Goal: Task Accomplishment & Management: Complete application form

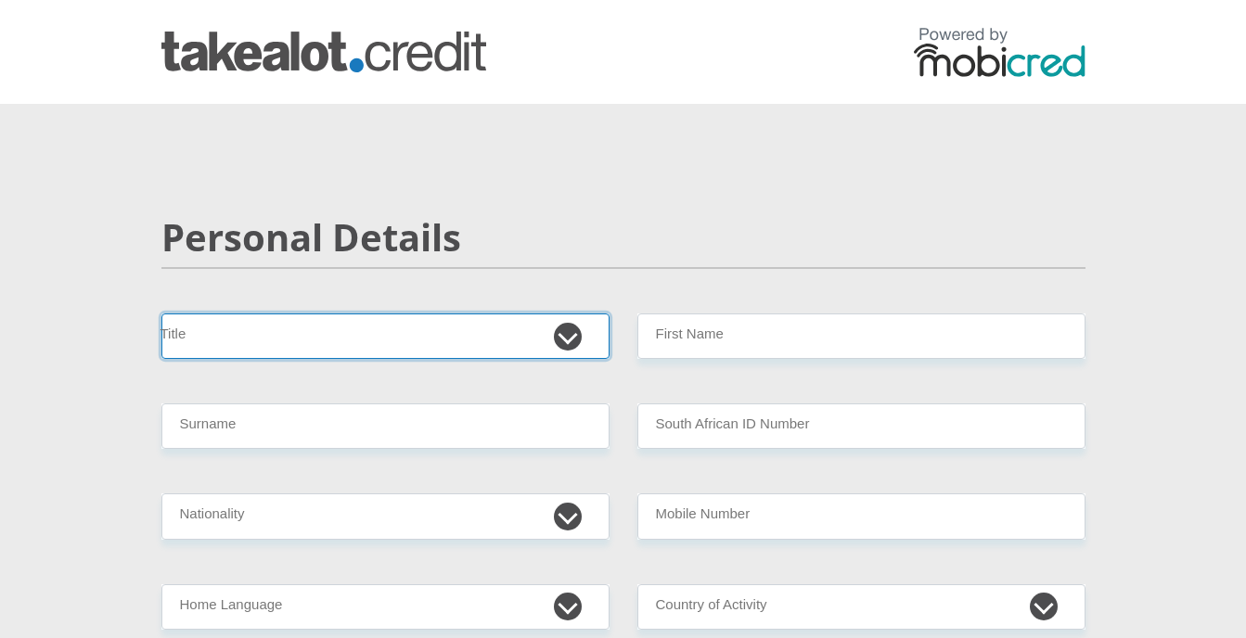
click at [311, 336] on select "Mr Ms Mrs Dr Other" at bounding box center [385, 336] width 448 height 45
select select "Mr"
click at [161, 314] on select "Mr Ms Mrs Dr Other" at bounding box center [385, 336] width 448 height 45
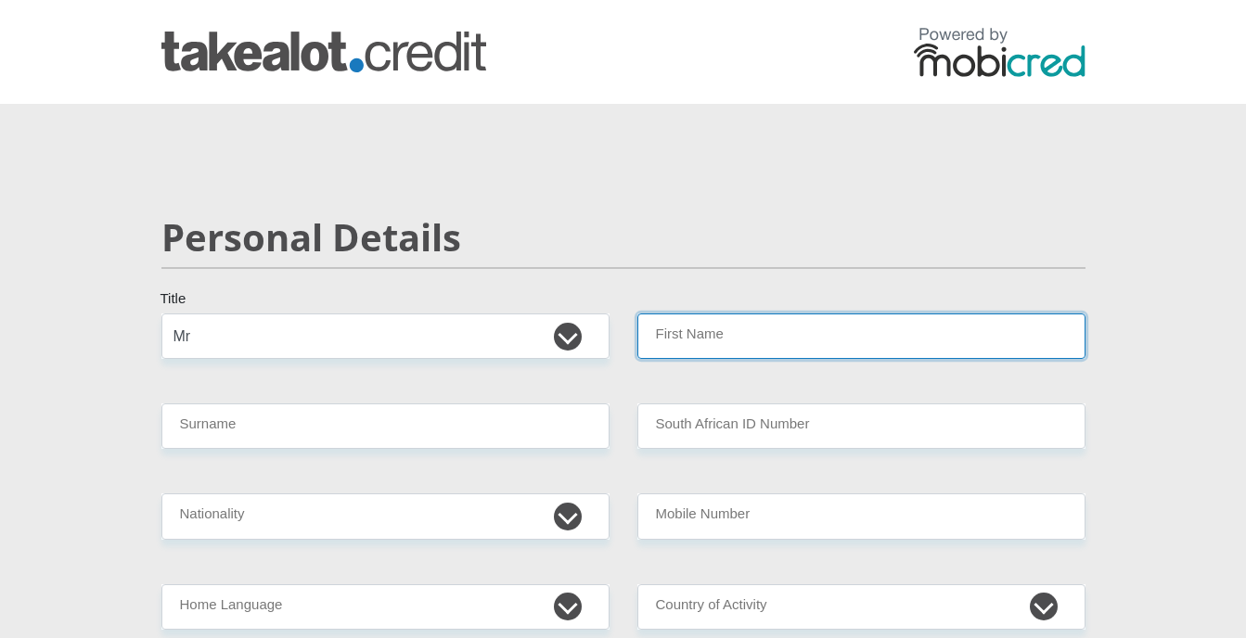
click at [678, 321] on input "First Name" at bounding box center [861, 336] width 448 height 45
type input "nathan"
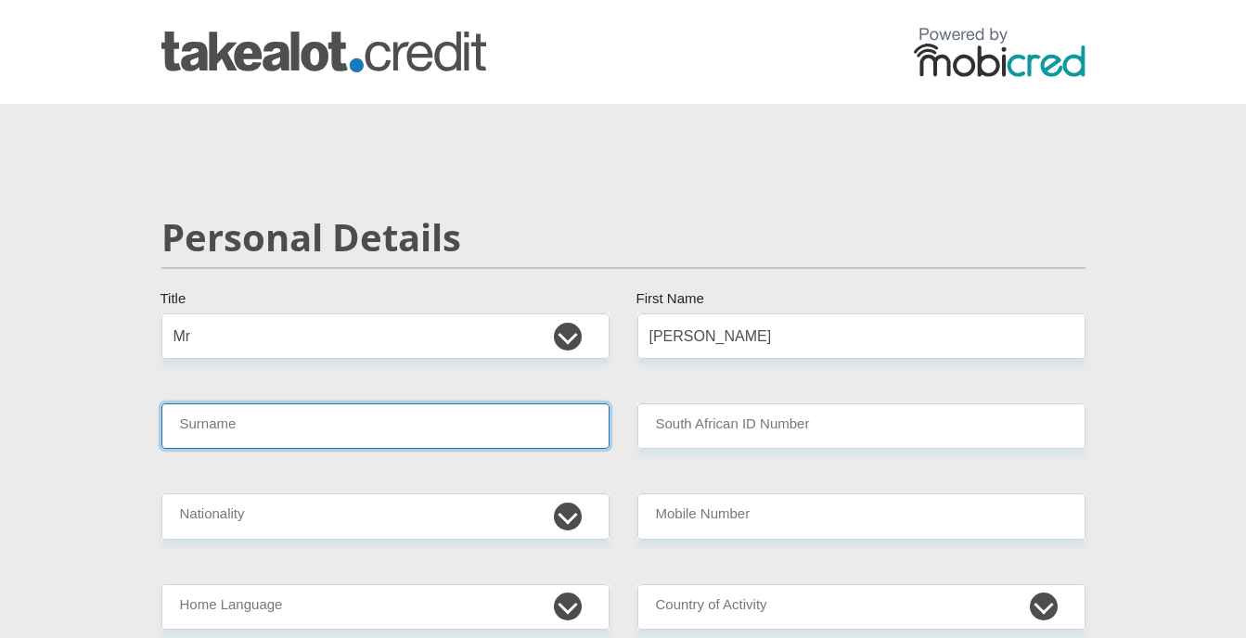
type input "mckenzie"
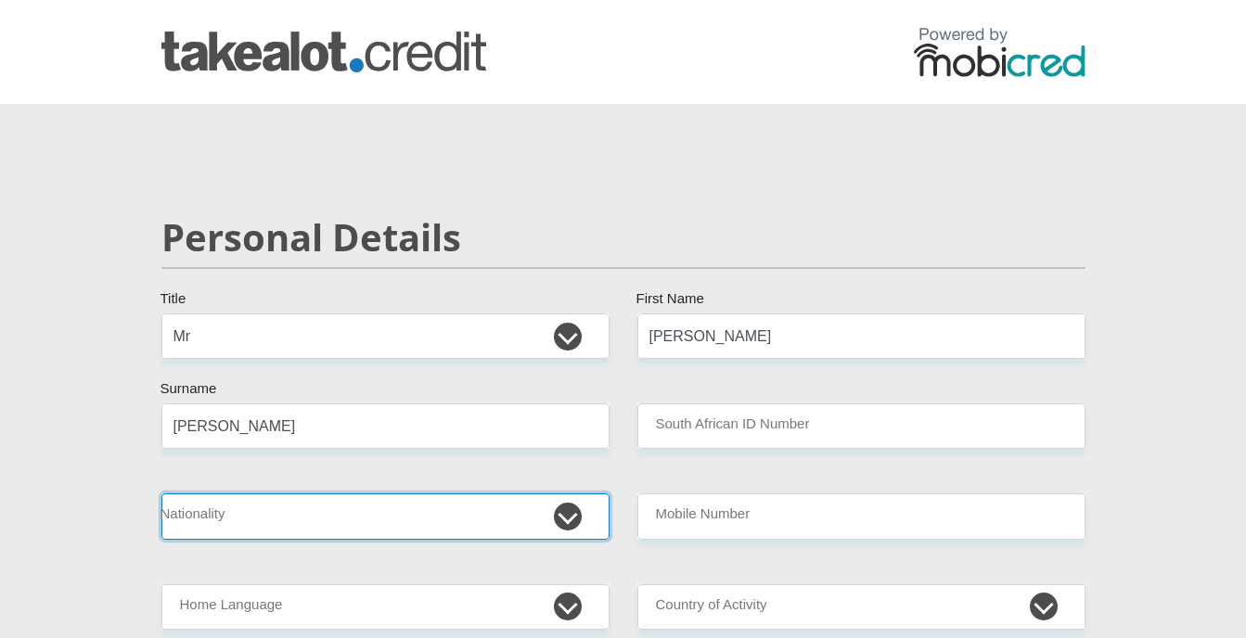
select select "ZAF"
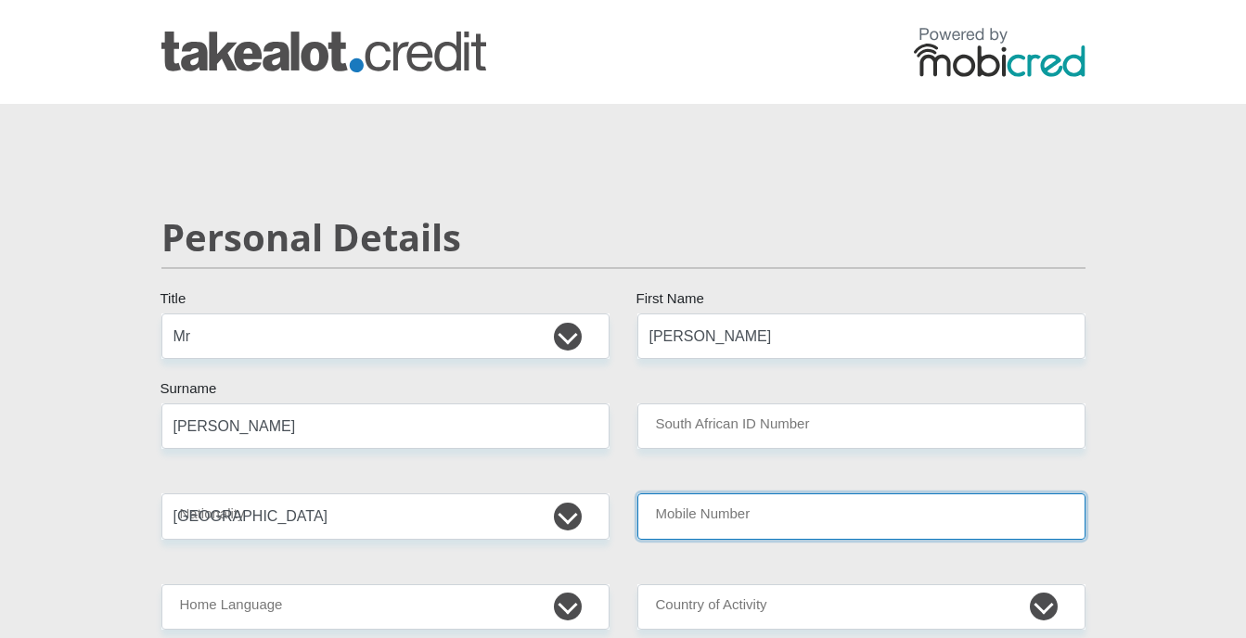
type input "0796252938"
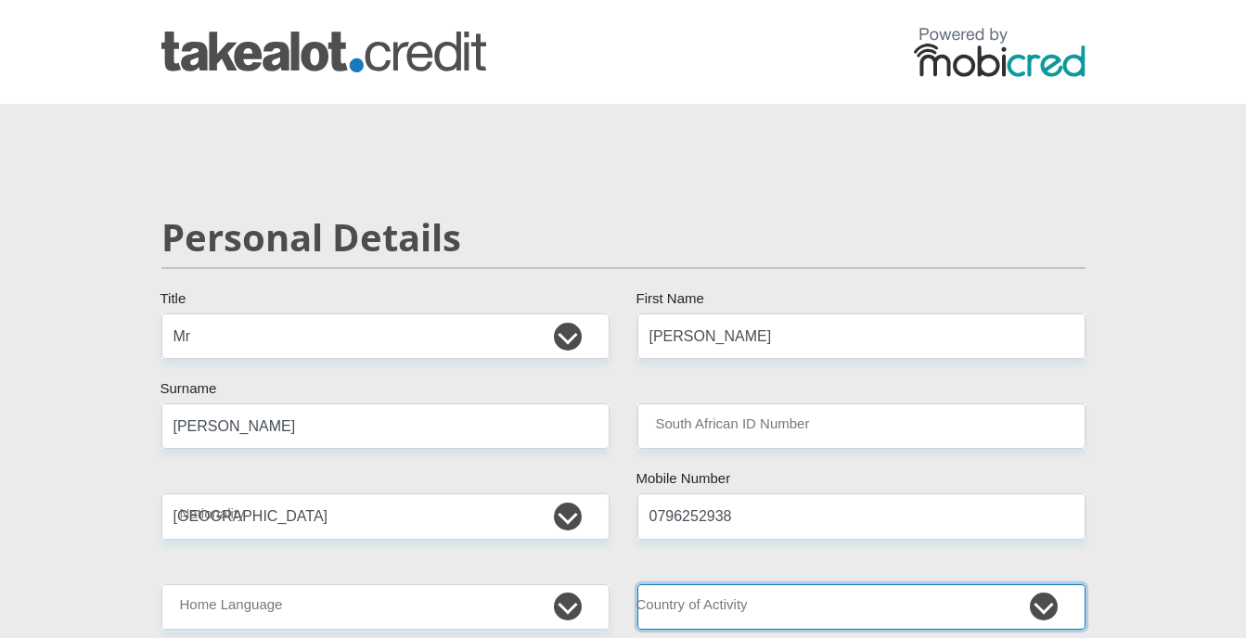
select select "ZAF"
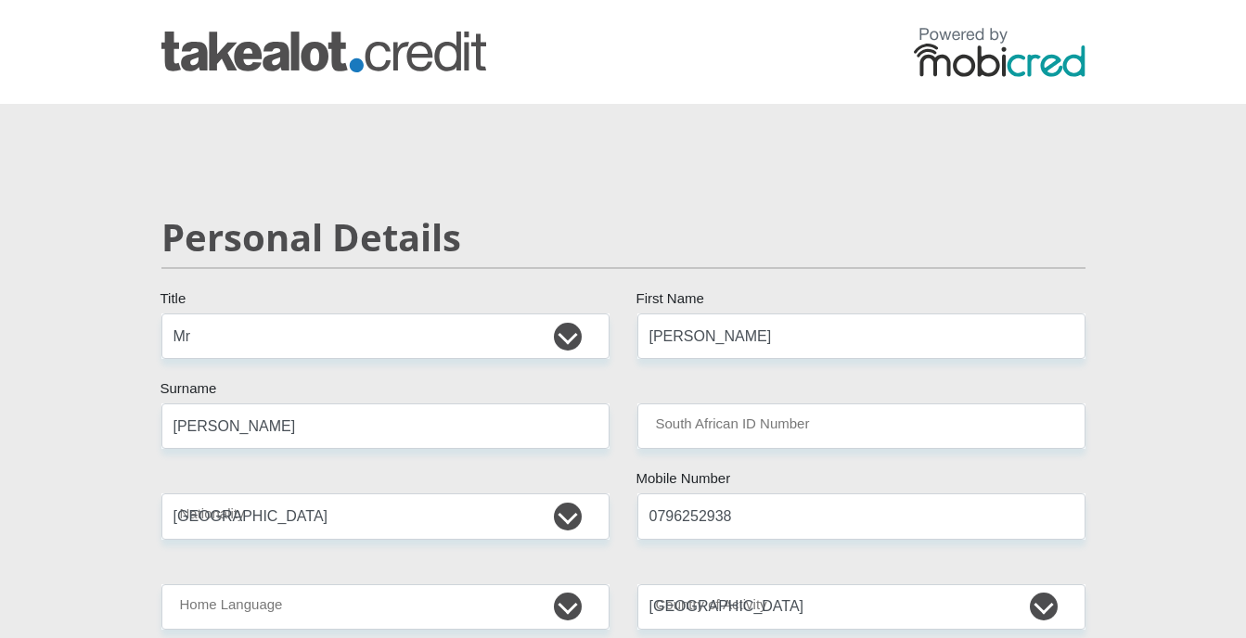
type input "plot 135"
type input "knoppieslagter"
type input "centurion"
select select "Gauteng"
type input "[EMAIL_ADDRESS][DOMAIN_NAME]"
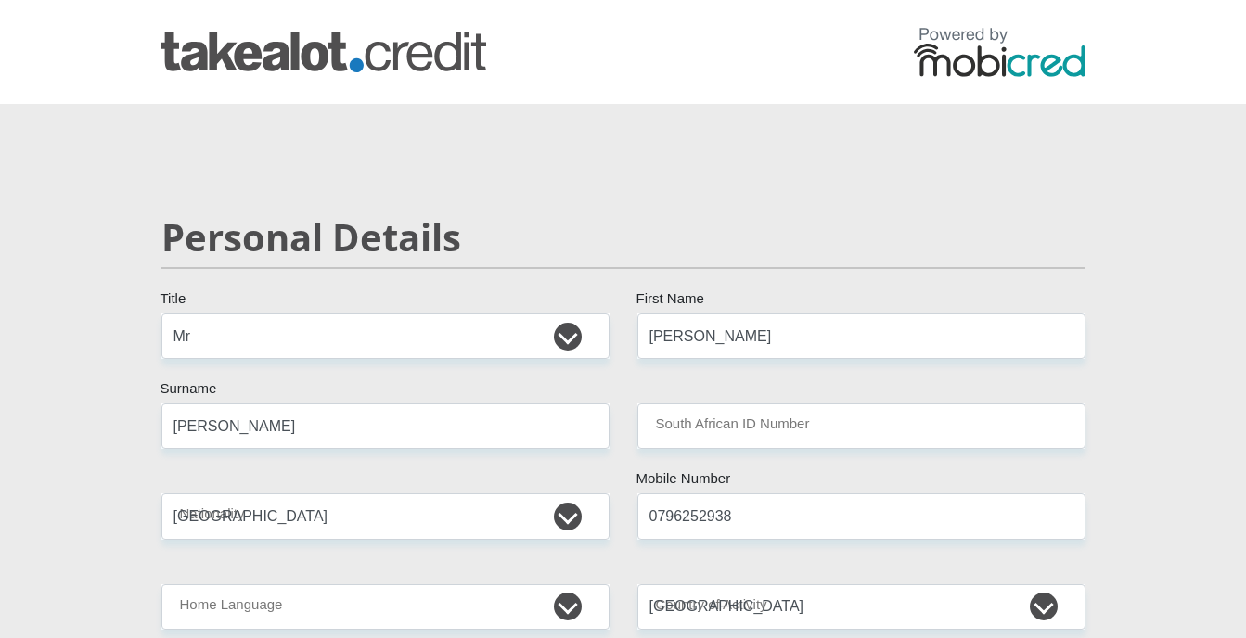
type input "[EMAIL_ADDRESS][DOMAIN_NAME]"
type input "Natemck011?"
type input "9600"
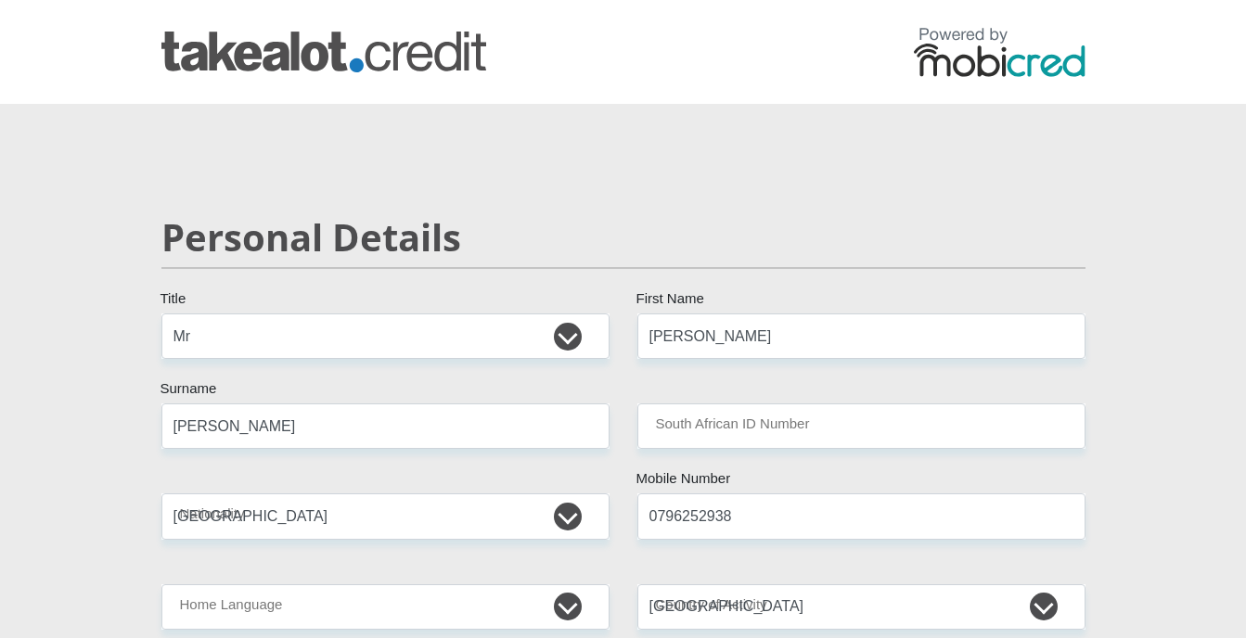
type input "0"
type input "2000"
type input "0"
type input "1000"
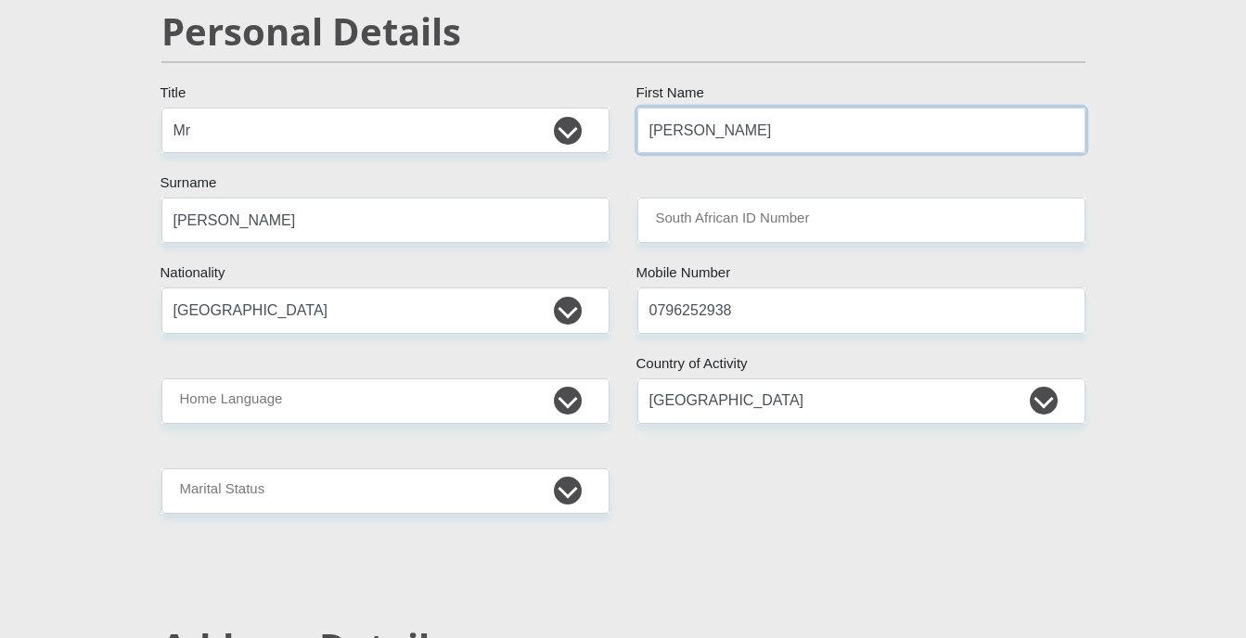
scroll to position [208, 0]
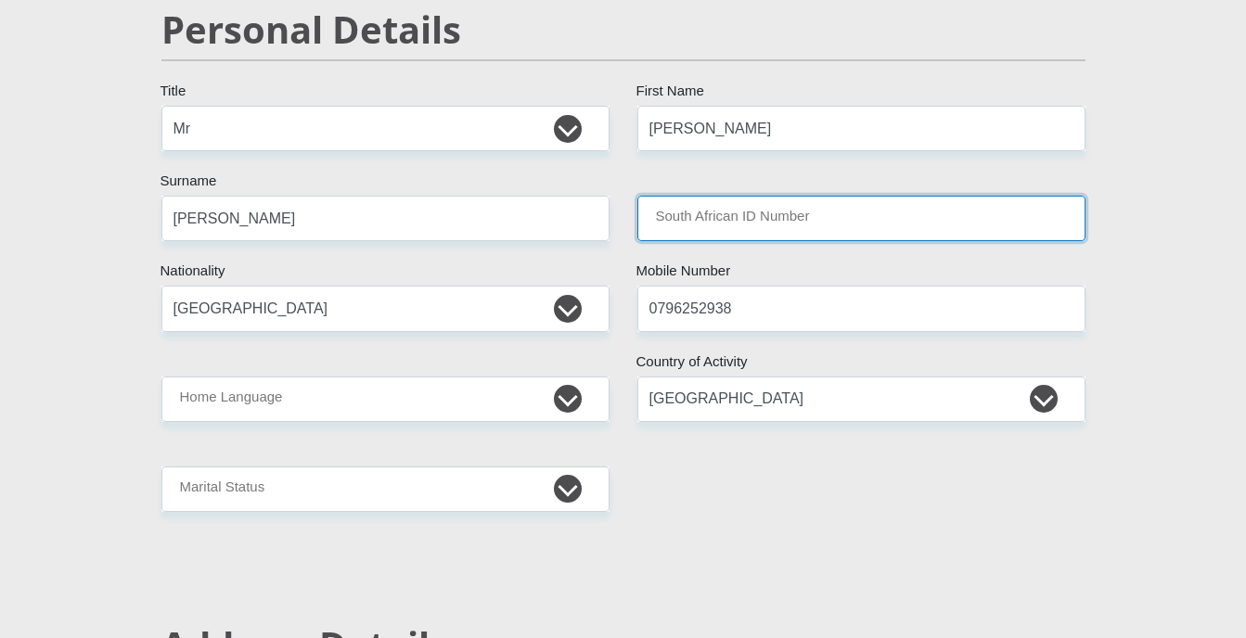
click at [704, 227] on input "South African ID Number" at bounding box center [861, 218] width 448 height 45
type input "9504125083081"
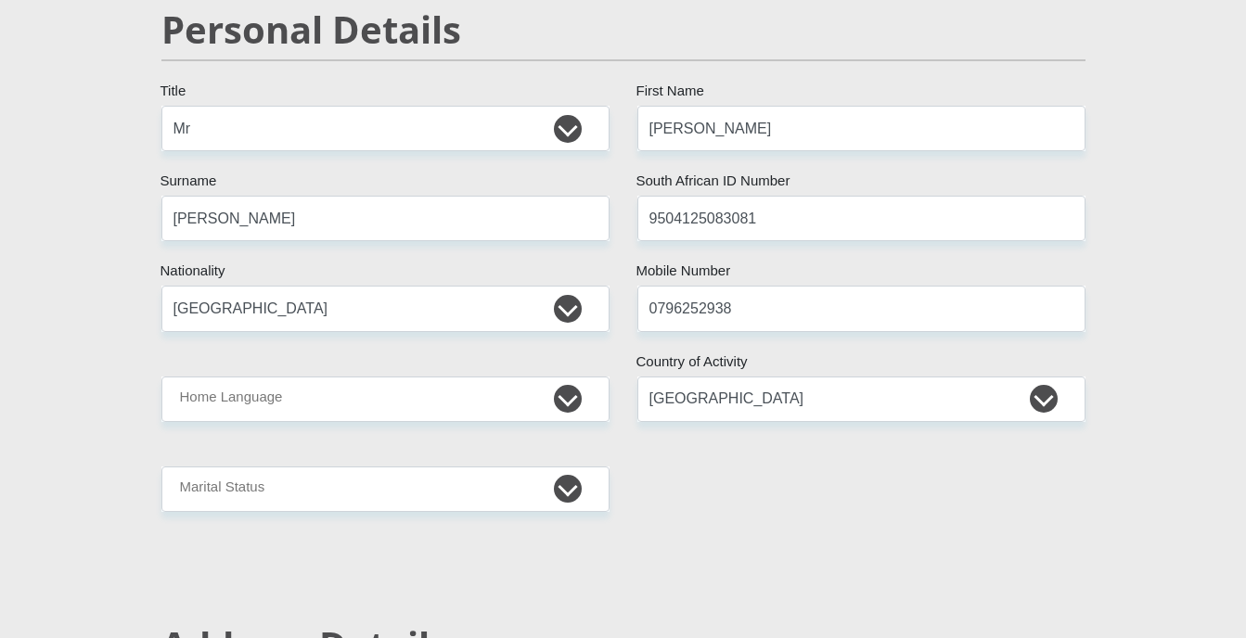
type input "0796252938"
type input "nathan"
type input "mckenzie"
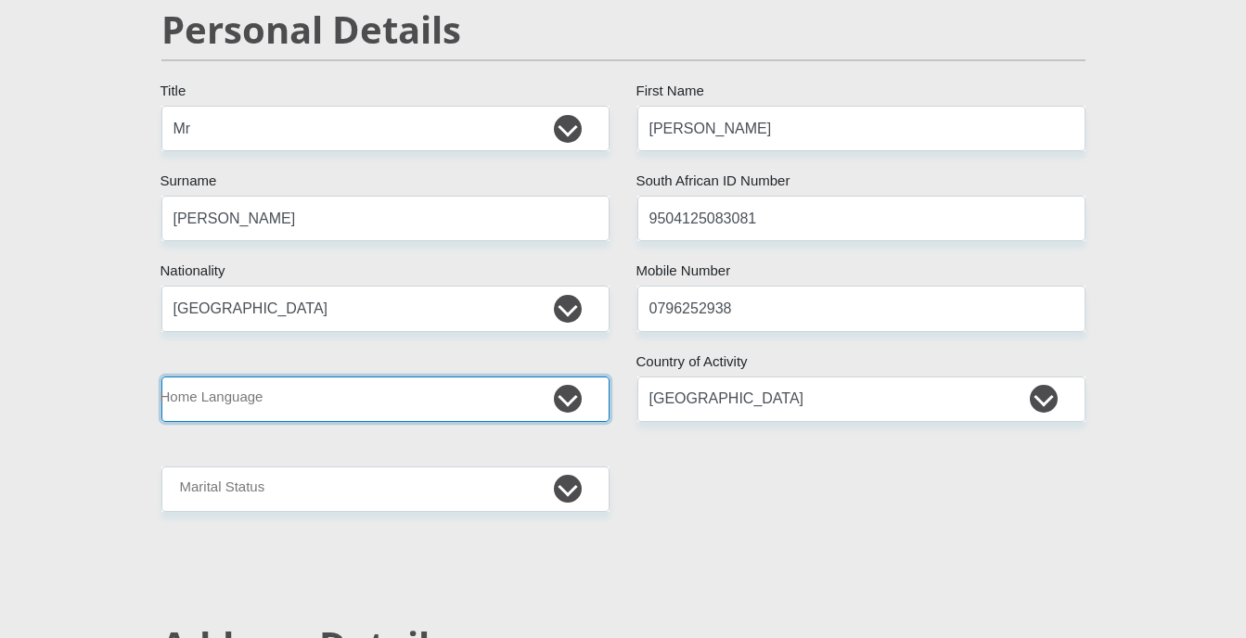
click at [374, 400] on select "Afrikaans English Sepedi South Ndebele Southern Sotho Swati Tsonga Tswana Venda…" at bounding box center [385, 399] width 448 height 45
select select "eng"
click at [161, 377] on select "Afrikaans English Sepedi South Ndebele Southern Sotho Swati Tsonga Tswana Venda…" at bounding box center [385, 399] width 448 height 45
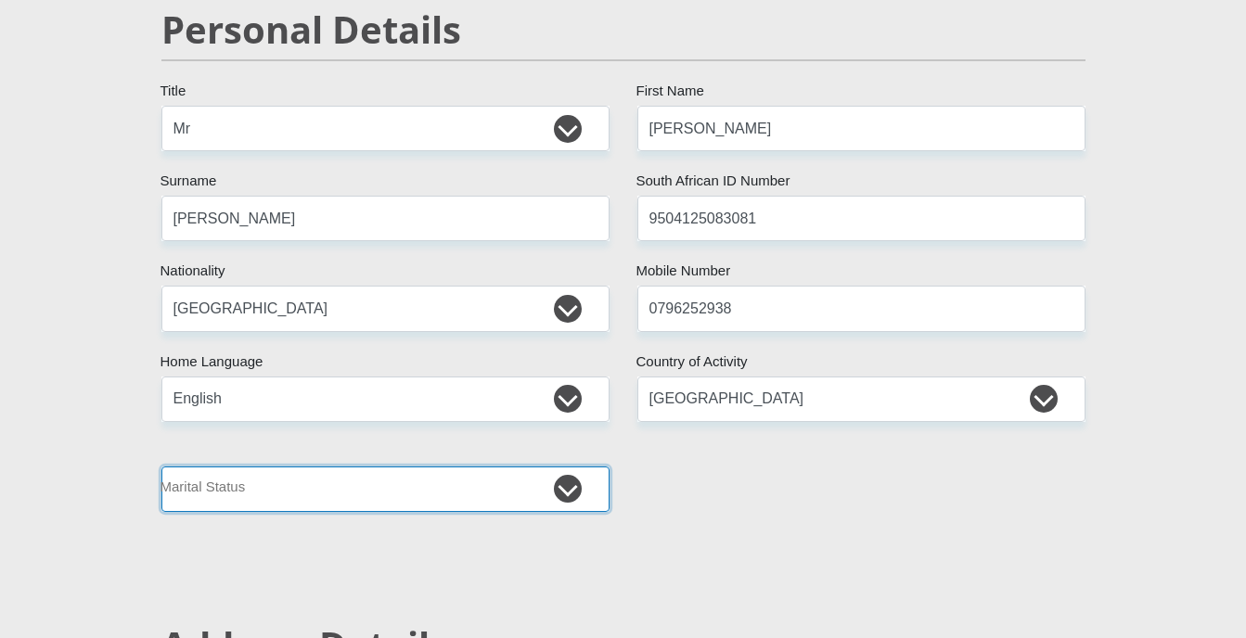
click at [247, 502] on select "Married ANC Single Divorced Widowed Married COP or Customary Law" at bounding box center [385, 489] width 448 height 45
select select "2"
click at [161, 467] on select "Married ANC Single Divorced Widowed Married COP or Customary Law" at bounding box center [385, 489] width 448 height 45
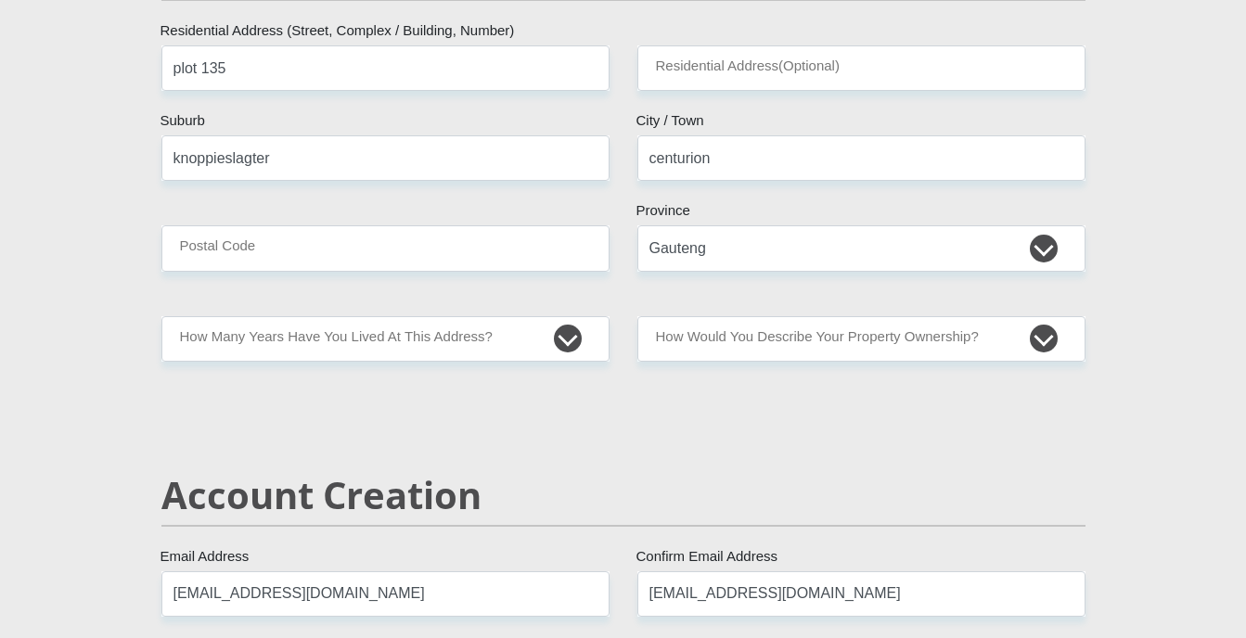
scroll to position [887, 0]
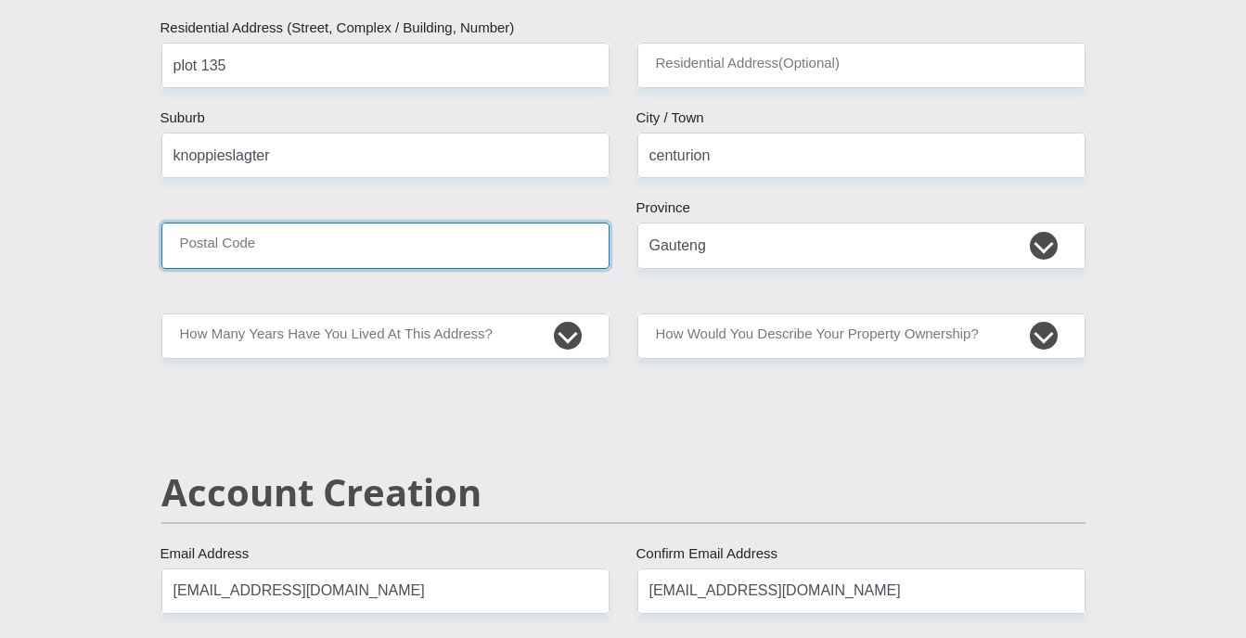
click at [423, 253] on input "Postal Code" at bounding box center [385, 245] width 448 height 45
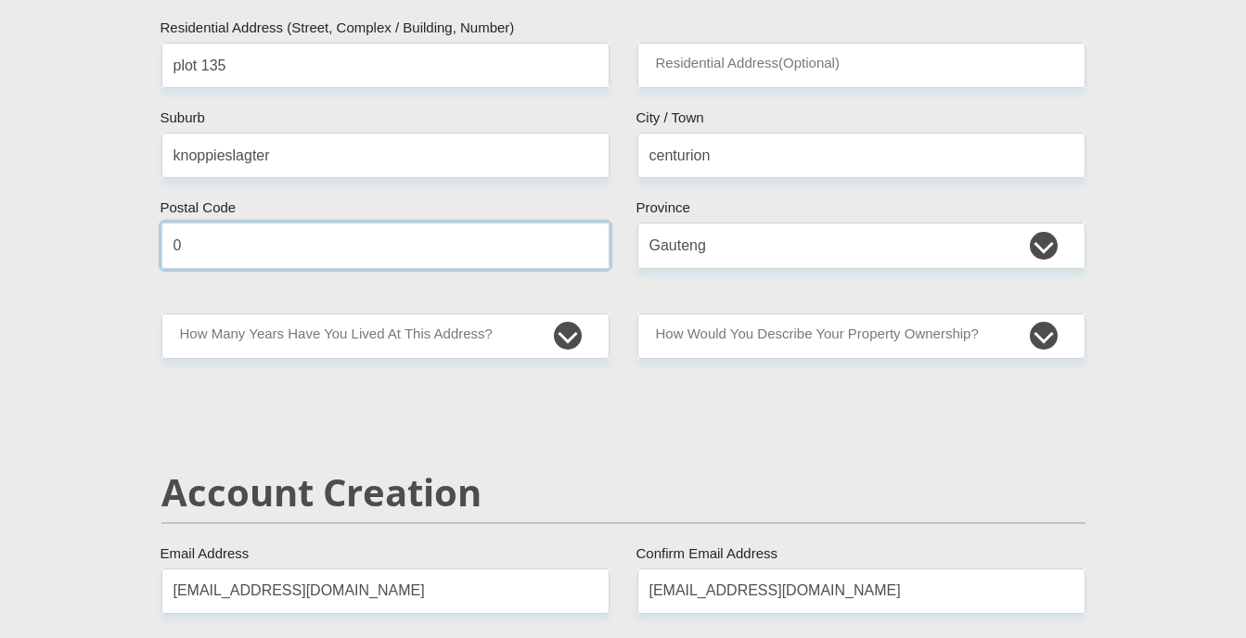
click at [423, 253] on input "0" at bounding box center [385, 245] width 448 height 45
type input "0149"
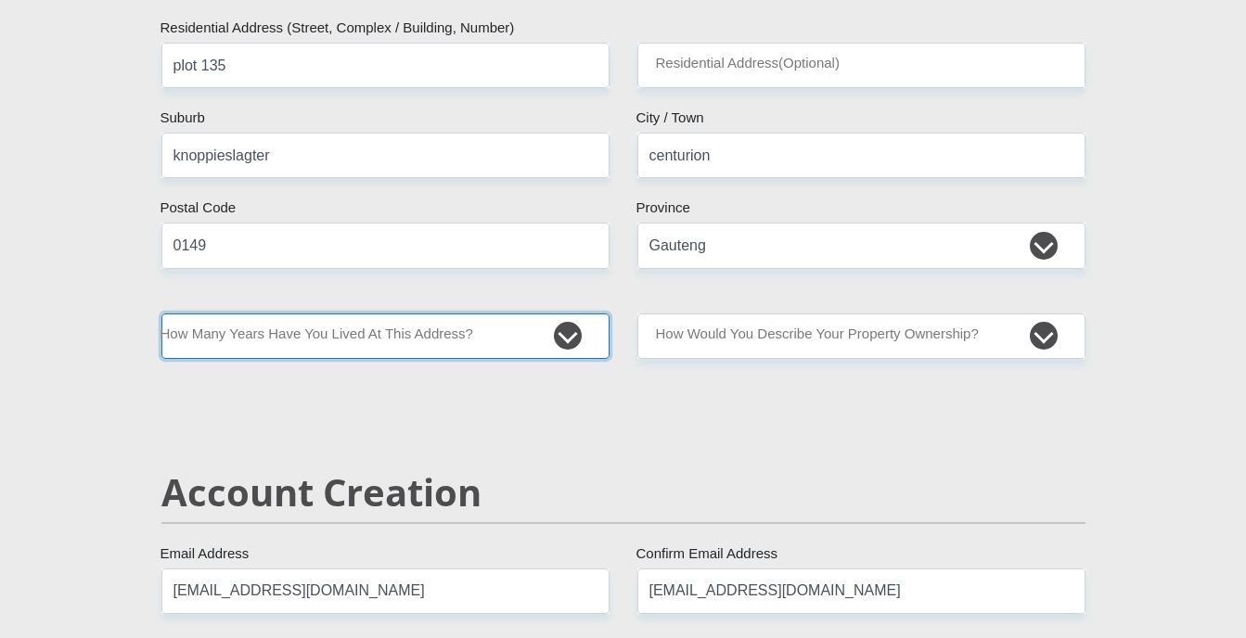
click at [493, 352] on select "less than 1 year 1-3 years 3-5 years 5+ years" at bounding box center [385, 336] width 448 height 45
select select "2"
click at [161, 314] on select "less than 1 year 1-3 years 3-5 years 5+ years" at bounding box center [385, 336] width 448 height 45
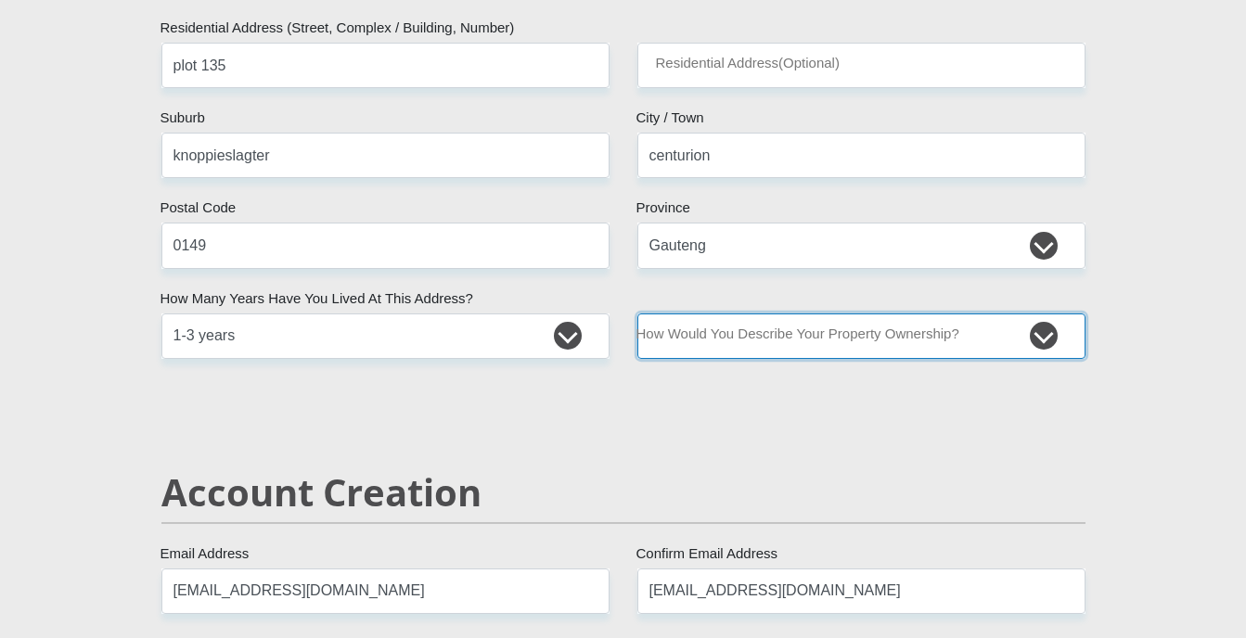
click at [750, 344] on select "Owned Rented Family Owned Company Dwelling" at bounding box center [861, 336] width 448 height 45
select select "Rented"
click at [637, 314] on select "Owned Rented Family Owned Company Dwelling" at bounding box center [861, 336] width 448 height 45
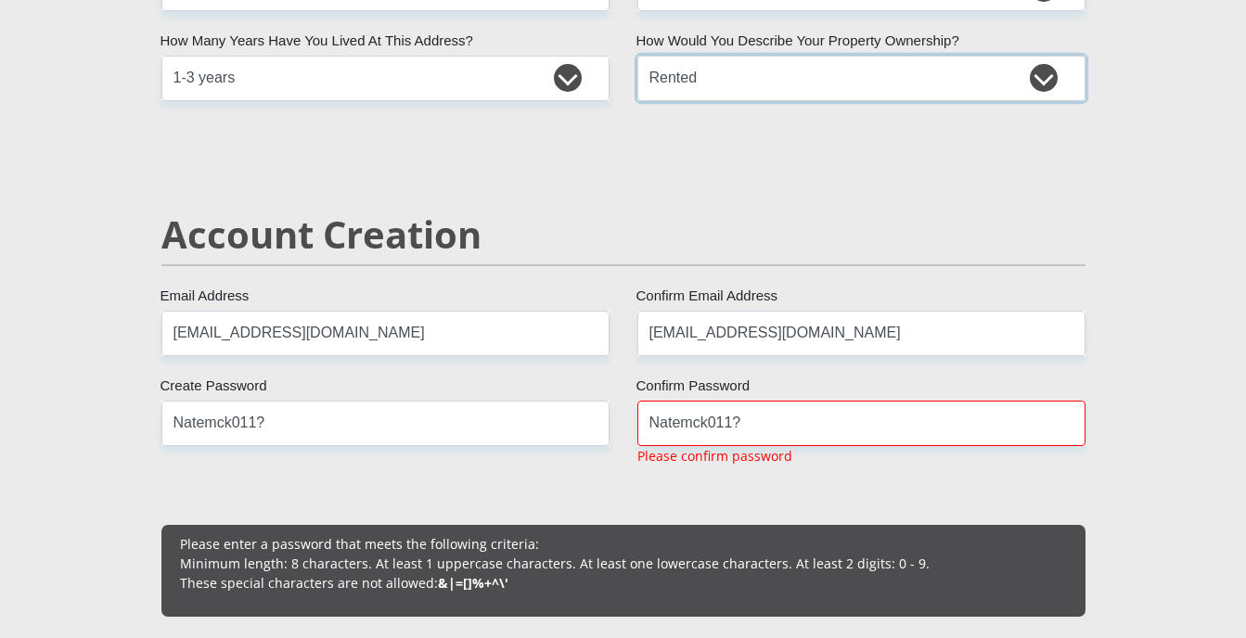
scroll to position [1146, 0]
click at [733, 431] on input "Natemck011?" at bounding box center [861, 422] width 448 height 45
type input "Natemck011?"
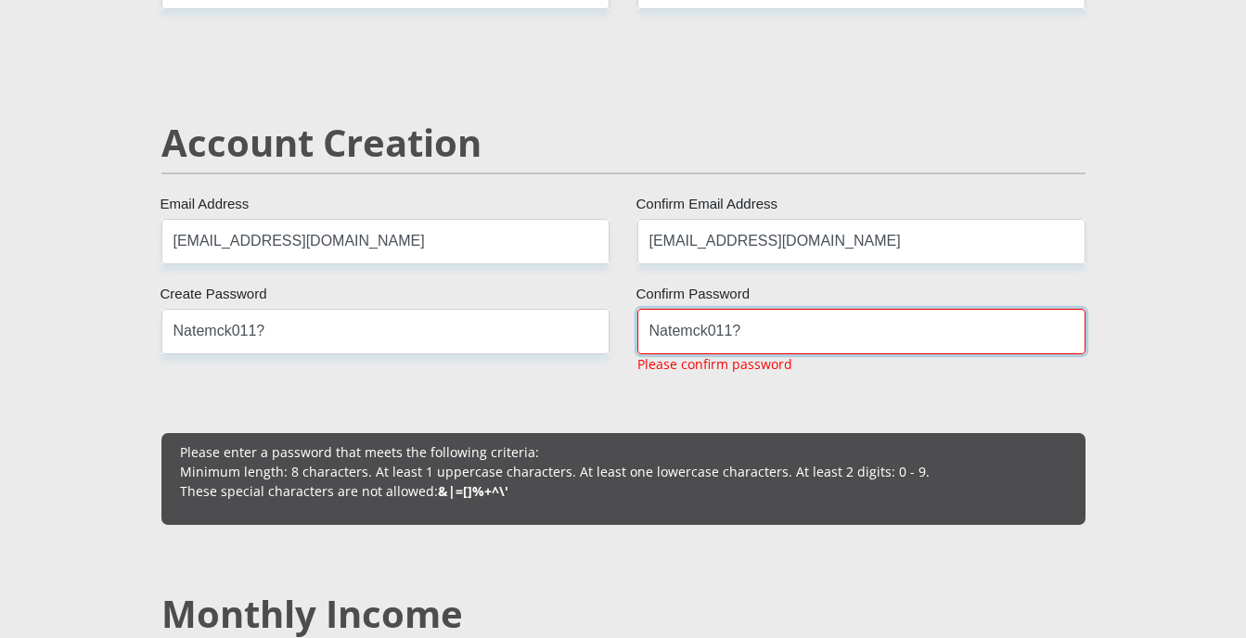
scroll to position [1238, 0]
click at [301, 326] on input "Natemck011?" at bounding box center [385, 330] width 448 height 45
type input "Natemck011."
click at [764, 336] on input "Natemck011?" at bounding box center [861, 330] width 448 height 45
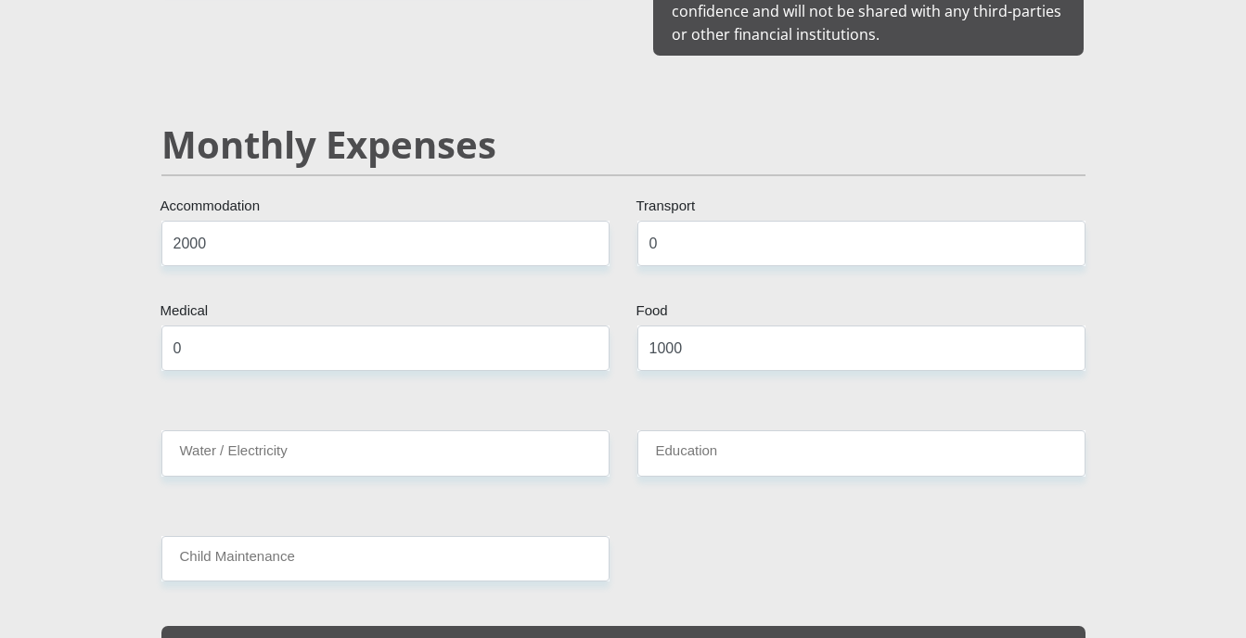
scroll to position [2131, 0]
type input "Natemck011."
click at [270, 230] on input "2000" at bounding box center [385, 242] width 448 height 45
type input "2"
type input "500"
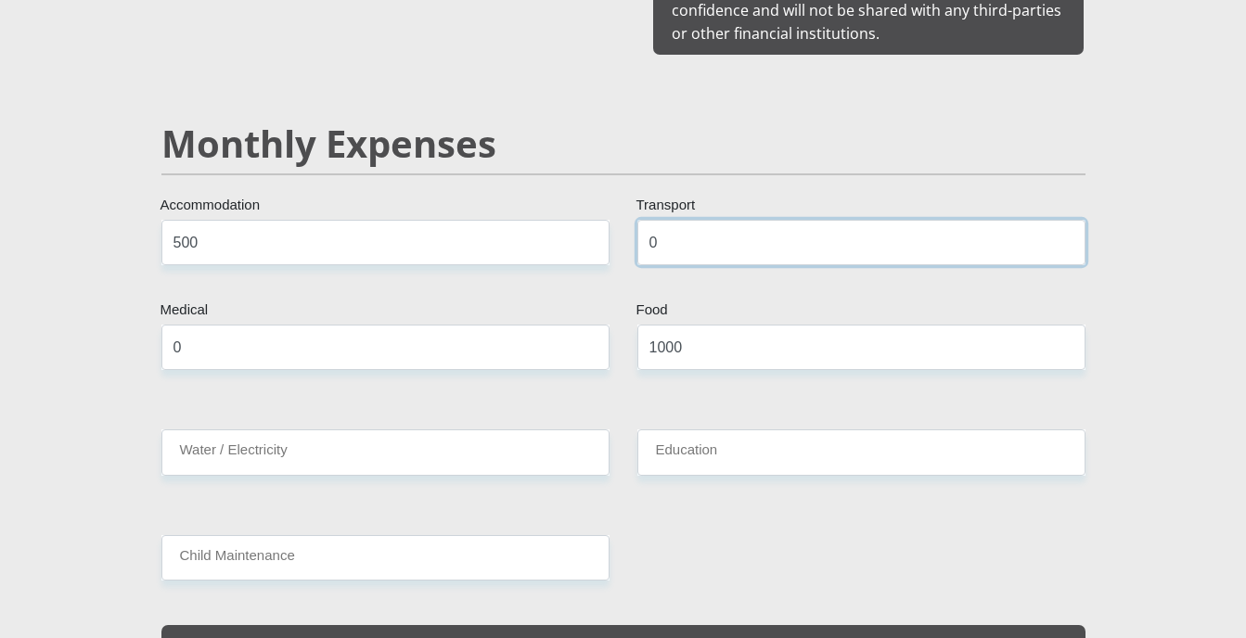
click at [671, 234] on input "0" at bounding box center [861, 242] width 448 height 45
click at [653, 220] on input "0600" at bounding box center [861, 242] width 448 height 45
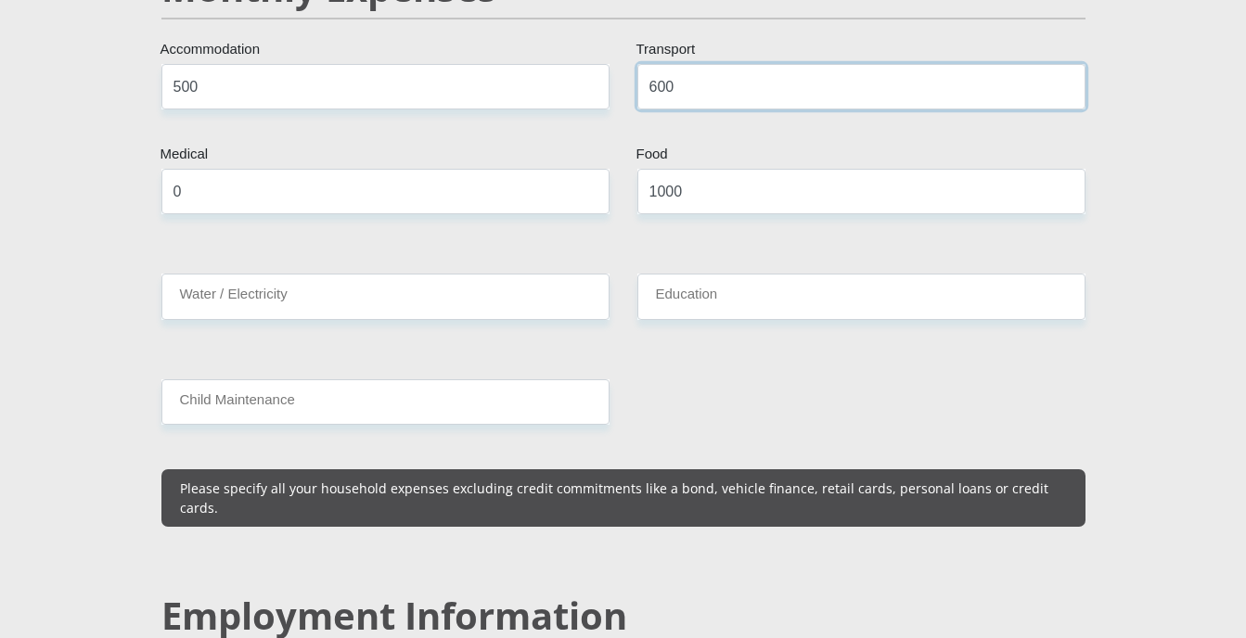
scroll to position [2286, 0]
type input "600"
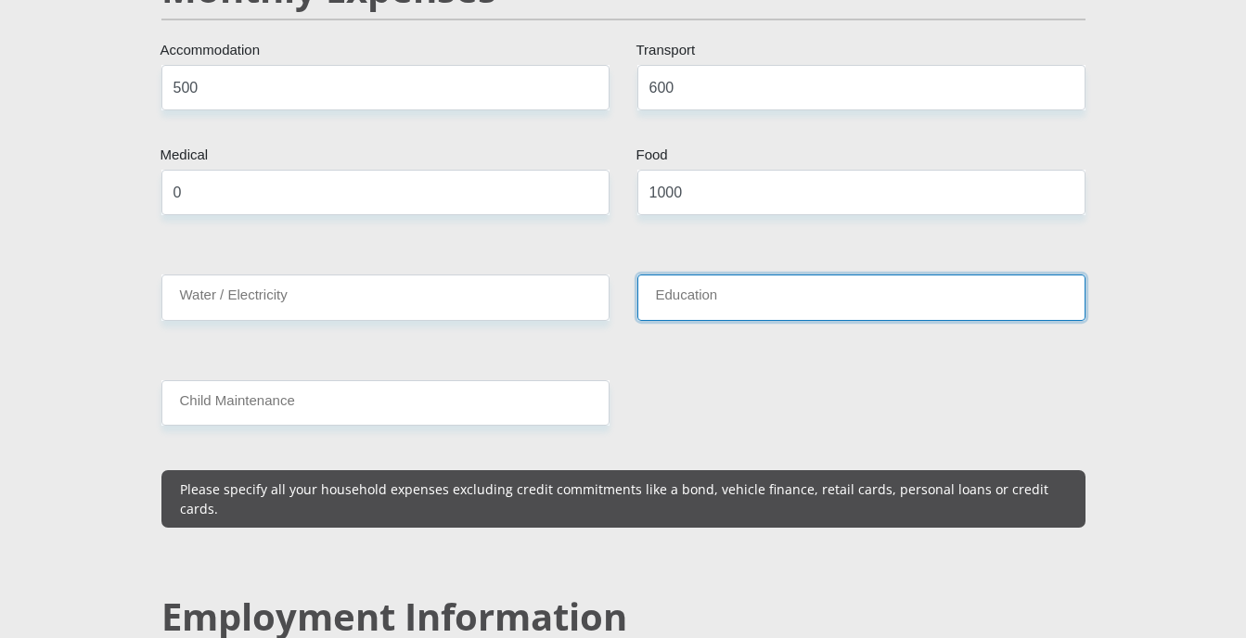
click at [652, 275] on input "Education" at bounding box center [861, 297] width 448 height 45
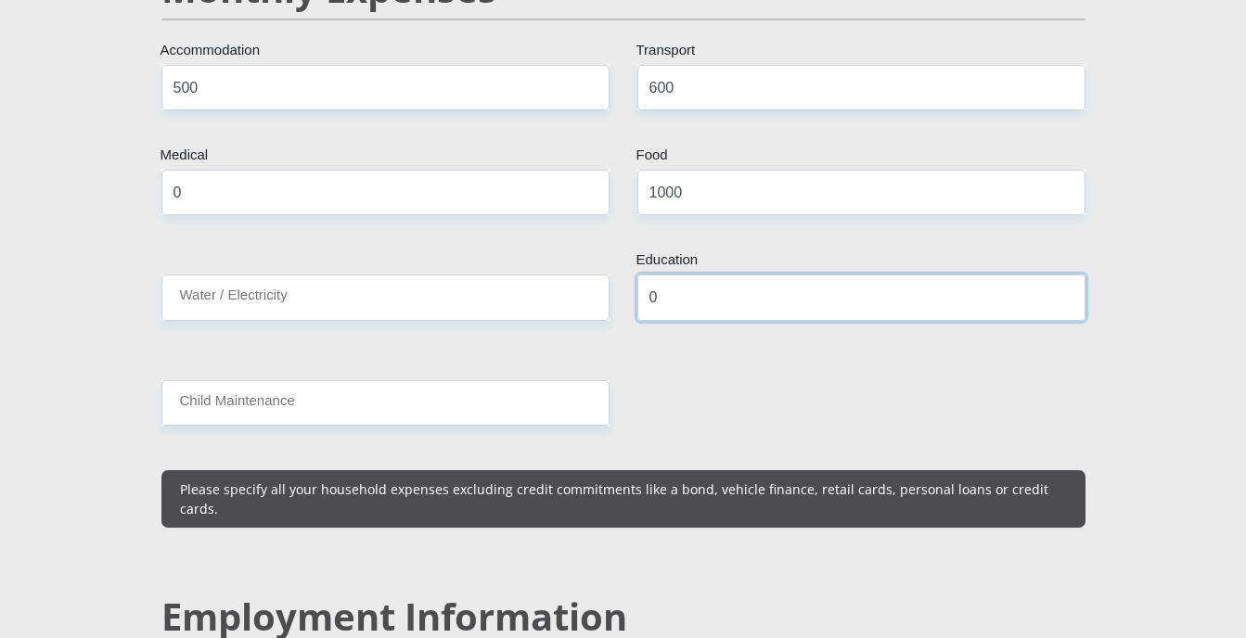
type input "0"
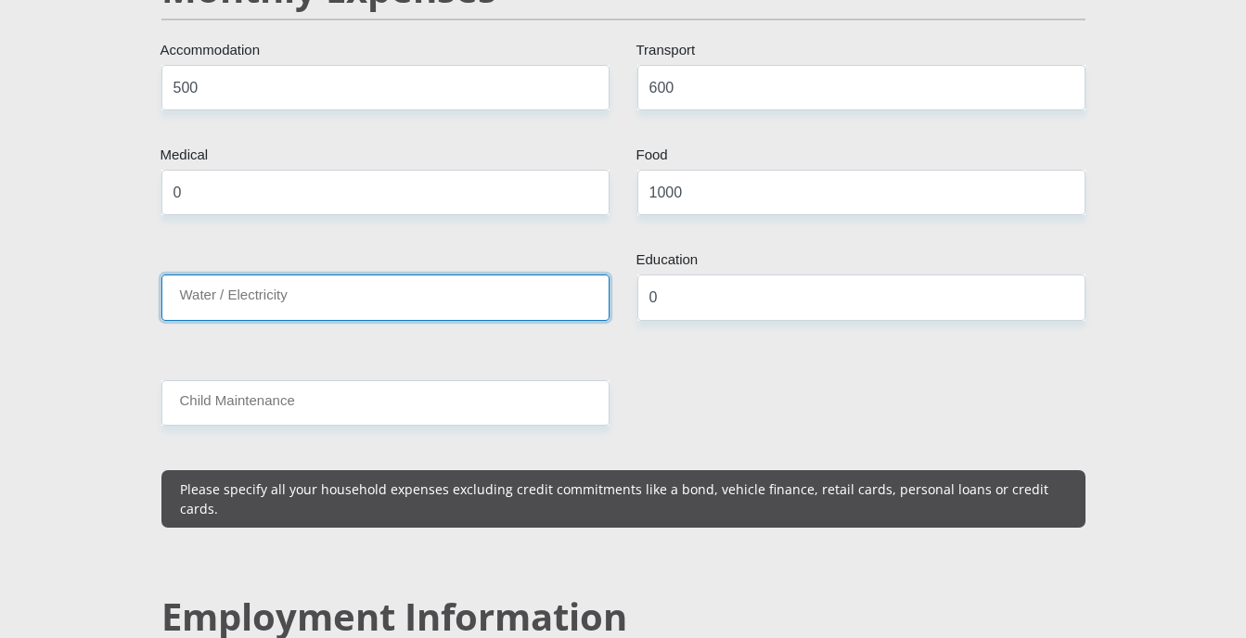
click at [478, 282] on input "Water / Electricity" at bounding box center [385, 297] width 448 height 45
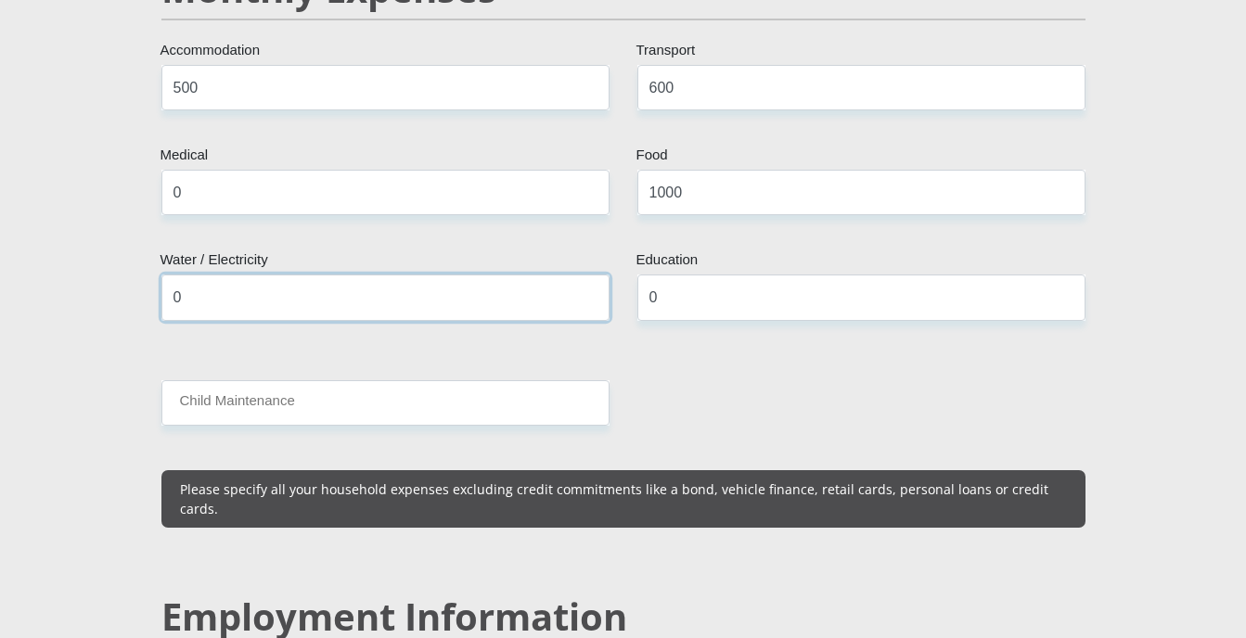
type input "0"
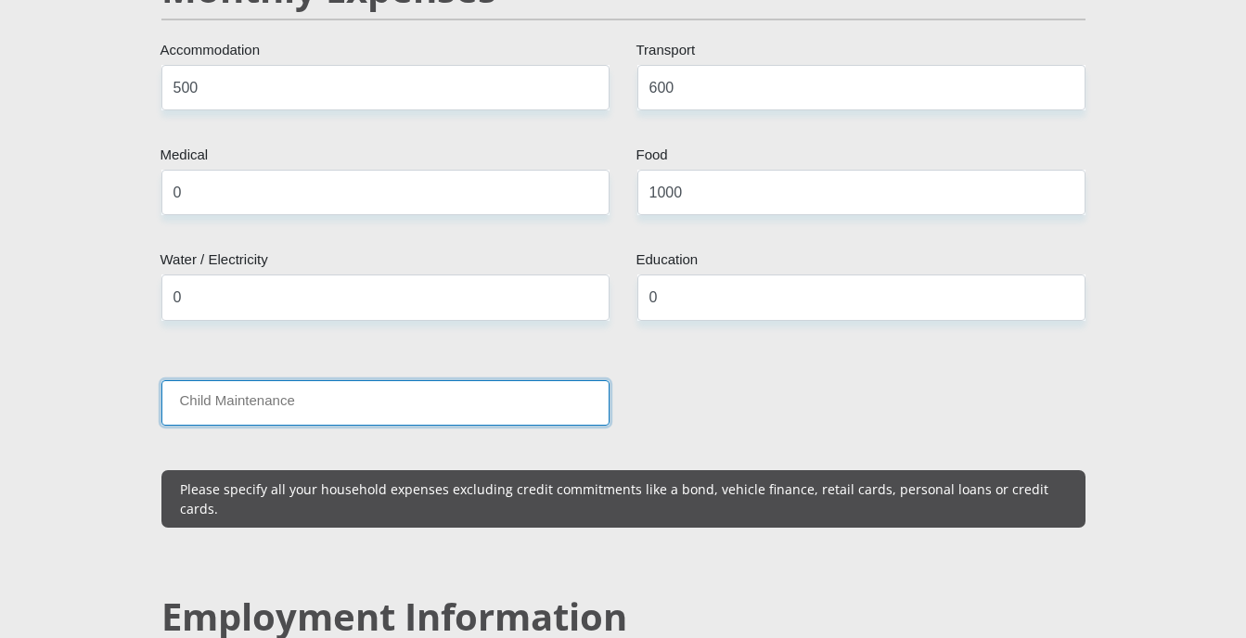
click at [420, 398] on input "Child Maintenance" at bounding box center [385, 402] width 448 height 45
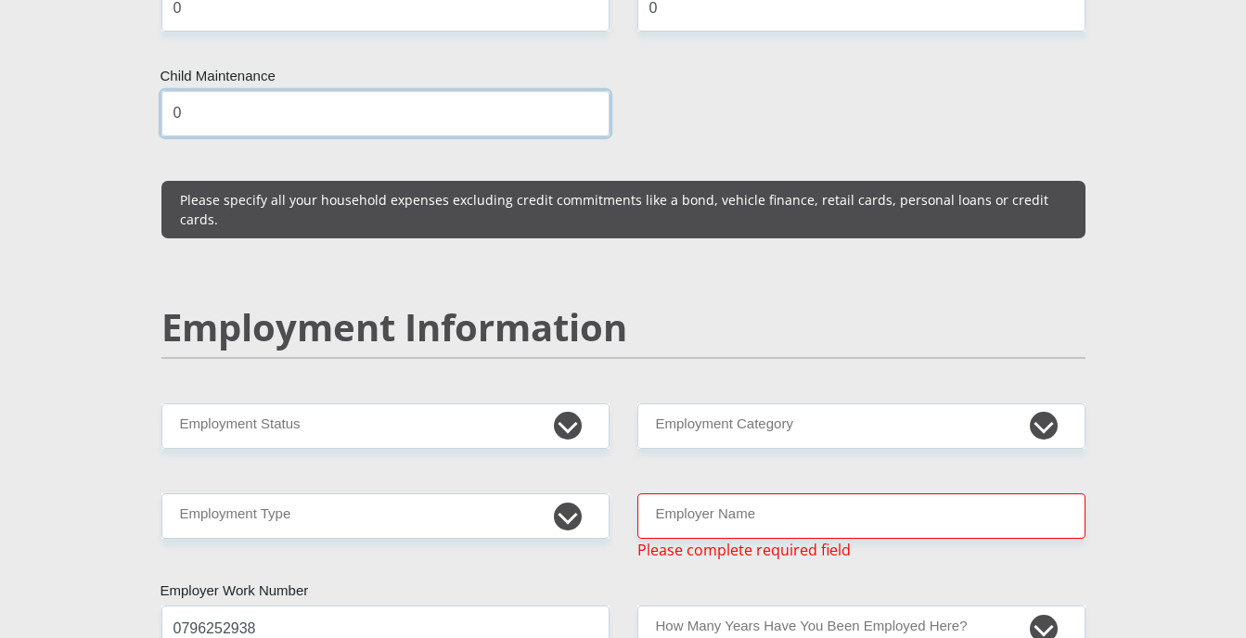
scroll to position [2577, 0]
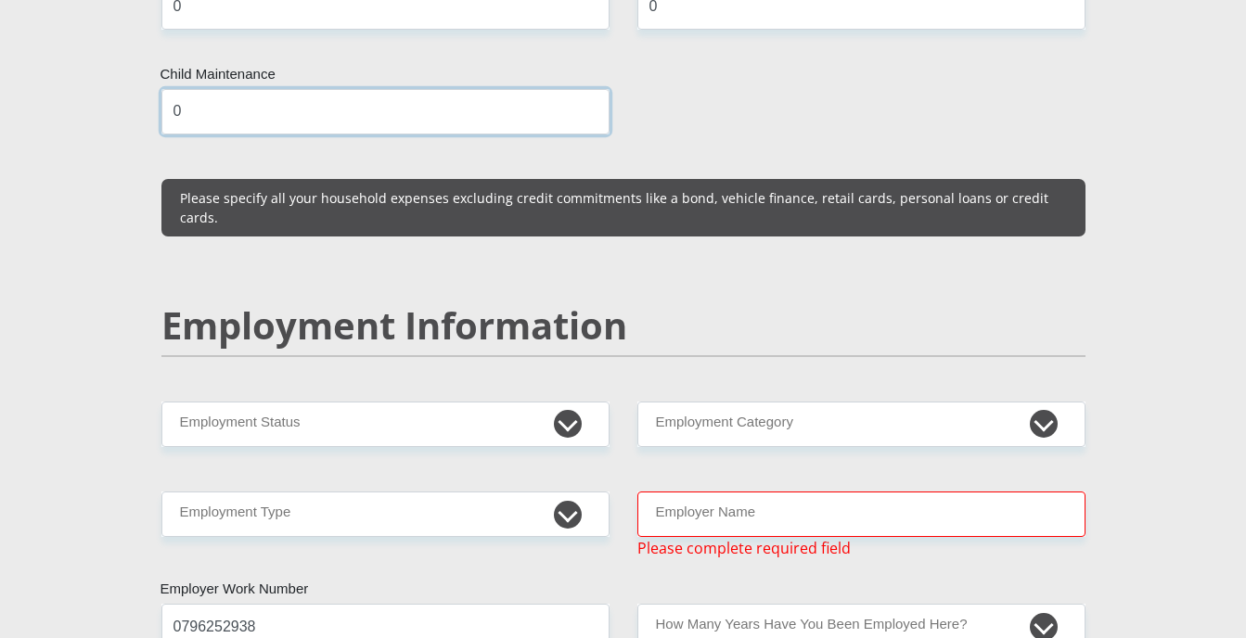
type input "0"
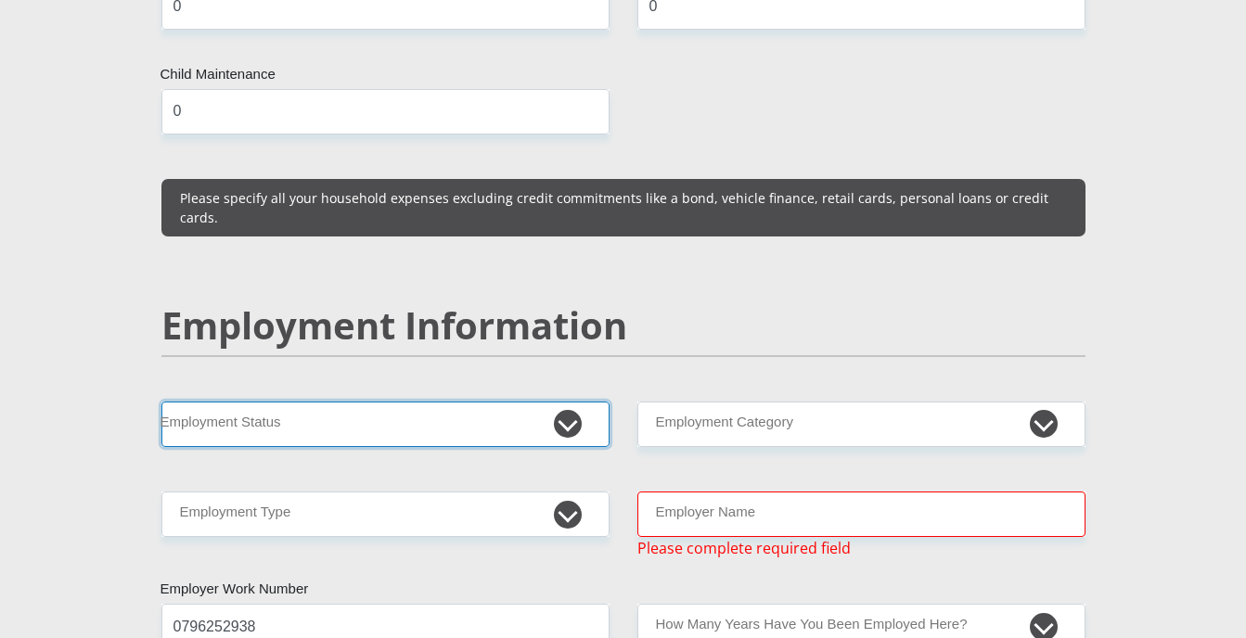
click at [420, 402] on select "Permanent/Full-time Part-time/Casual Contract Worker Self-Employed Housewife Re…" at bounding box center [385, 424] width 448 height 45
select select "1"
click at [161, 402] on select "Permanent/Full-time Part-time/Casual Contract Worker Self-Employed Housewife Re…" at bounding box center [385, 424] width 448 height 45
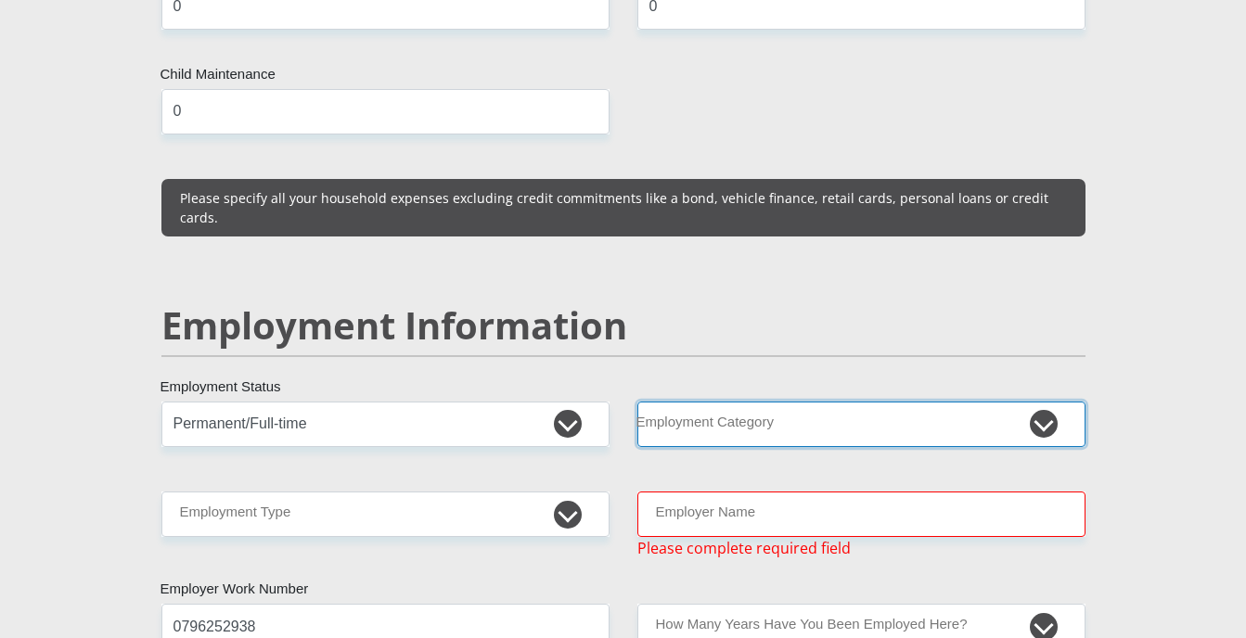
click at [711, 402] on select "AGRICULTURE ALCOHOL & TOBACCO CONSTRUCTION MATERIALS METALLURGY EQUIPMENT FOR R…" at bounding box center [861, 424] width 448 height 45
click at [637, 402] on select "AGRICULTURE ALCOHOL & TOBACCO CONSTRUCTION MATERIALS METALLURGY EQUIPMENT FOR R…" at bounding box center [861, 424] width 448 height 45
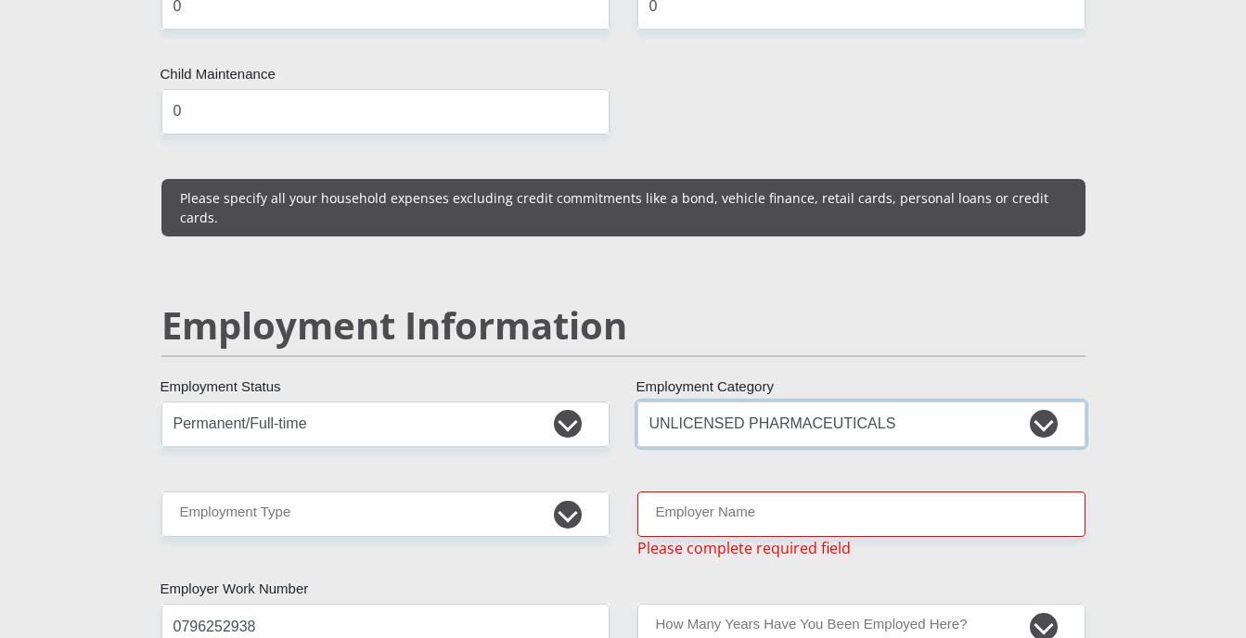
click at [711, 402] on select "AGRICULTURE ALCOHOL & TOBACCO CONSTRUCTION MATERIALS METALLURGY EQUIPMENT FOR R…" at bounding box center [861, 424] width 448 height 45
click at [637, 402] on select "AGRICULTURE ALCOHOL & TOBACCO CONSTRUCTION MATERIALS METALLURGY EQUIPMENT FOR R…" at bounding box center [861, 424] width 448 height 45
click at [722, 402] on select "AGRICULTURE ALCOHOL & TOBACCO CONSTRUCTION MATERIALS METALLURGY EQUIPMENT FOR R…" at bounding box center [861, 424] width 448 height 45
select select "9"
click at [637, 402] on select "AGRICULTURE ALCOHOL & TOBACCO CONSTRUCTION MATERIALS METALLURGY EQUIPMENT FOR R…" at bounding box center [861, 424] width 448 height 45
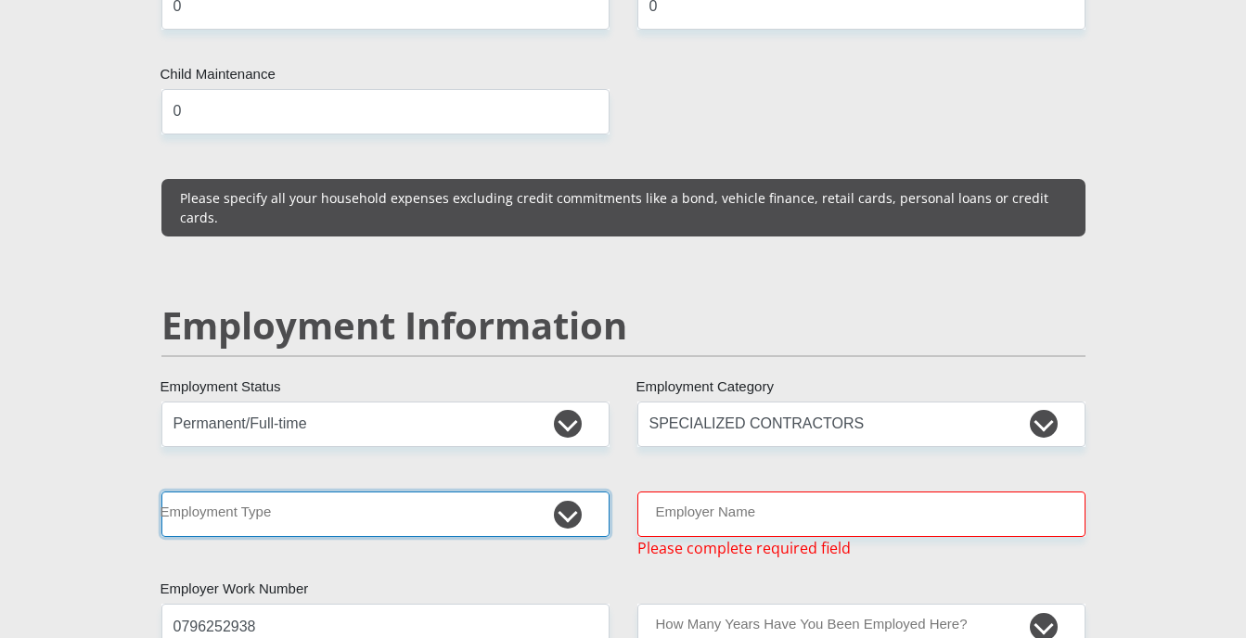
click at [394, 492] on select "College/Lecturer Craft Seller Creative Driver Executive Farmer Forces - Non Com…" at bounding box center [385, 514] width 448 height 45
select select "Labourer"
click at [161, 492] on select "College/Lecturer Craft Seller Creative Driver Executive Farmer Forces - Non Com…" at bounding box center [385, 514] width 448 height 45
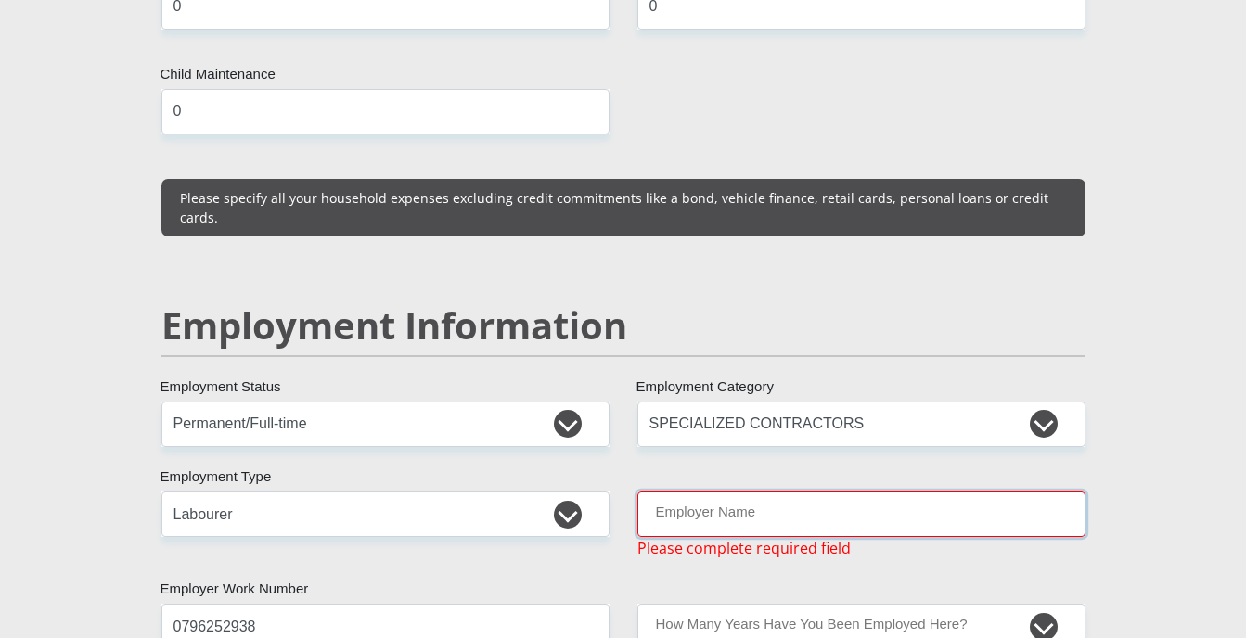
click at [720, 492] on input "Employer Name" at bounding box center [861, 514] width 448 height 45
click at [698, 492] on input "Employer Name" at bounding box center [861, 514] width 448 height 45
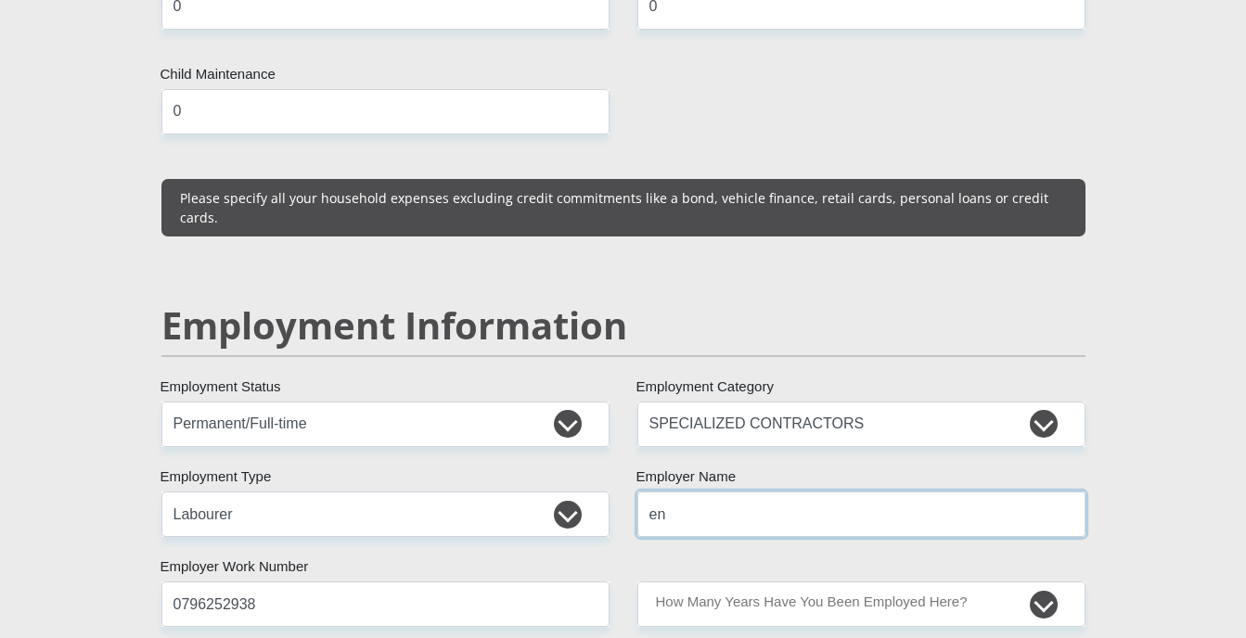
type input "e"
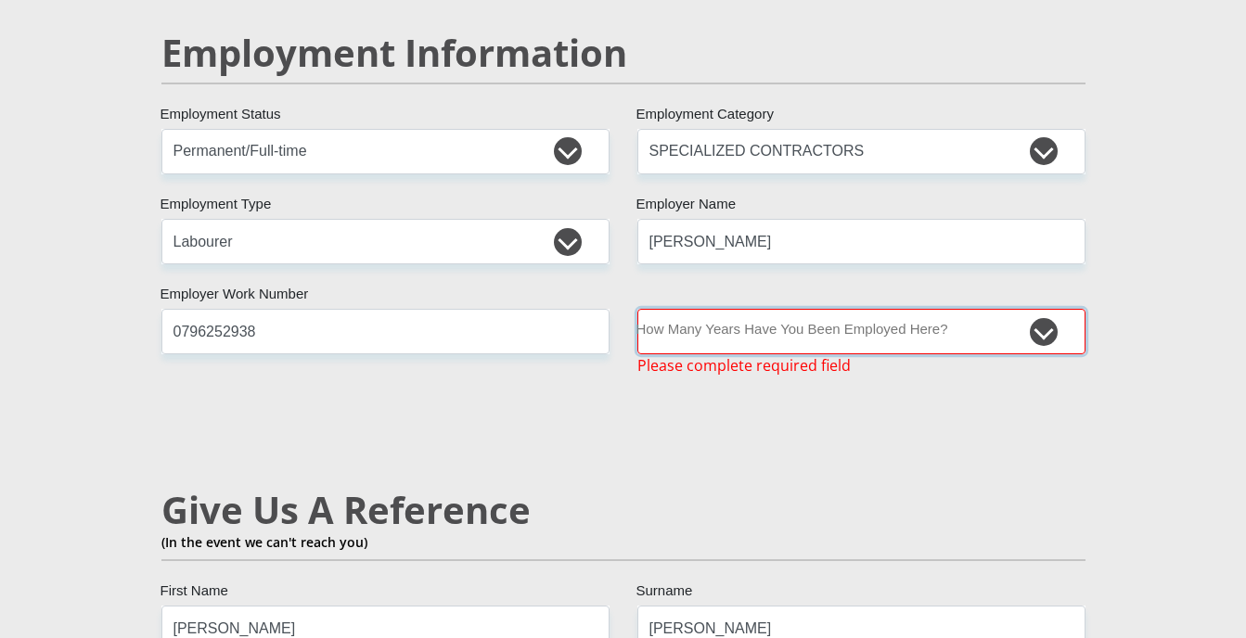
click at [784, 309] on select "less than 1 year 1-3 years 3-5 years 5+ years" at bounding box center [861, 331] width 448 height 45
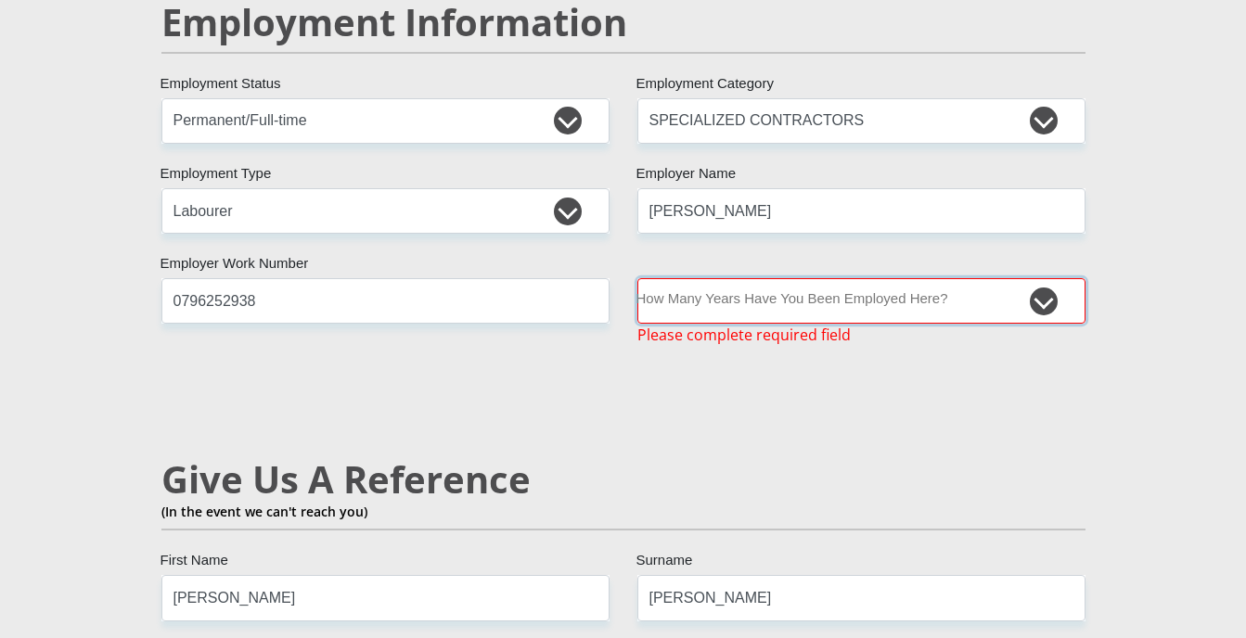
scroll to position [2884, 0]
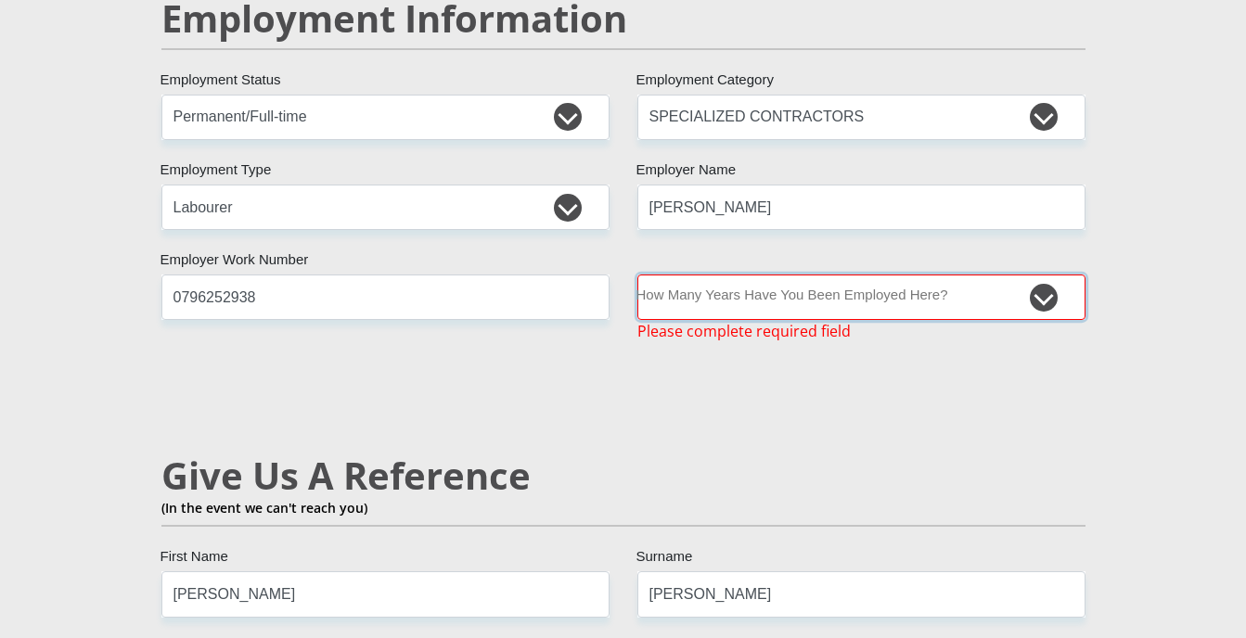
click at [784, 275] on select "less than 1 year 1-3 years 3-5 years 5+ years" at bounding box center [861, 297] width 448 height 45
click at [784, 118] on div "Mr Ms Mrs Dr Other Title nathan First Name mckenzie Surname 9504125083081 South…" at bounding box center [623, 141] width 952 height 5425
click at [768, 185] on input "bret" at bounding box center [861, 207] width 448 height 45
type input "bret"
click at [733, 275] on select "less than 1 year 1-3 years 3-5 years 5+ years" at bounding box center [861, 297] width 448 height 45
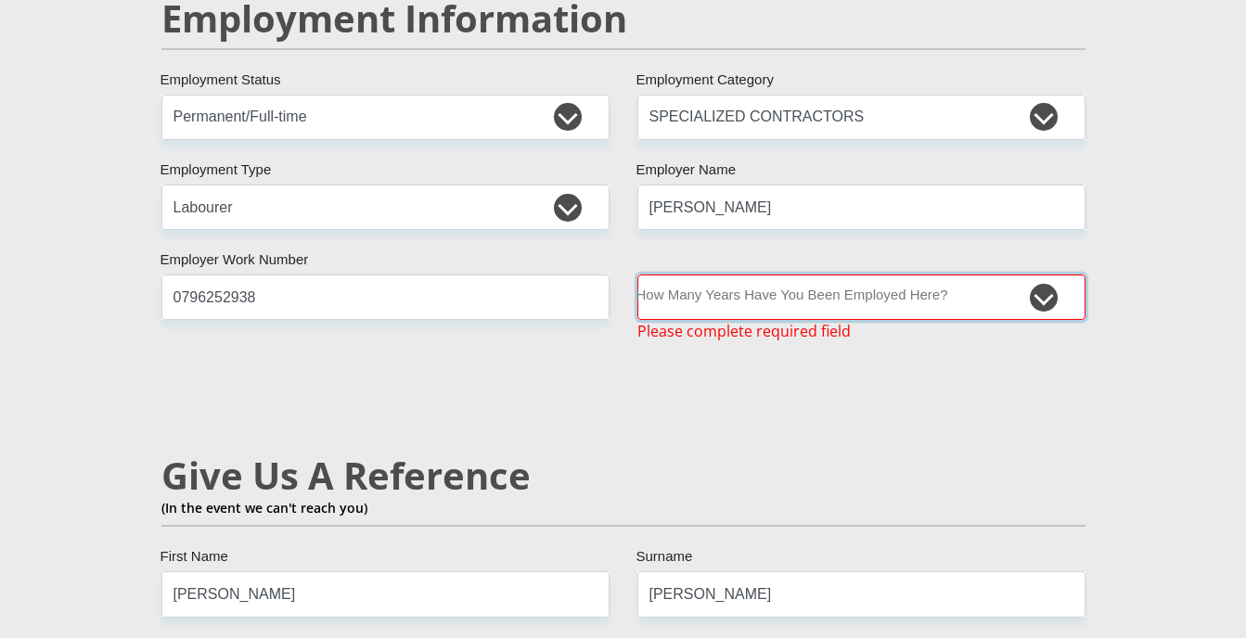
select select "48"
click at [637, 275] on select "less than 1 year 1-3 years 3-5 years 5+ years" at bounding box center [861, 297] width 448 height 45
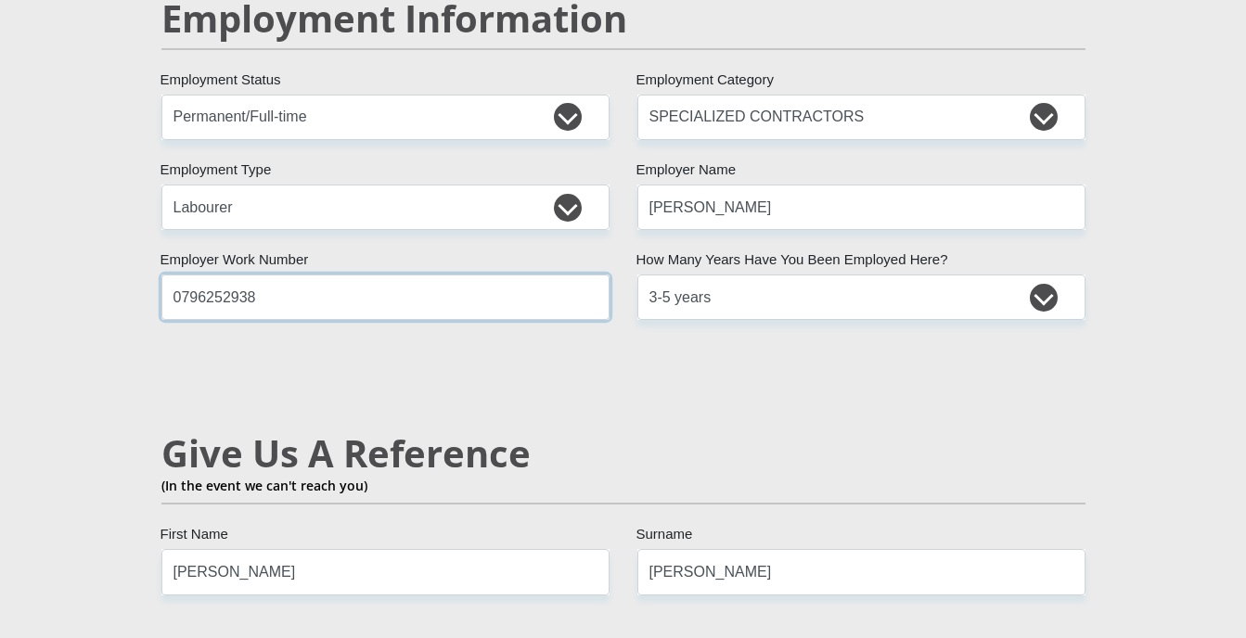
click at [508, 275] on input "0796252938" at bounding box center [385, 297] width 448 height 45
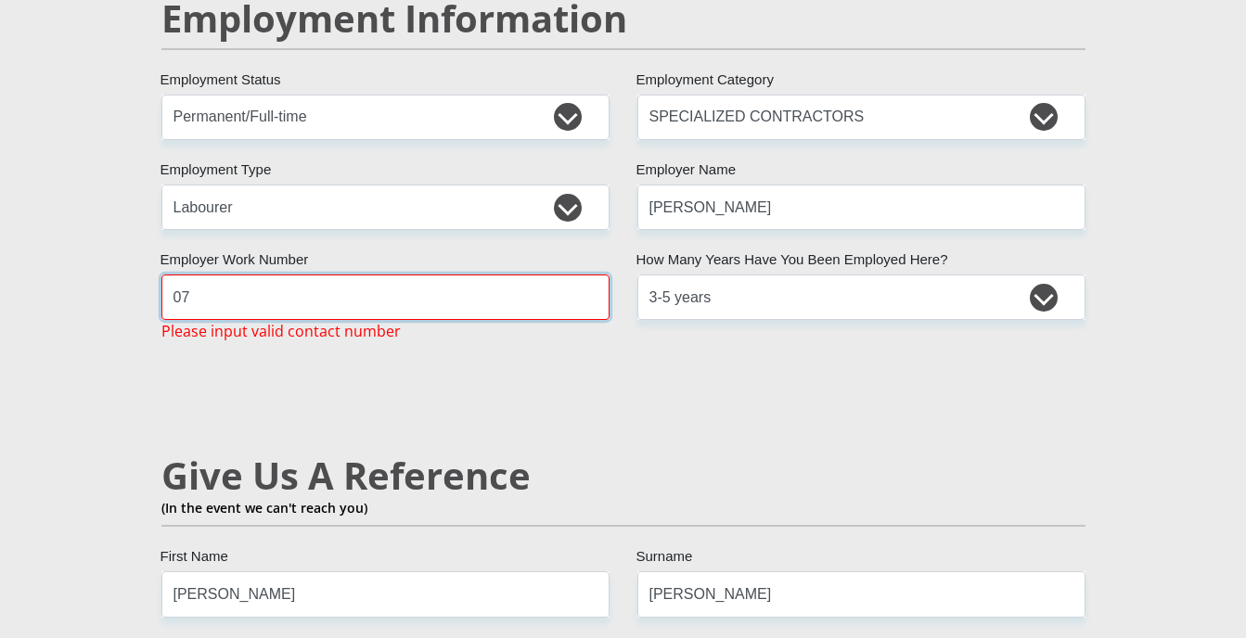
type input "0"
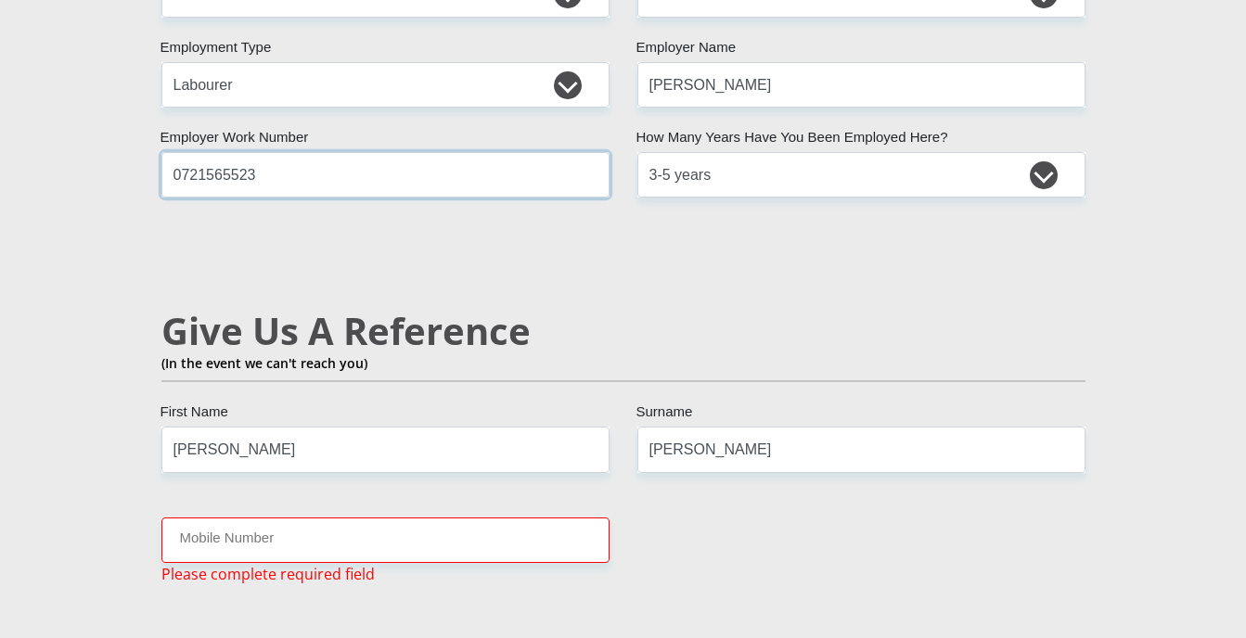
scroll to position [3008, 0]
type input "0721565523"
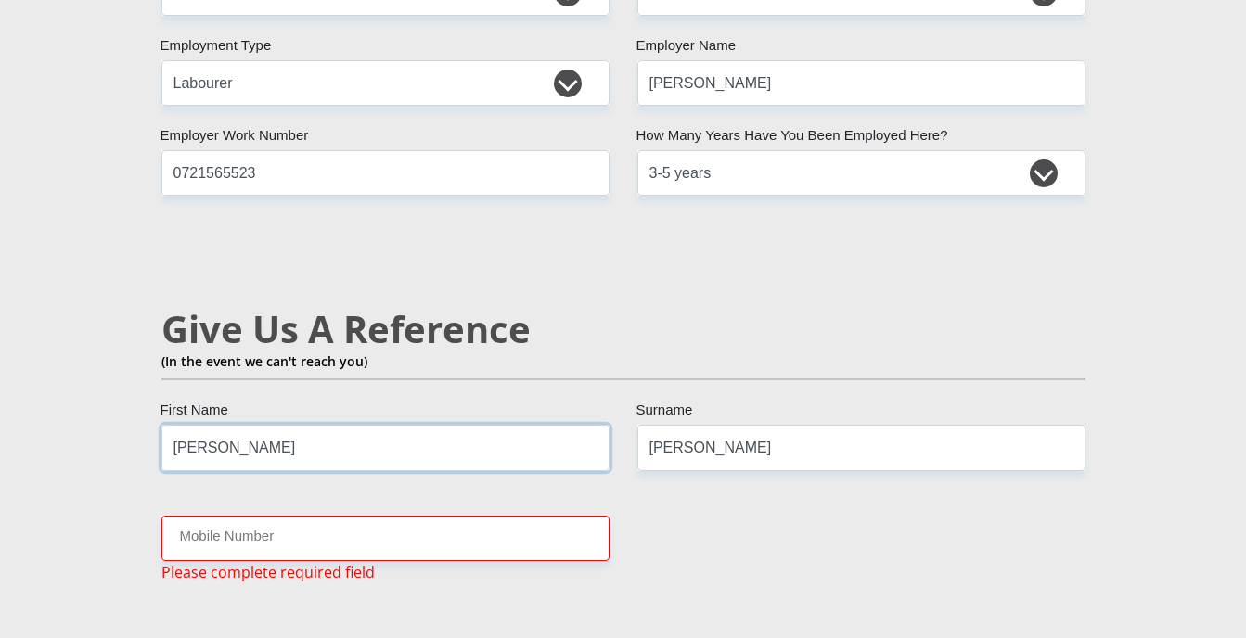
click at [509, 425] on input "nathan" at bounding box center [385, 447] width 448 height 45
type input "n"
type input "bret"
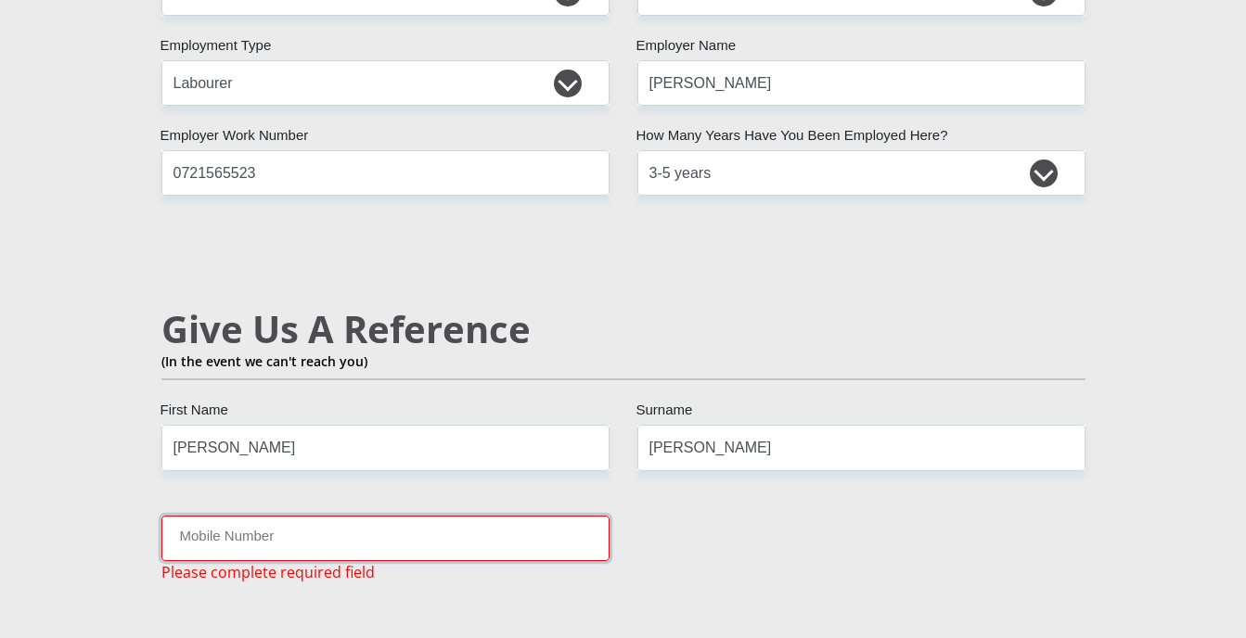
click at [541, 516] on input "Mobile Number" at bounding box center [385, 538] width 448 height 45
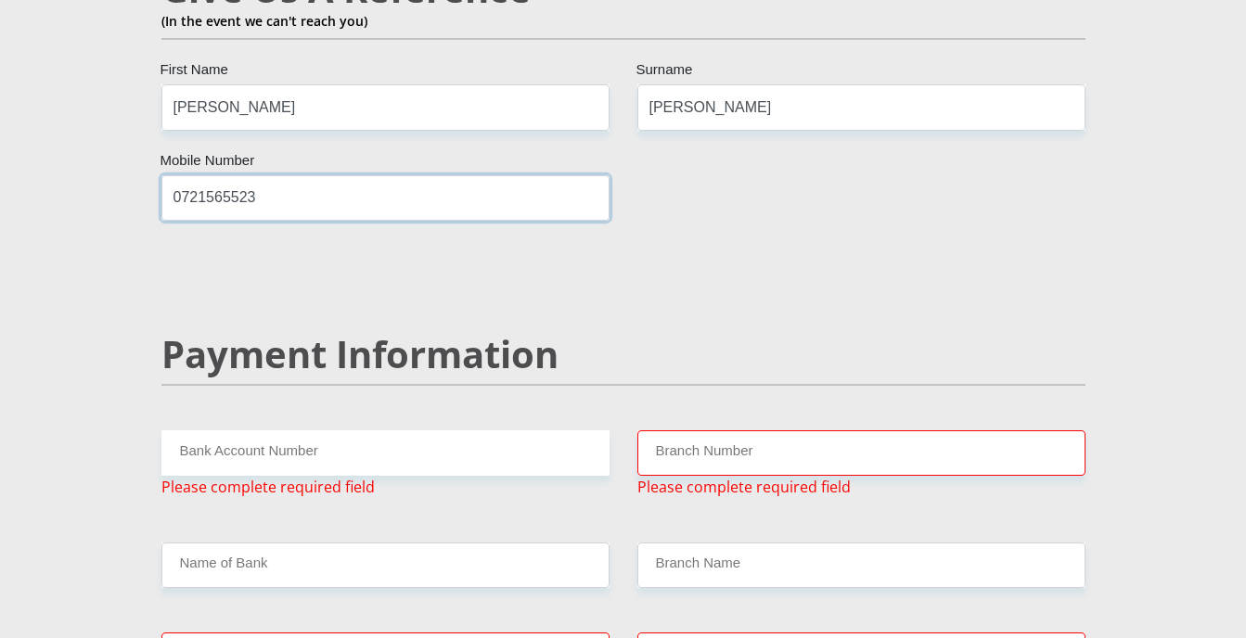
scroll to position [3350, 0]
type input "0721565523"
click at [541, 430] on input "Bank Account Number" at bounding box center [385, 452] width 448 height 45
click at [192, 430] on input "Bank Account Number" at bounding box center [385, 452] width 448 height 45
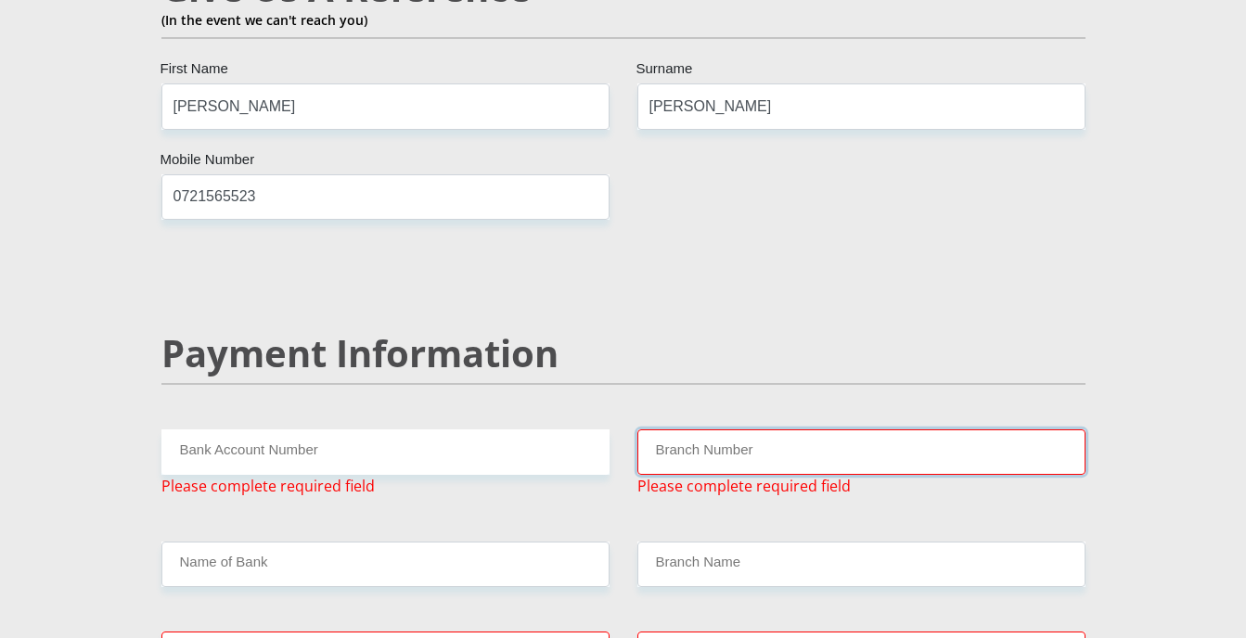
click at [711, 430] on input "Branch Number" at bounding box center [861, 452] width 448 height 45
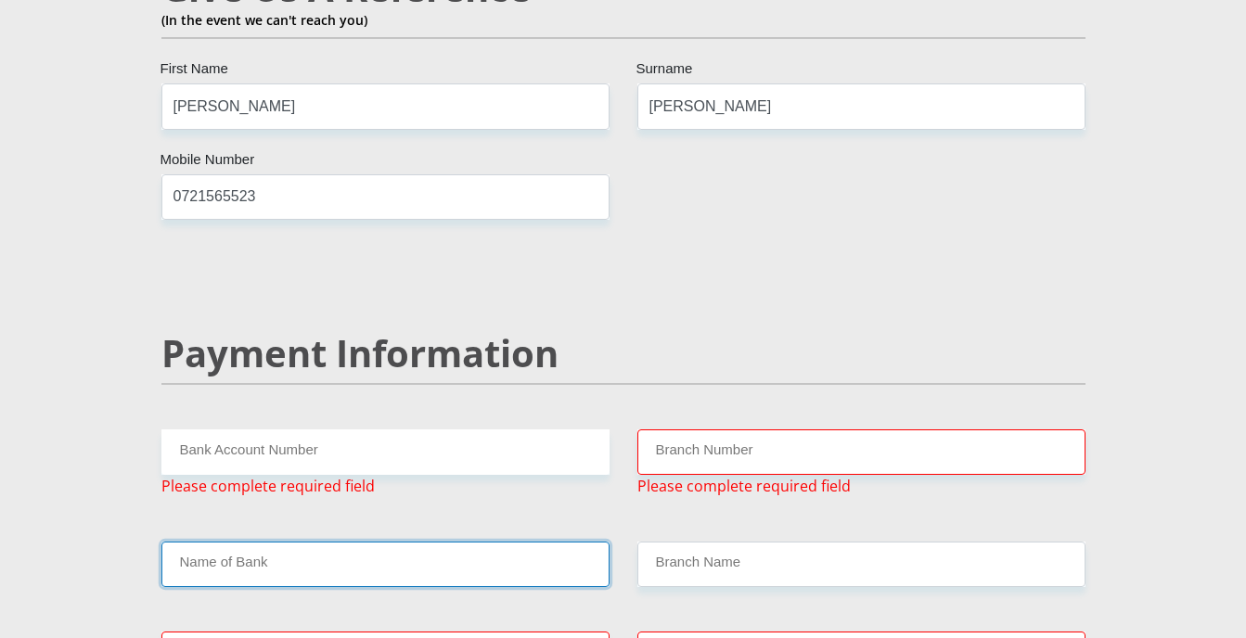
click at [376, 542] on input "Name of Bank" at bounding box center [385, 564] width 448 height 45
click at [378, 542] on input "Name of Bank" at bounding box center [385, 564] width 448 height 45
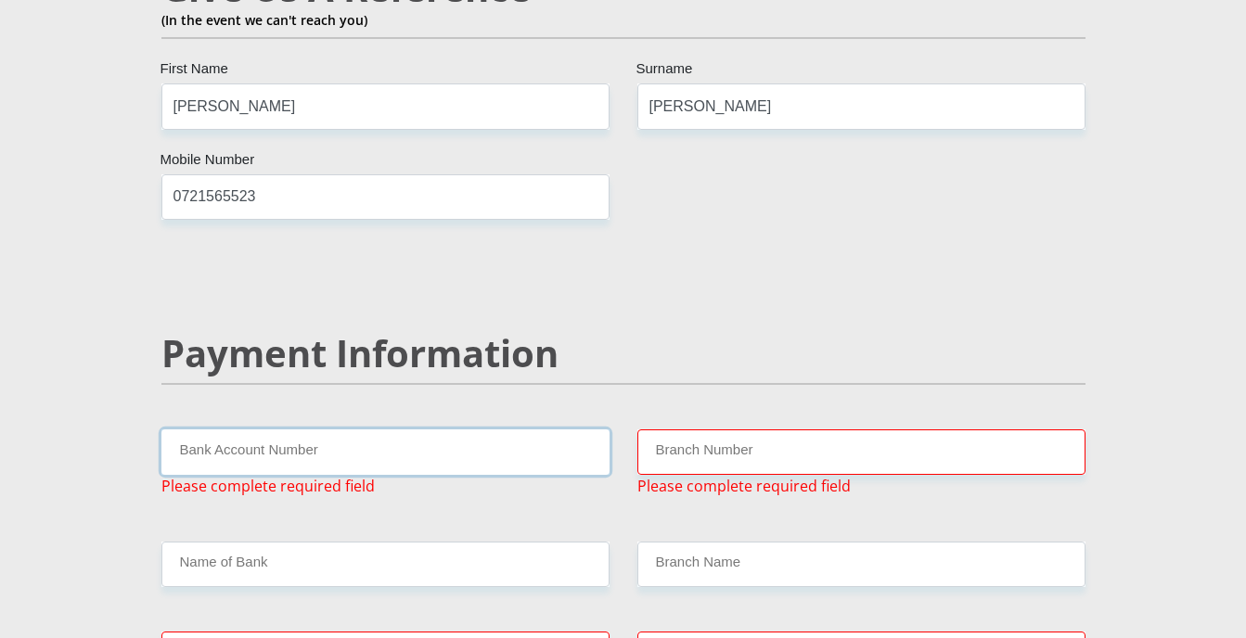
click at [366, 430] on input "Bank Account Number" at bounding box center [385, 452] width 448 height 45
click at [324, 331] on h2 "Payment Information" at bounding box center [623, 353] width 924 height 45
click at [252, 430] on input "Bank Account Number" at bounding box center [385, 452] width 448 height 45
type input "2177467272"
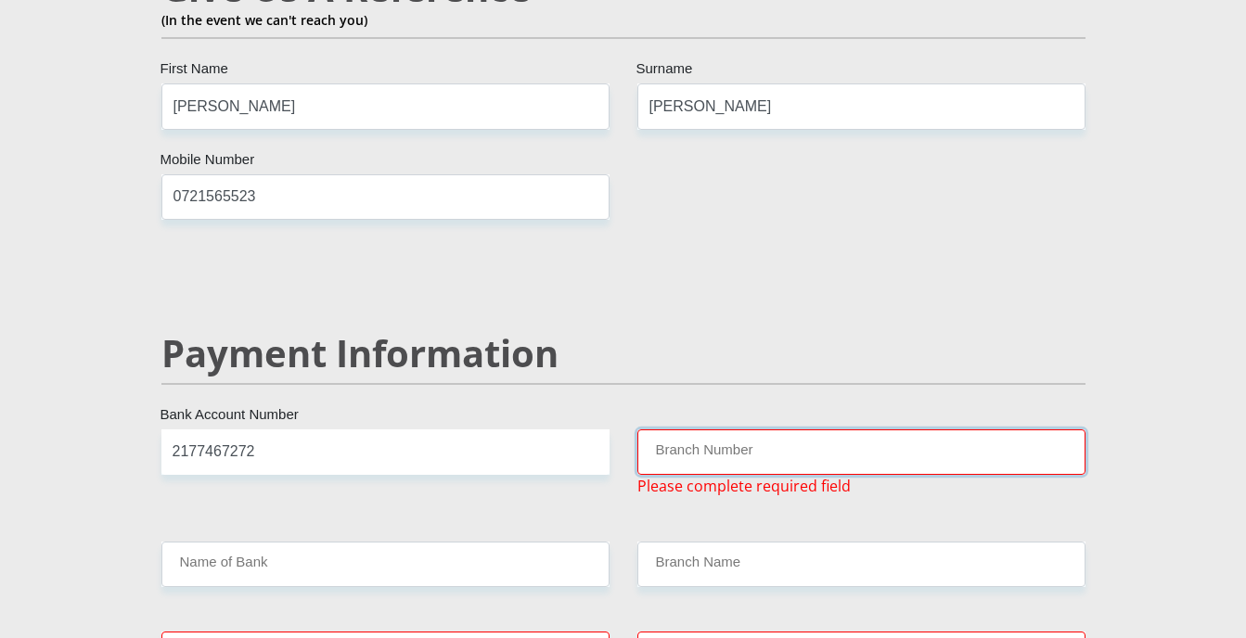
click at [703, 430] on input "Branch Number" at bounding box center [861, 452] width 448 height 45
click at [699, 475] on span "Please complete required field" at bounding box center [743, 486] width 213 height 22
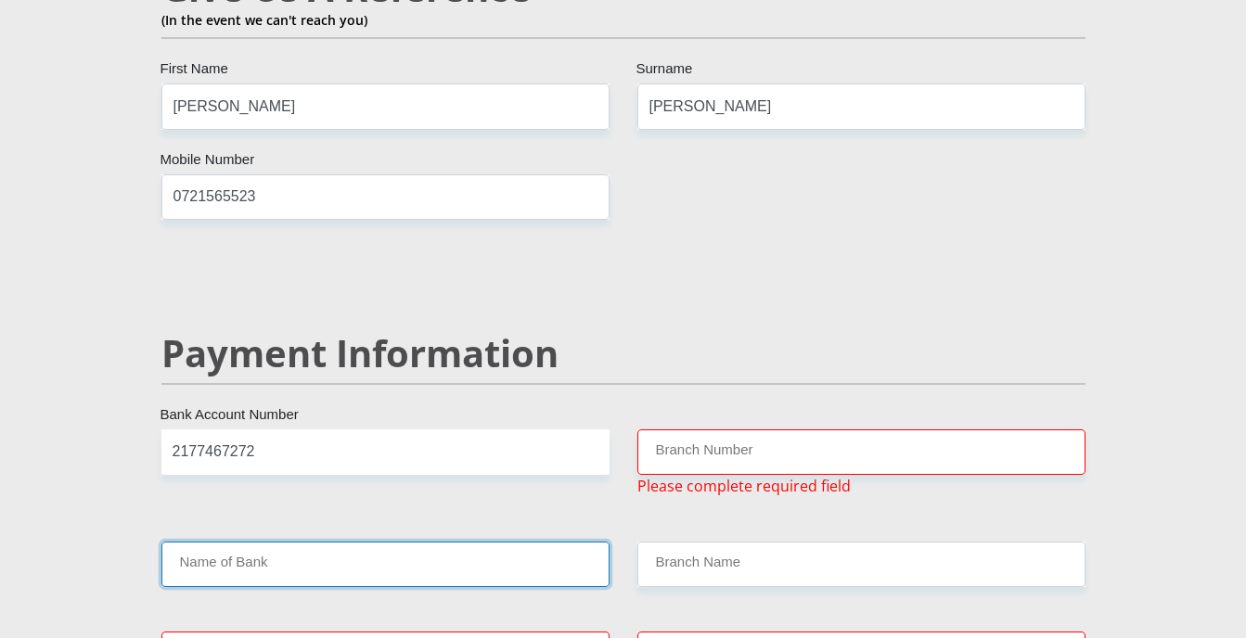
click at [545, 542] on input "Name of Bank" at bounding box center [385, 564] width 448 height 45
click at [166, 542] on input "Name of Bank" at bounding box center [385, 564] width 448 height 45
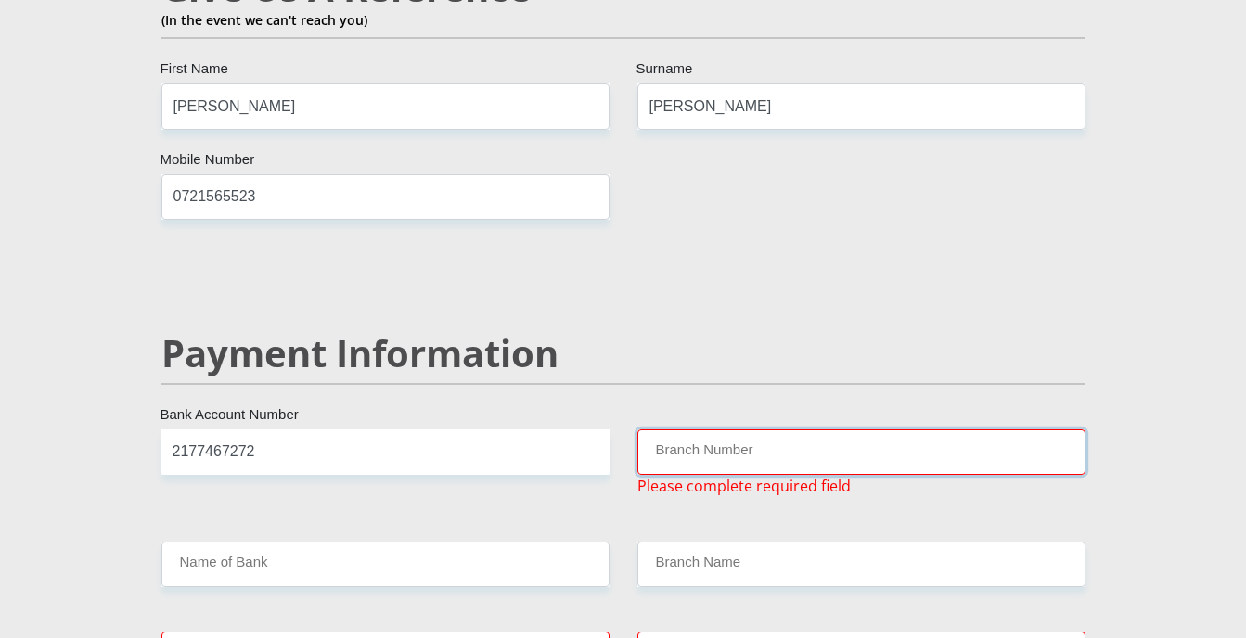
drag, startPoint x: 717, startPoint y: 420, endPoint x: 704, endPoint y: 447, distance: 29.9
click at [704, 447] on div "Branch Number Please complete required field" at bounding box center [861, 464] width 476 height 68
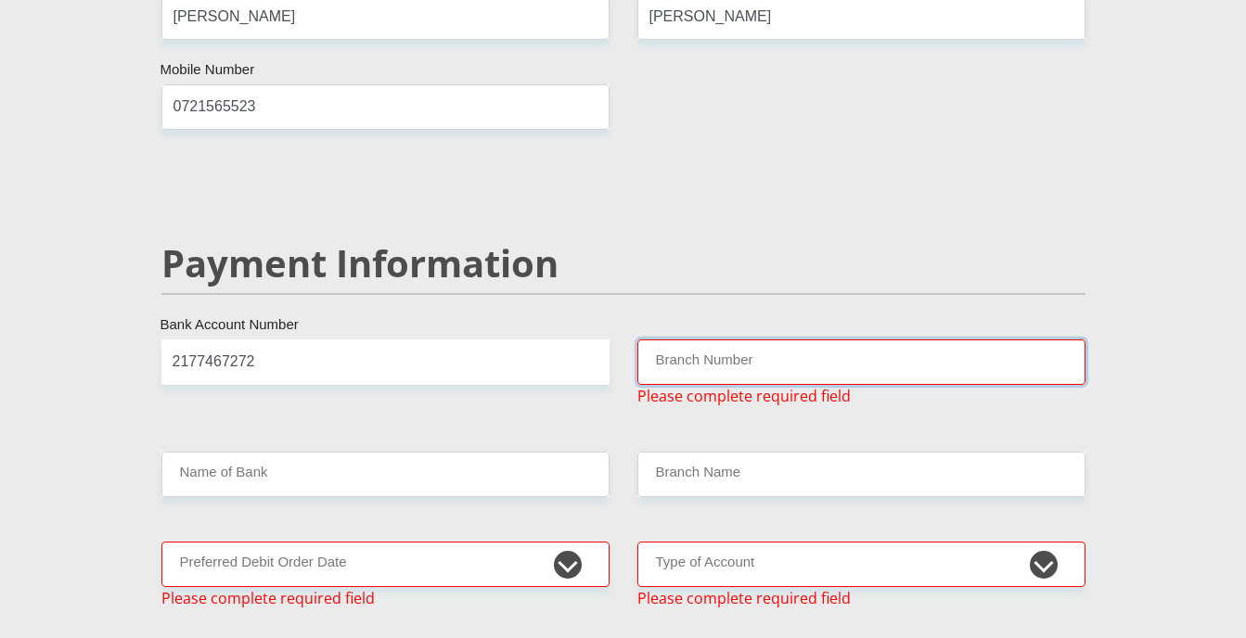
scroll to position [3438, 0]
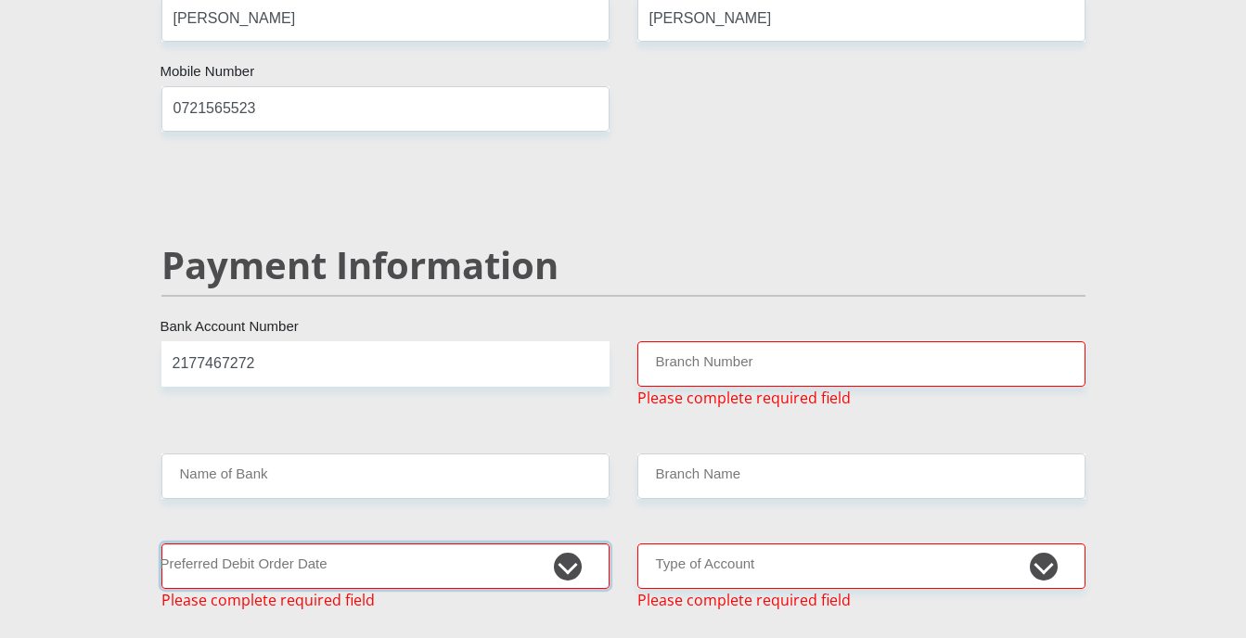
click at [574, 544] on select "1st 2nd 3rd 4th 5th 7th 18th 19th 20th 21st 22nd 23rd 24th 25th 26th 27th 28th …" at bounding box center [385, 566] width 448 height 45
select select "28"
click at [161, 544] on select "1st 2nd 3rd 4th 5th 7th 18th 19th 20th 21st 22nd 23rd 24th 25th 26th 27th 28th …" at bounding box center [385, 566] width 448 height 45
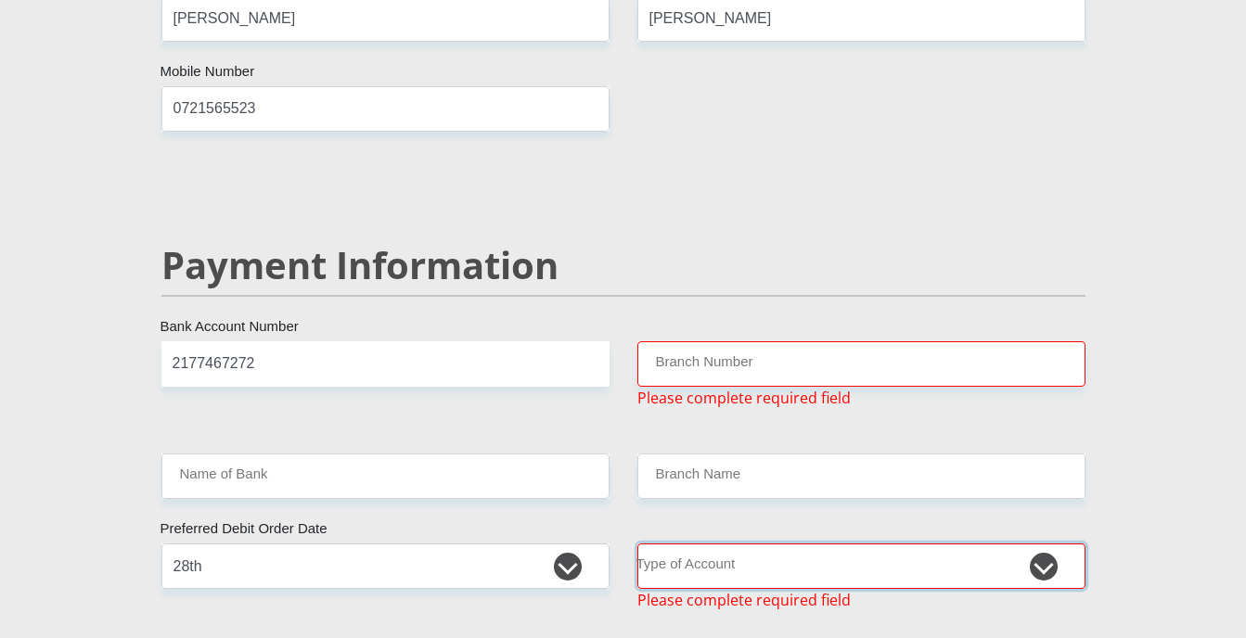
click at [676, 544] on select "Cheque Savings" at bounding box center [861, 566] width 448 height 45
select select "SAV"
click at [637, 544] on select "Cheque Savings" at bounding box center [861, 566] width 448 height 45
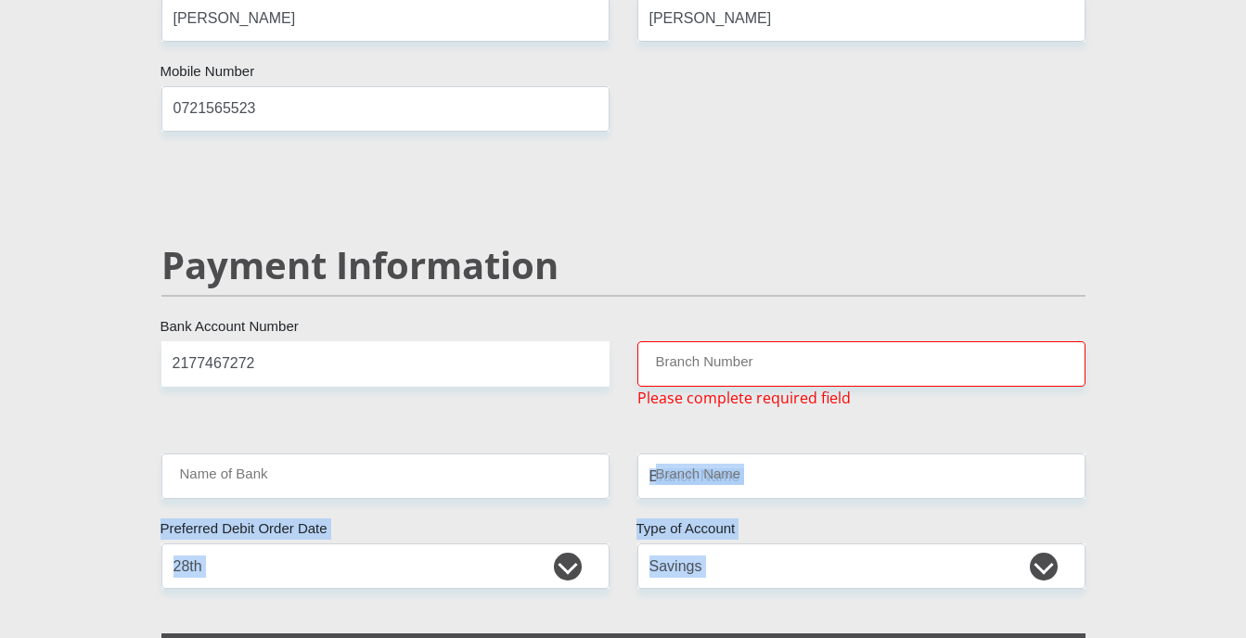
drag, startPoint x: 694, startPoint y: 617, endPoint x: 798, endPoint y: 365, distance: 272.9
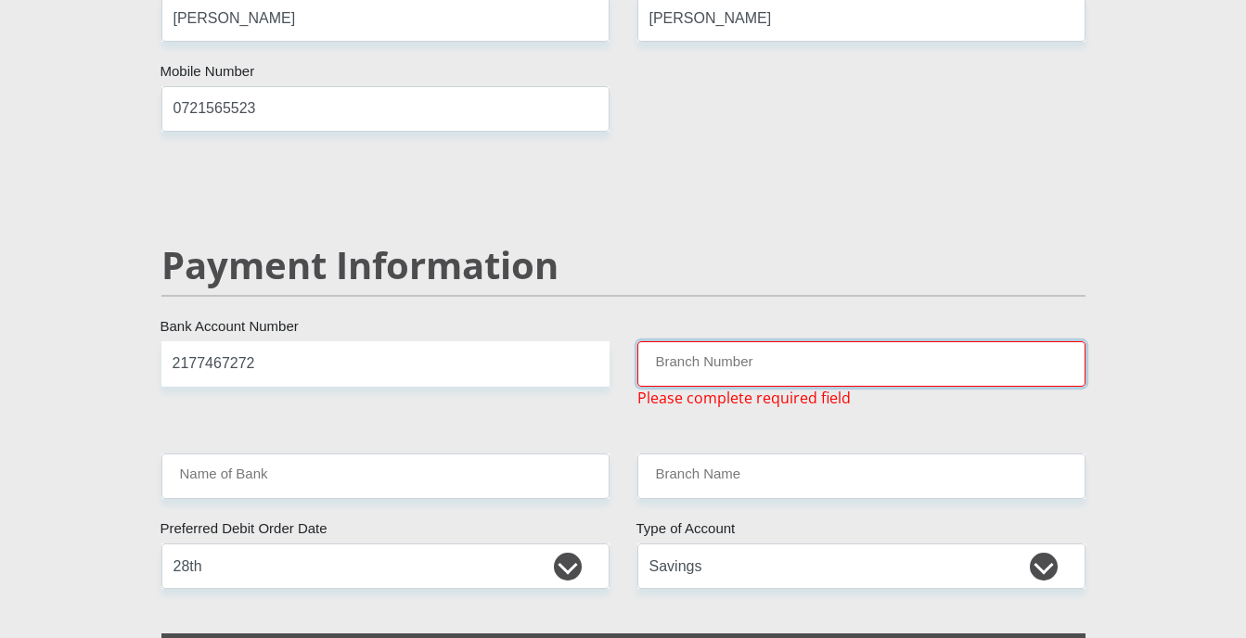
click at [716, 341] on input "Branch Number" at bounding box center [861, 363] width 448 height 45
paste input "470010"
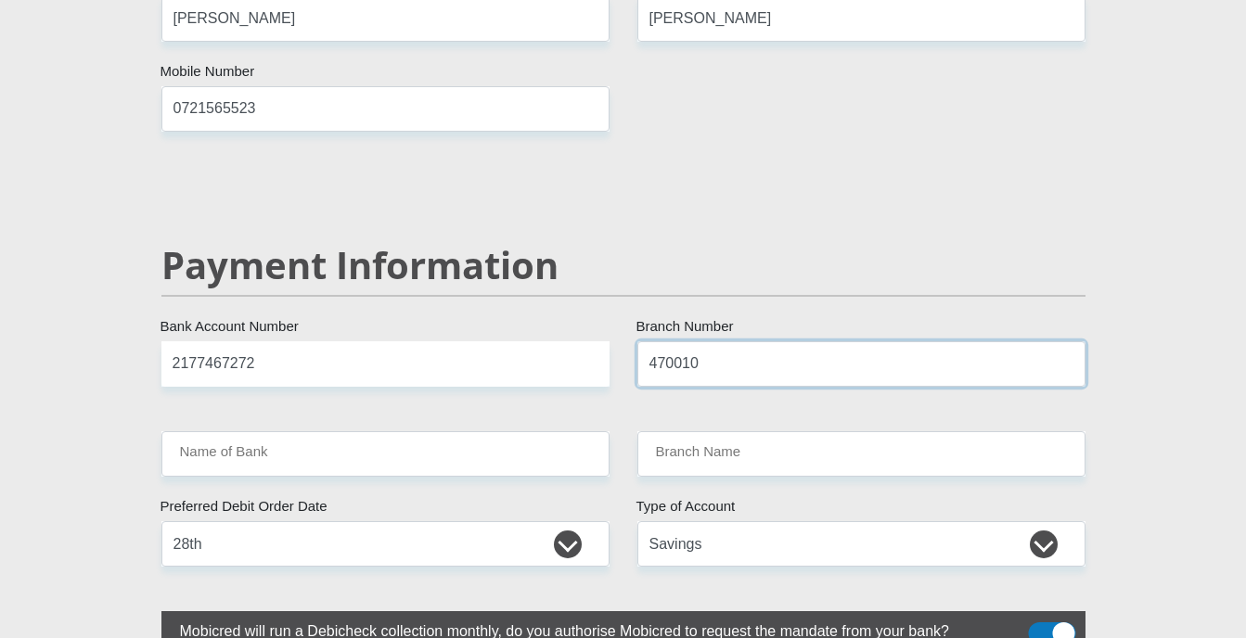
type input "470010"
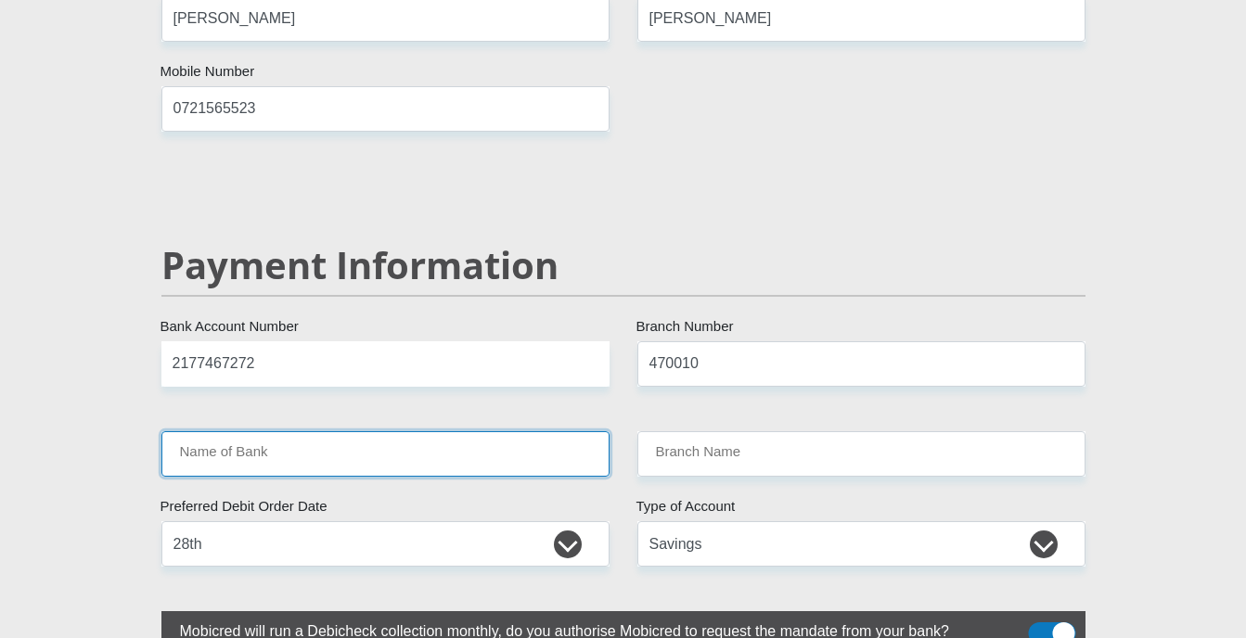
click at [534, 431] on input "Name of Bank" at bounding box center [385, 453] width 448 height 45
type input "CAPITEC BANK LIMITED"
type input "CAPITEC BANK CPC"
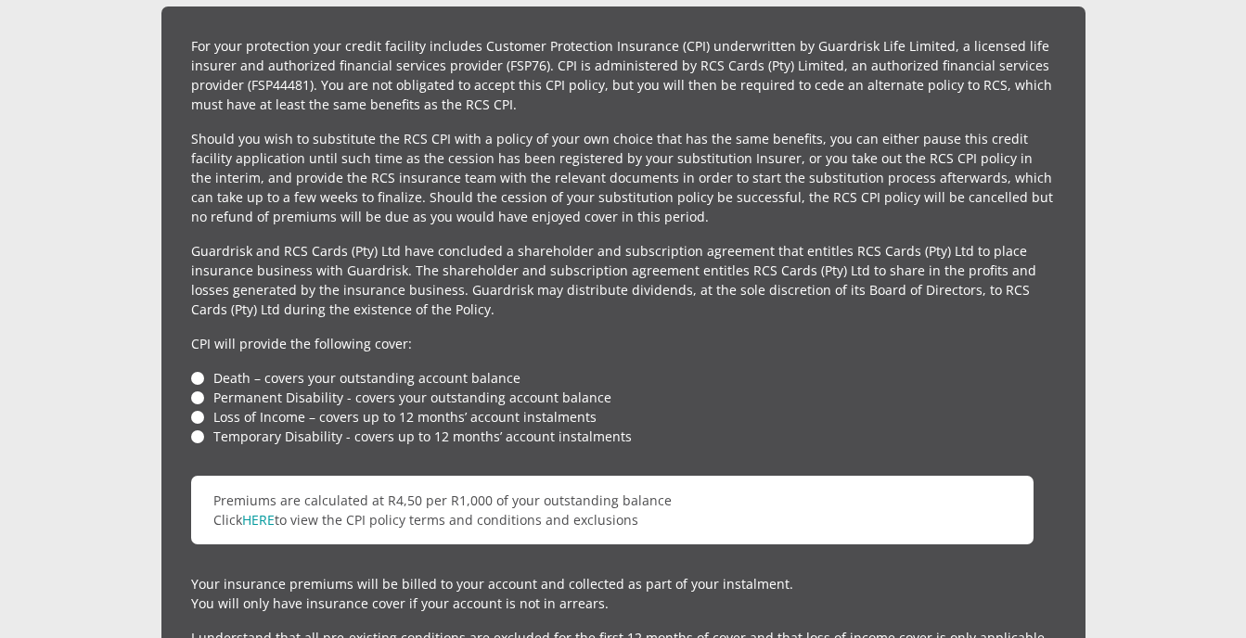
scroll to position [4252, 0]
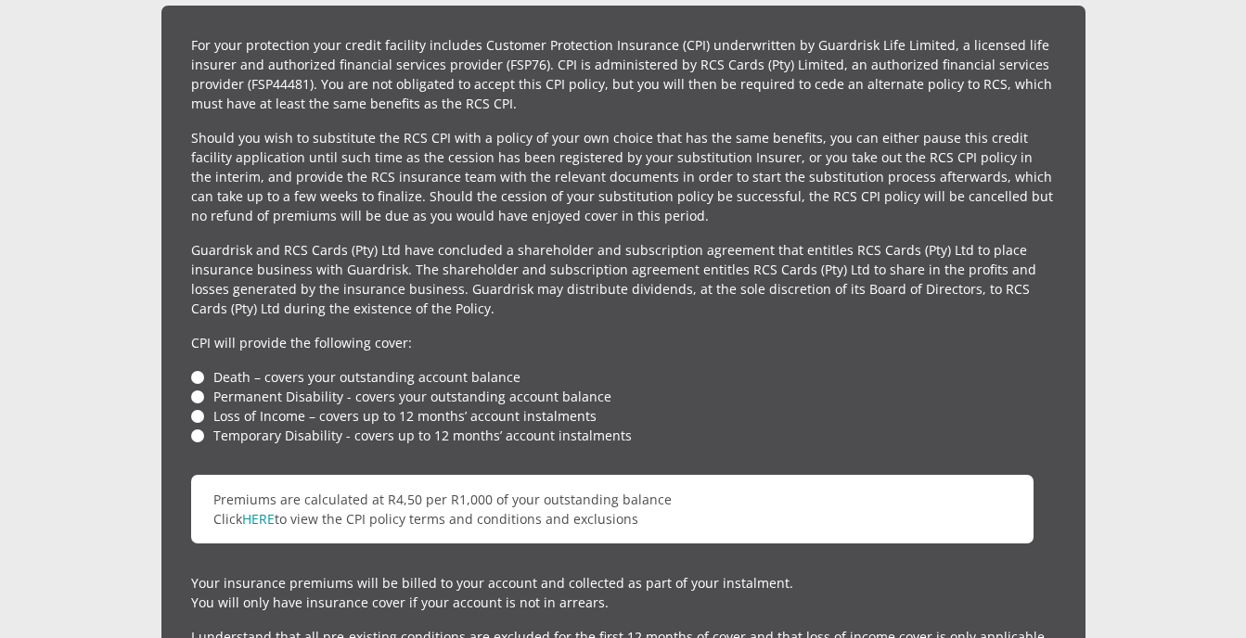
click at [204, 426] on li "Temporary Disability - covers up to 12 months’ account instalments" at bounding box center [623, 435] width 865 height 19
click at [200, 406] on li "Loss of Income – covers up to 12 months’ account instalments" at bounding box center [623, 415] width 865 height 19
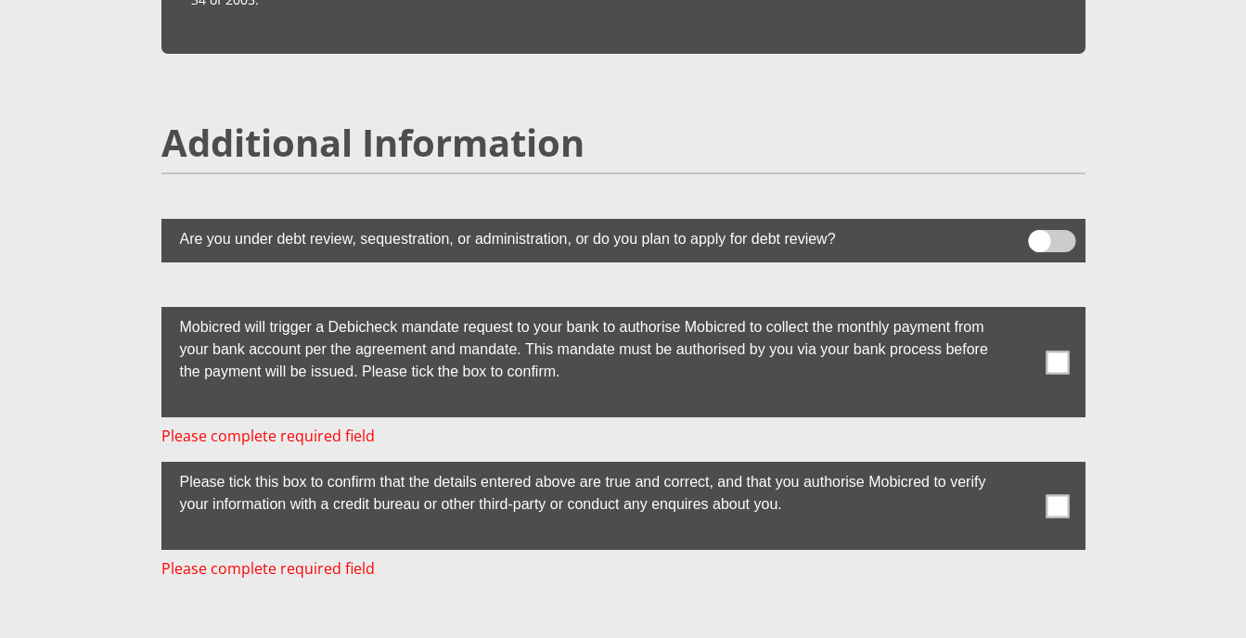
scroll to position [4984, 0]
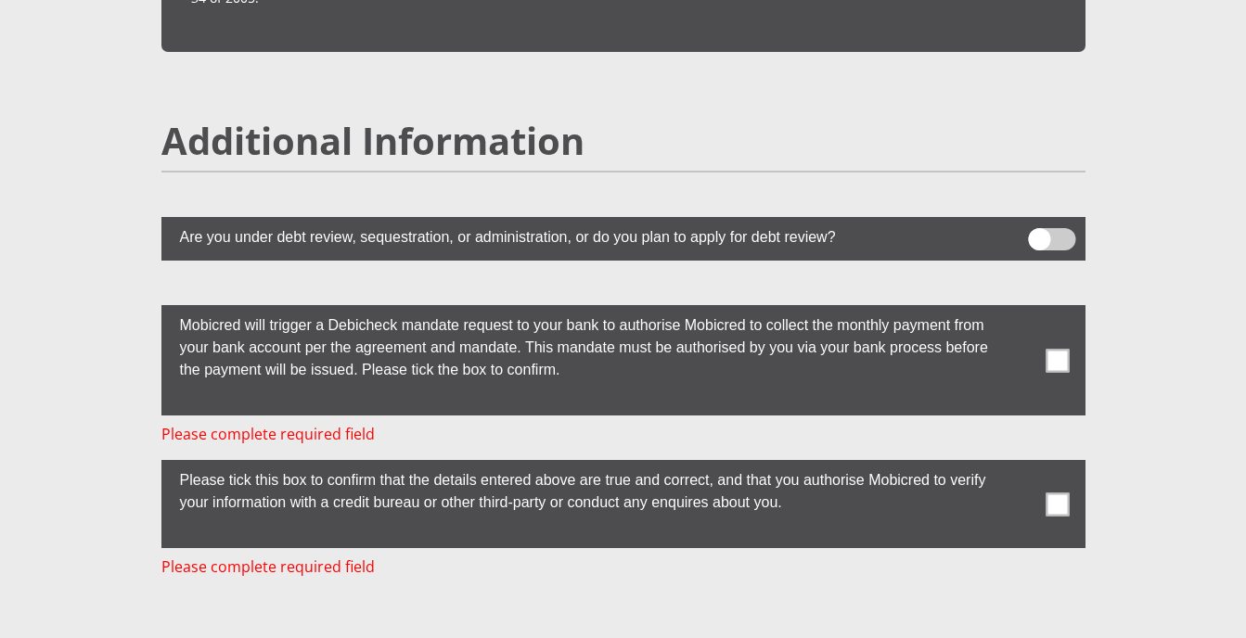
click at [1045, 349] on span at bounding box center [1056, 360] width 23 height 23
click at [1020, 310] on input "checkbox" at bounding box center [1020, 310] width 0 height 0
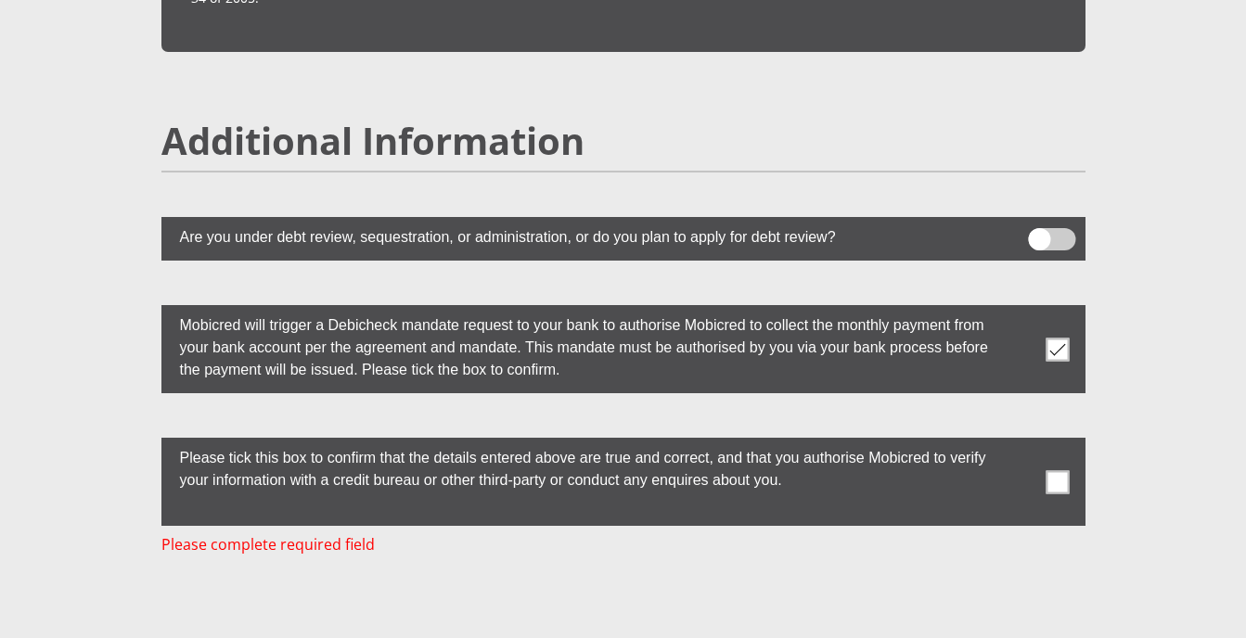
click at [1060, 470] on span at bounding box center [1056, 481] width 23 height 23
click at [1020, 442] on input "checkbox" at bounding box center [1020, 442] width 0 height 0
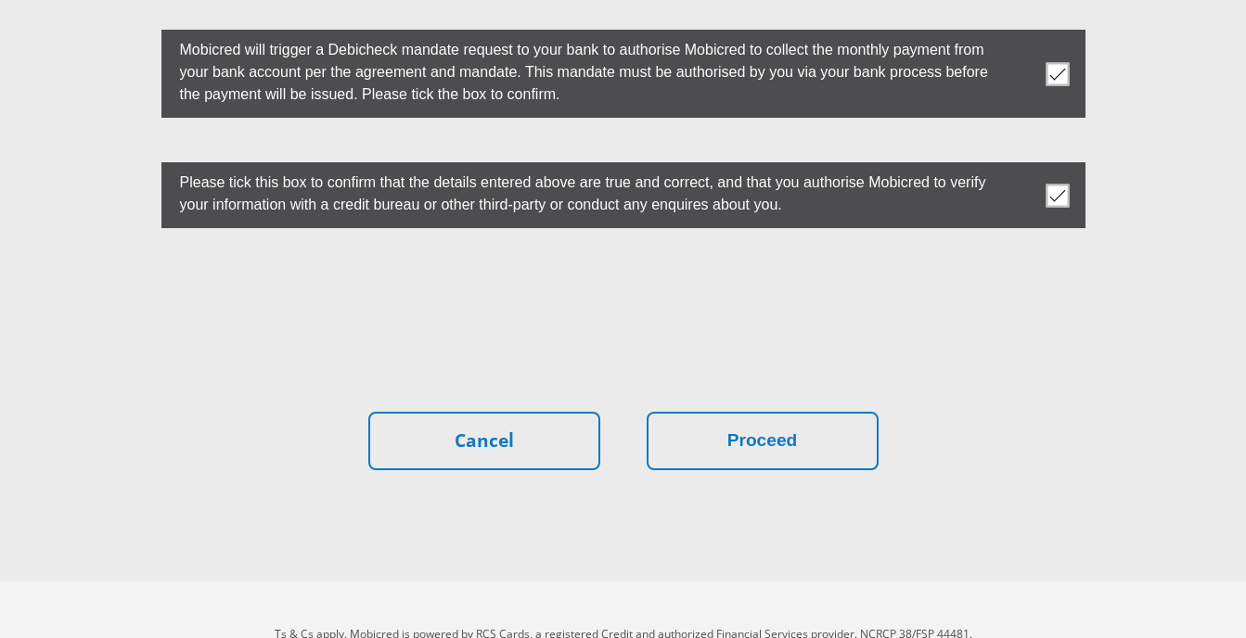
scroll to position [5263, 0]
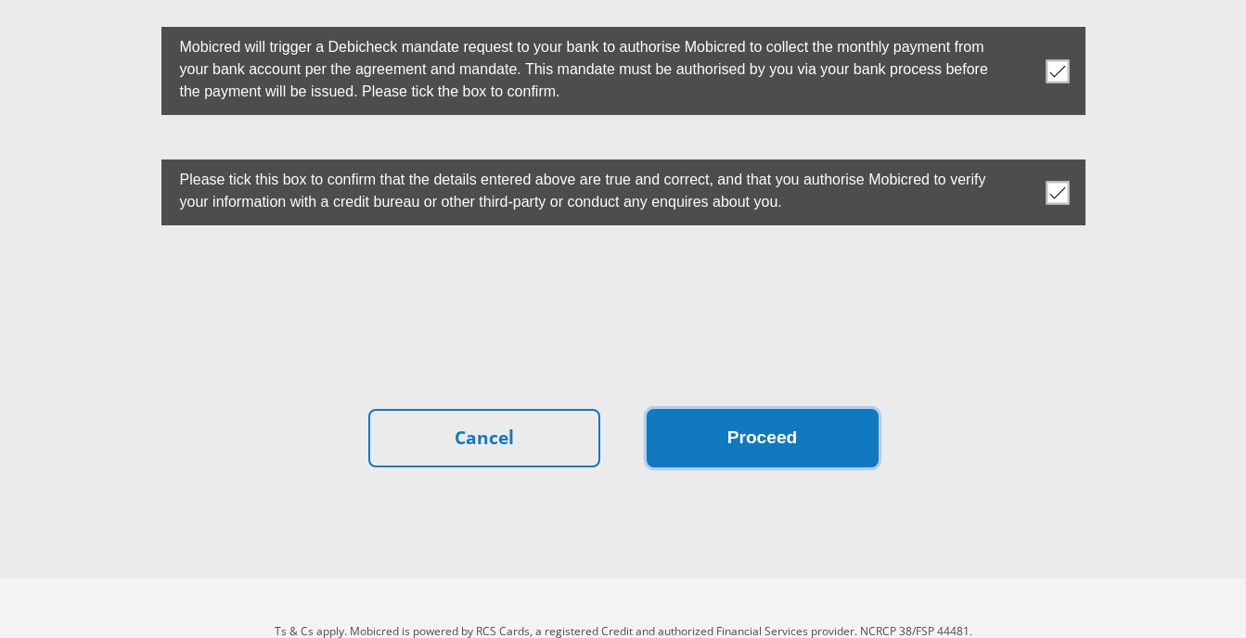
click at [750, 409] on button "Proceed" at bounding box center [763, 438] width 232 height 58
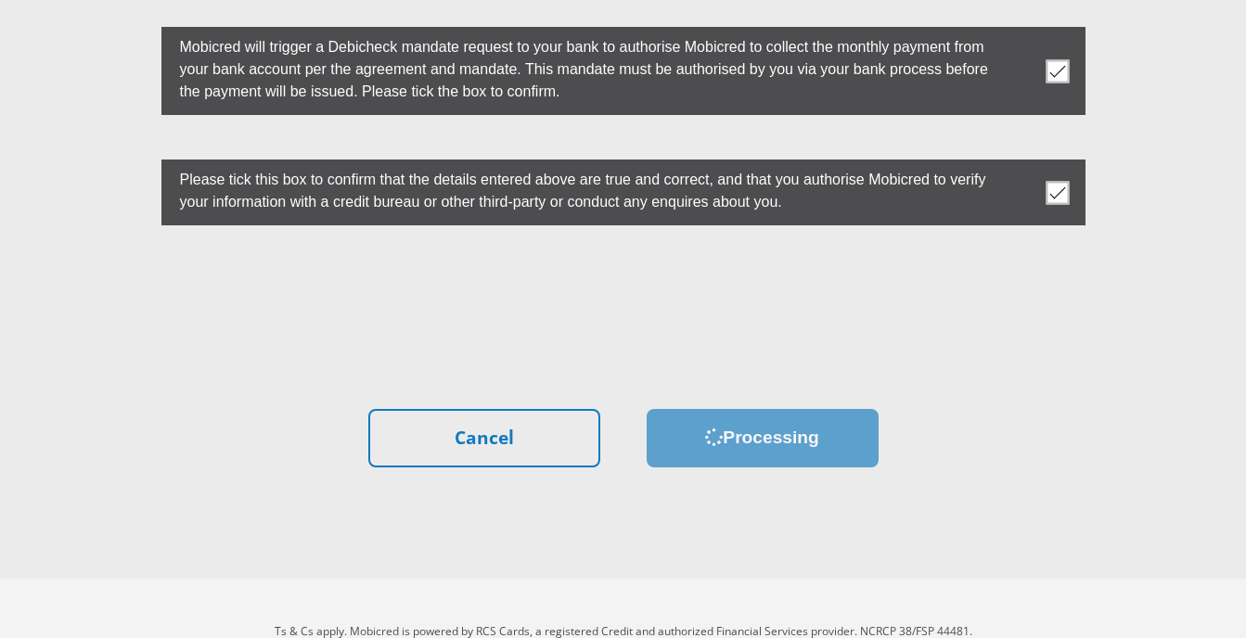
scroll to position [0, 0]
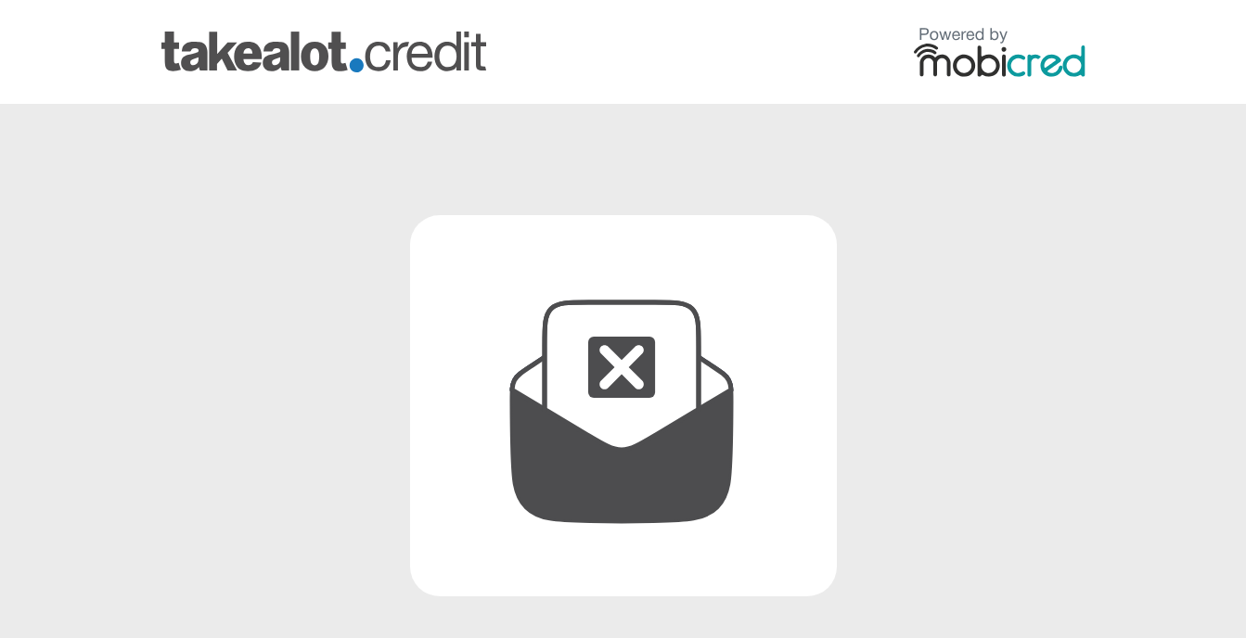
scroll to position [357, 0]
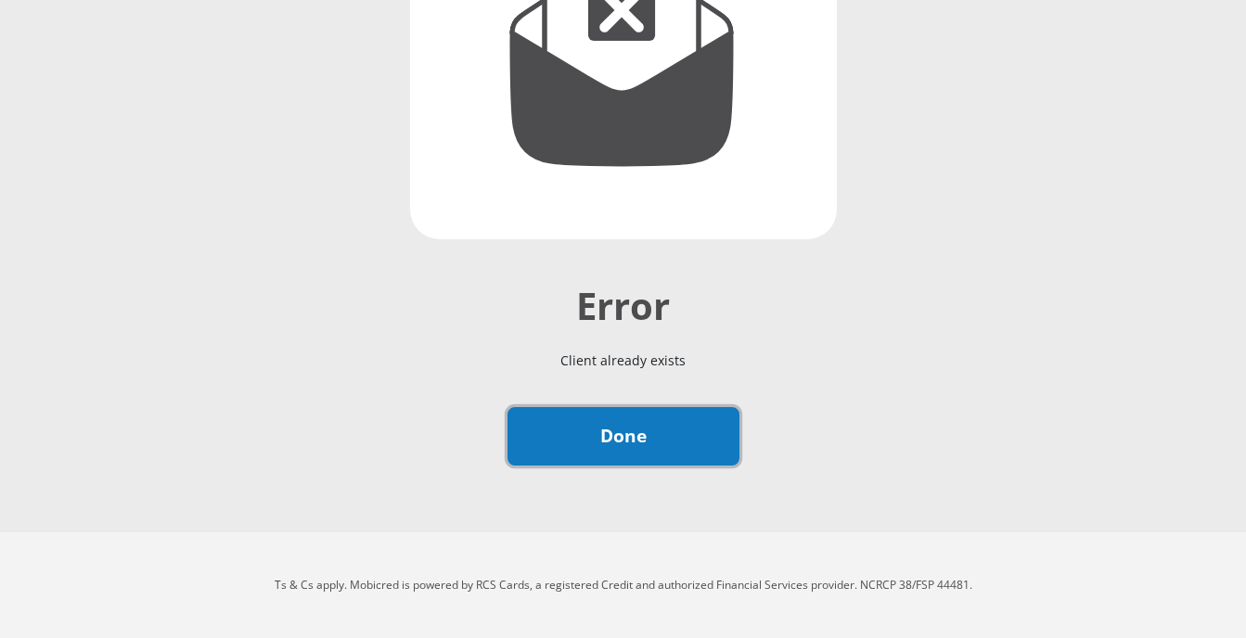
click at [596, 424] on link "Done" at bounding box center [623, 436] width 232 height 58
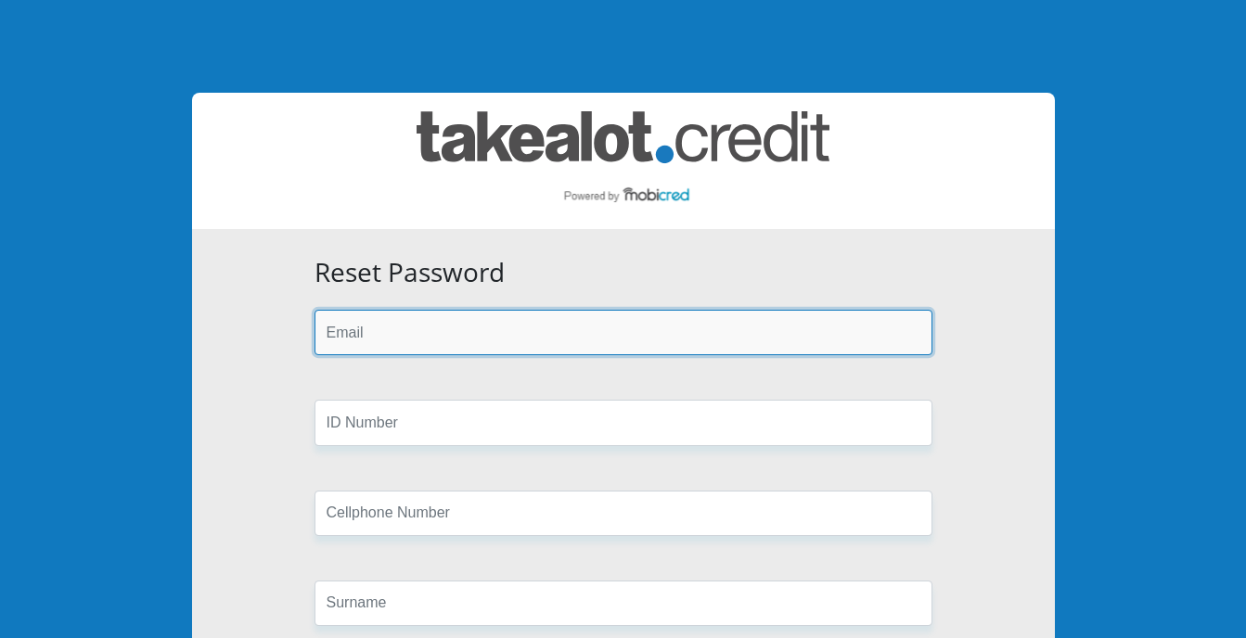
click at [475, 336] on input "email" at bounding box center [623, 332] width 618 height 45
type input "[EMAIL_ADDRESS][DOMAIN_NAME]"
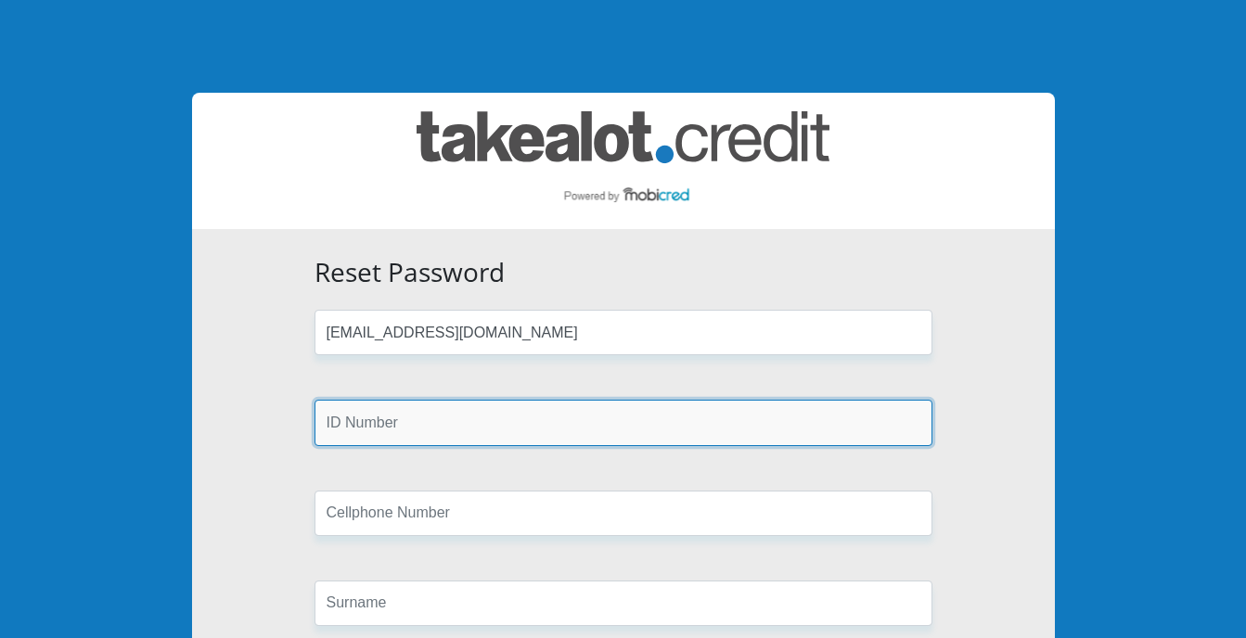
type input "9504125083081"
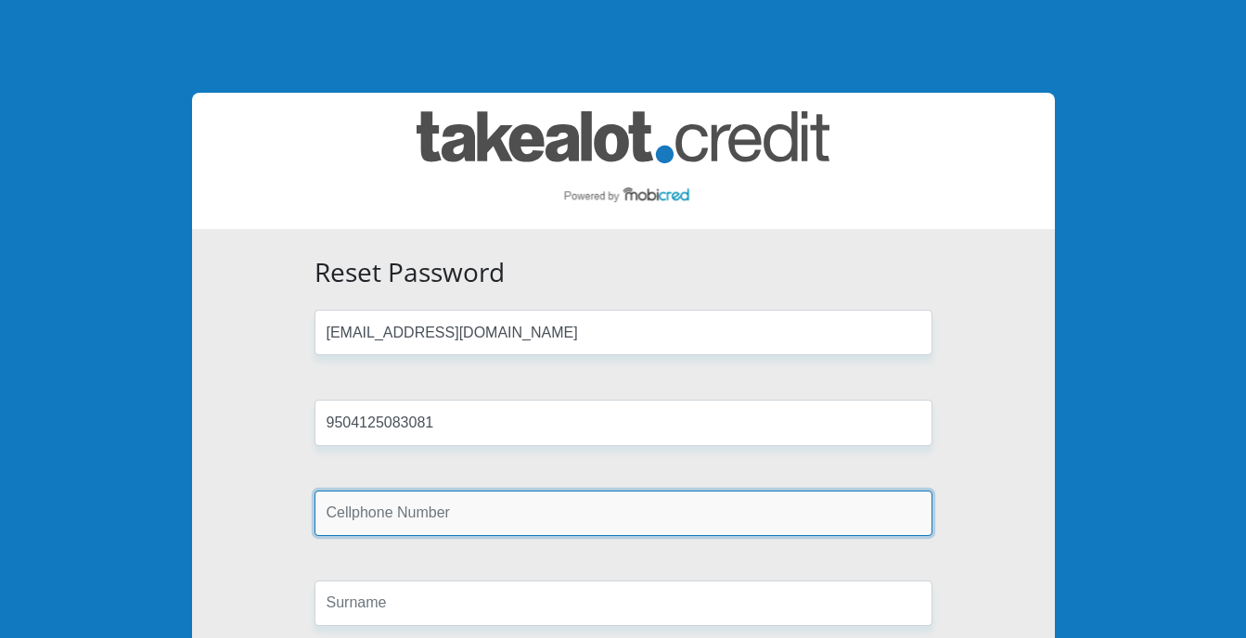
type input "0796252938"
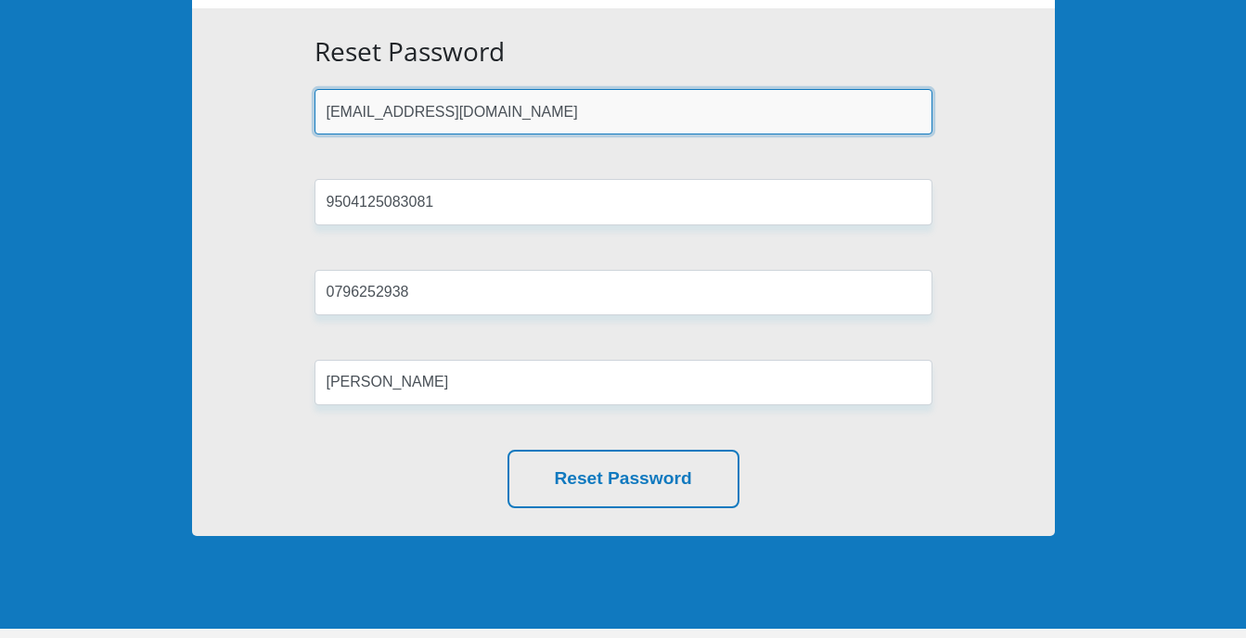
scroll to position [222, 0]
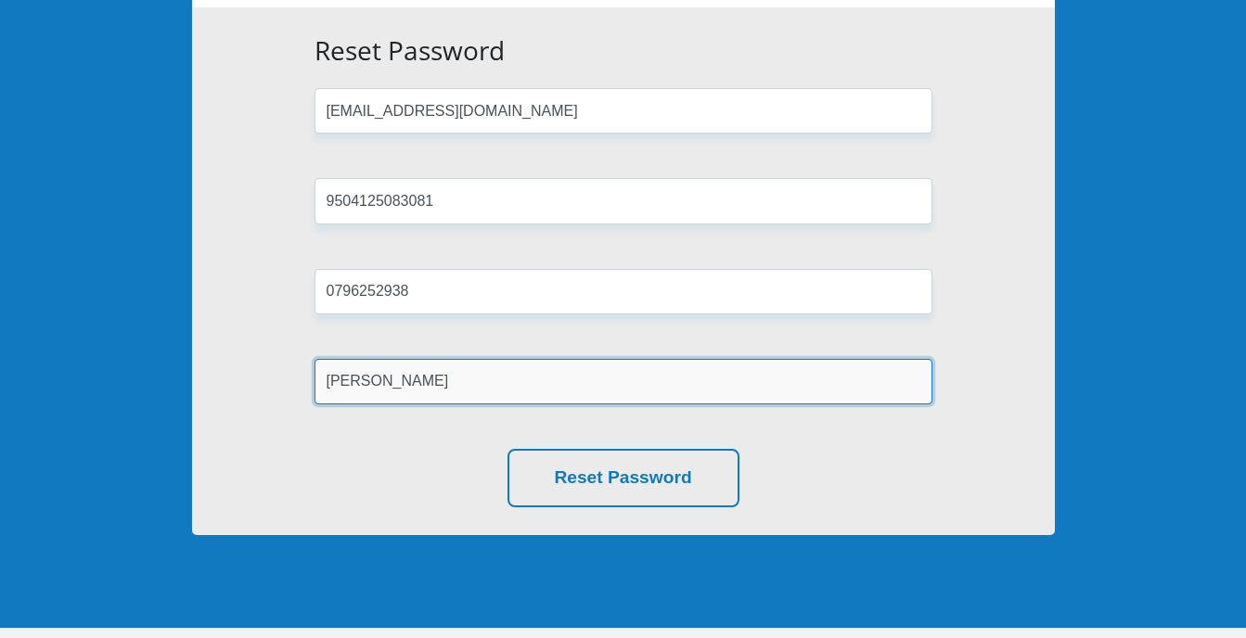
click at [456, 400] on input "[PERSON_NAME]" at bounding box center [623, 381] width 618 height 45
type input "m"
type input "[PERSON_NAME]"
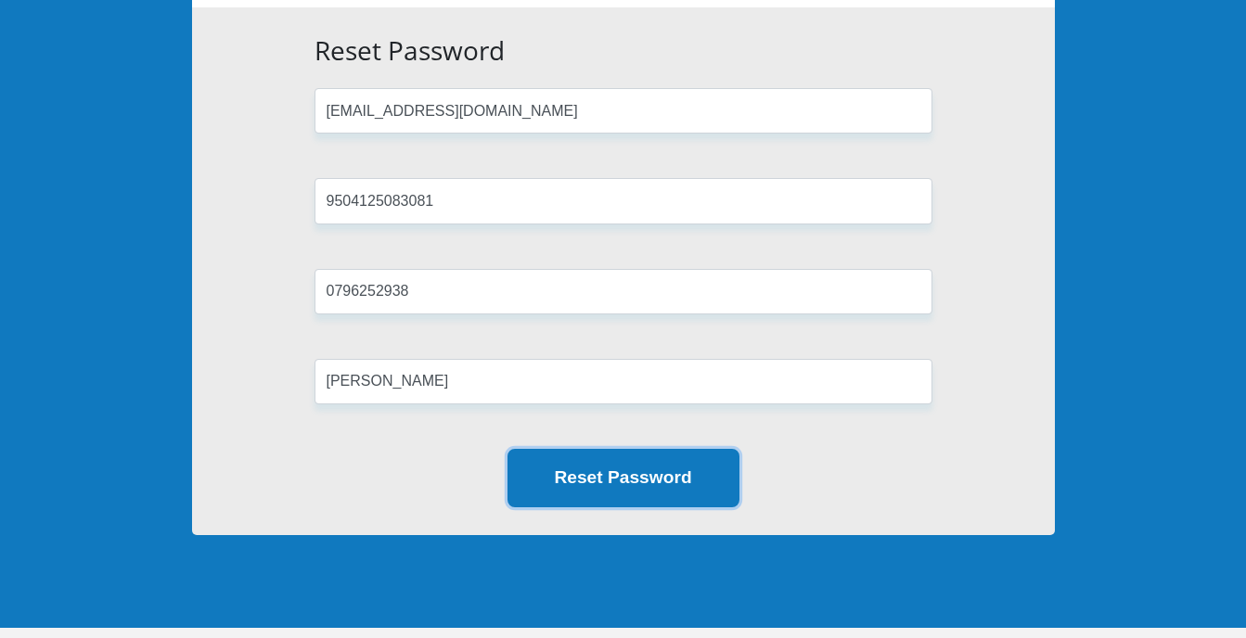
click at [596, 469] on button "Reset Password" at bounding box center [623, 478] width 232 height 58
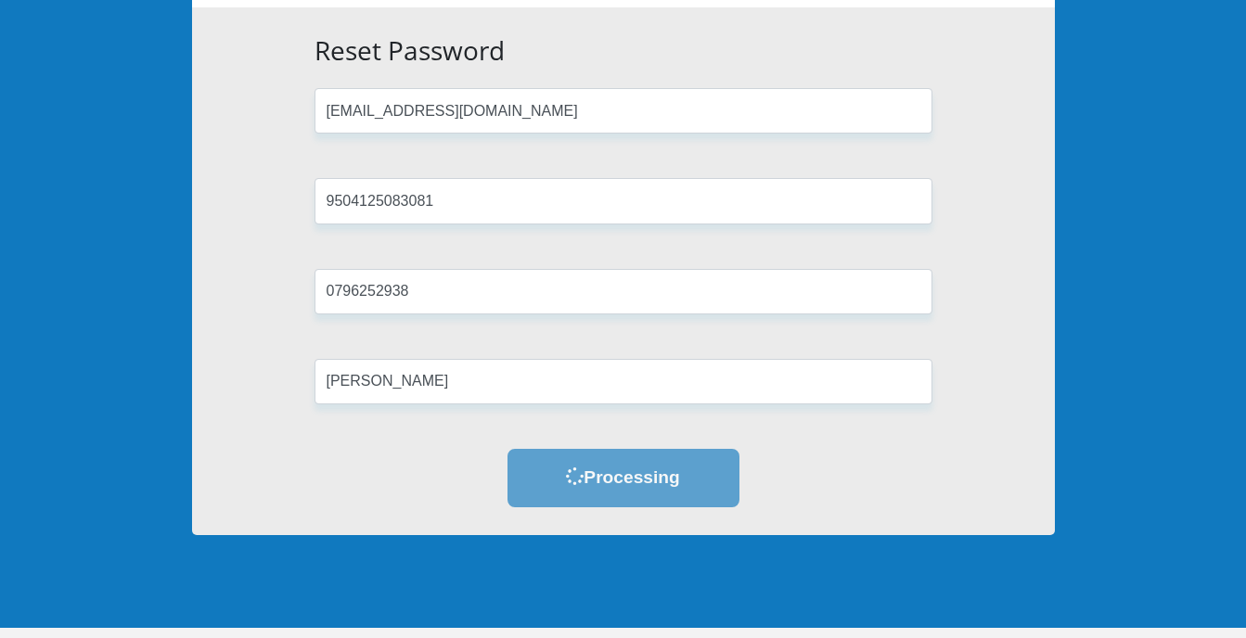
scroll to position [0, 0]
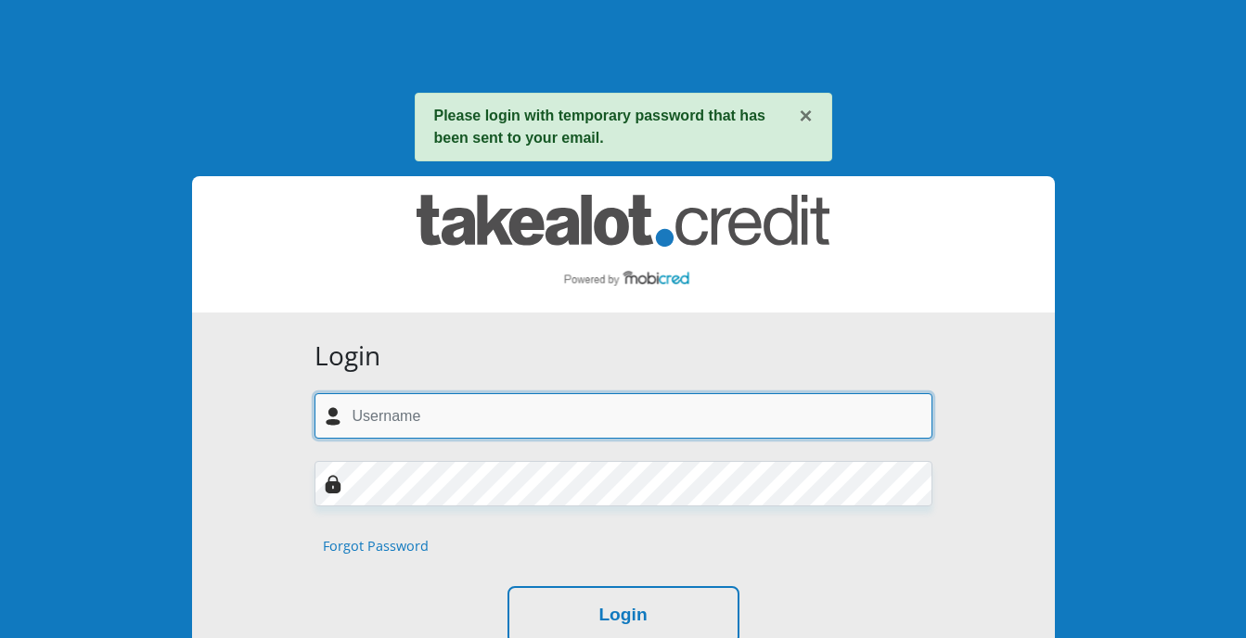
click at [468, 403] on input "text" at bounding box center [623, 415] width 618 height 45
type input "natemck033@gmail.com"
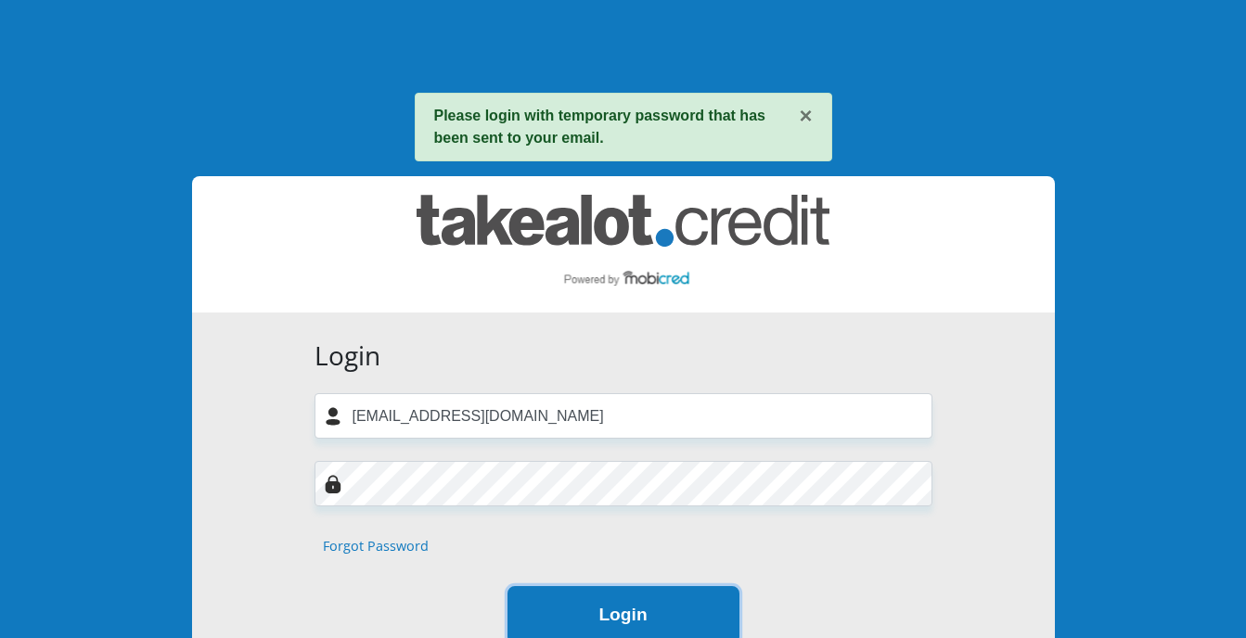
click at [667, 600] on button "Login" at bounding box center [623, 615] width 232 height 58
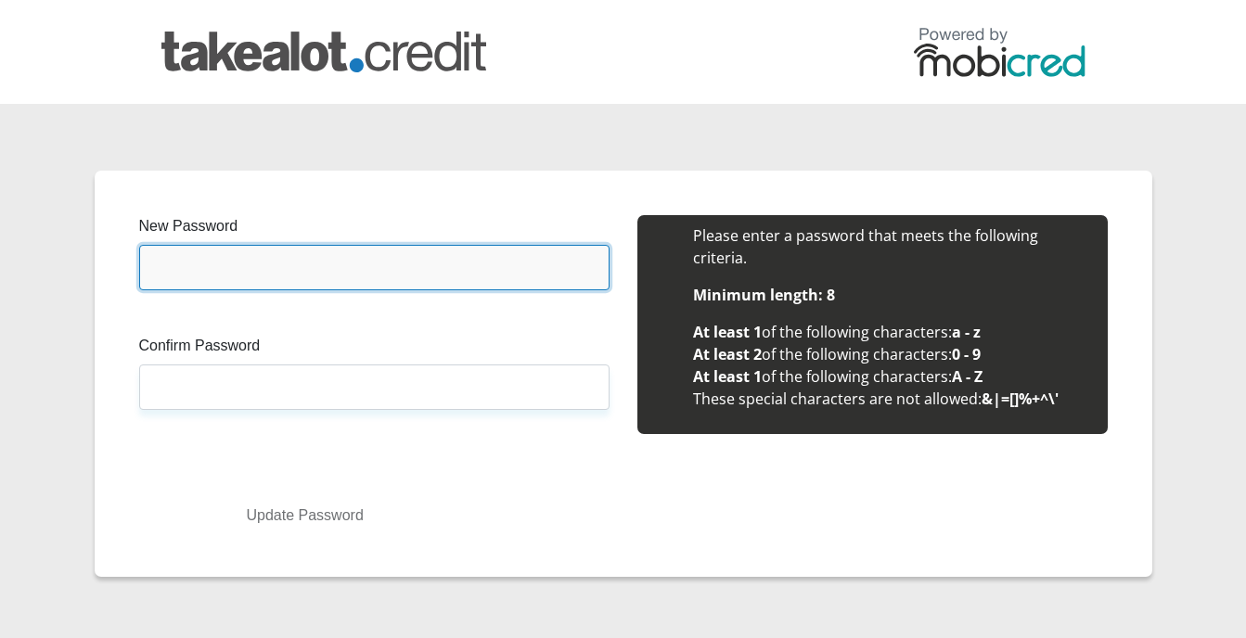
click at [287, 250] on input "New Password" at bounding box center [374, 267] width 470 height 45
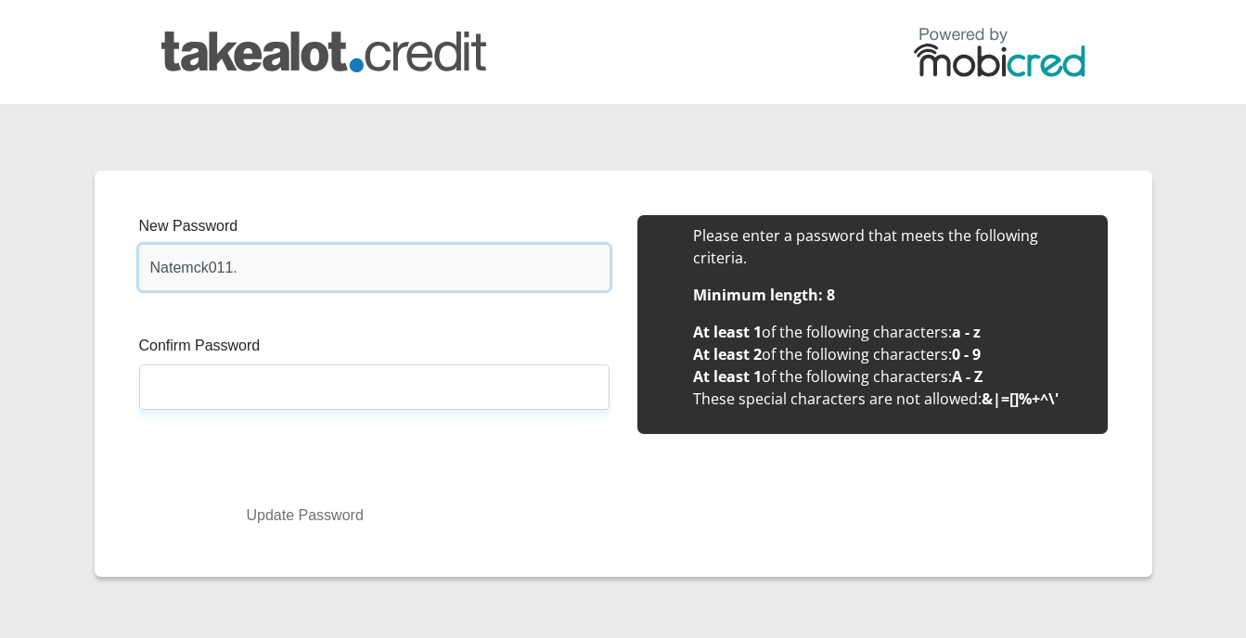
type input "Natemck011."
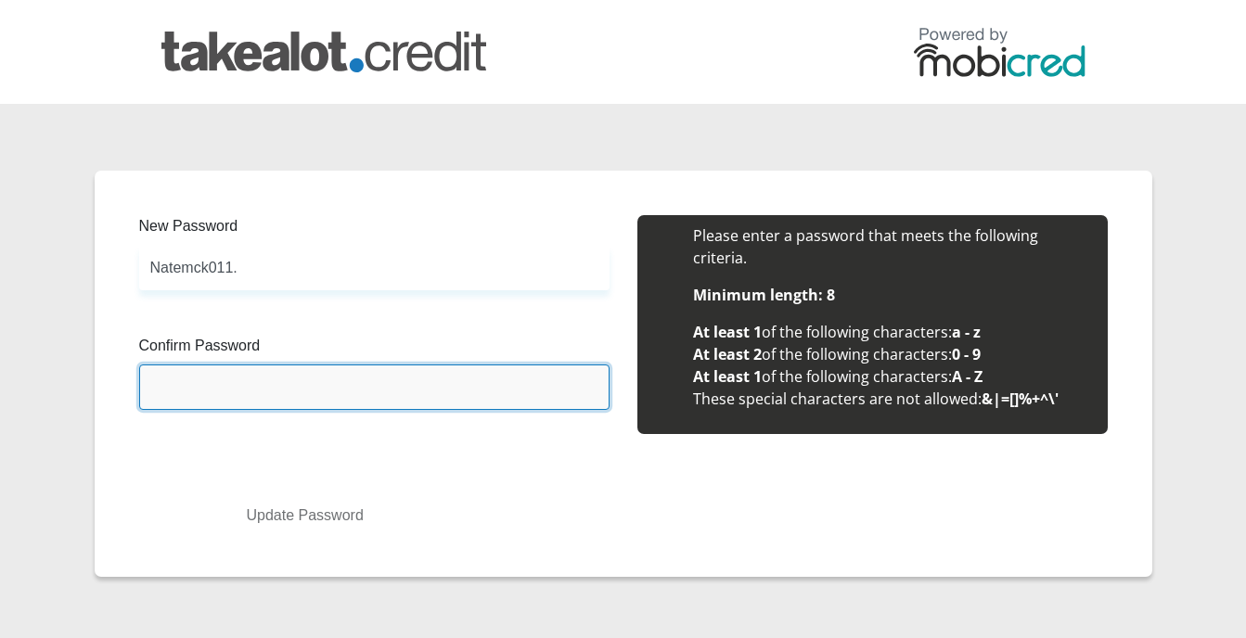
click at [299, 378] on input "Confirm Password" at bounding box center [374, 387] width 470 height 45
type input "Natemck011."
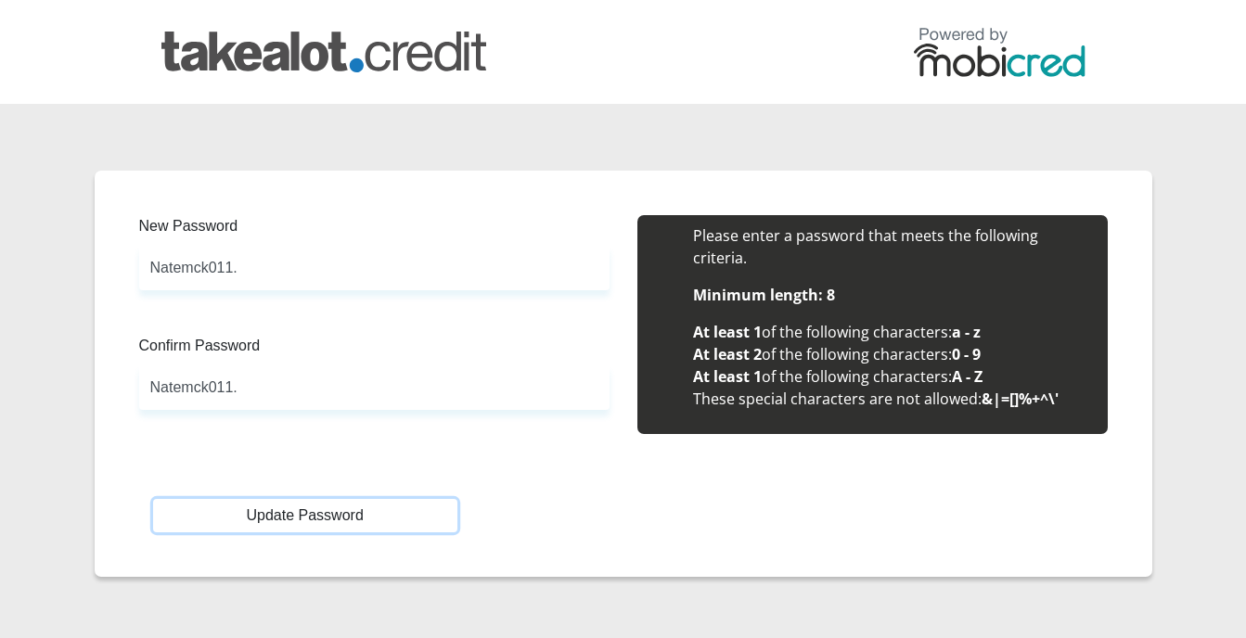
click at [295, 519] on button "Update Password" at bounding box center [305, 515] width 304 height 33
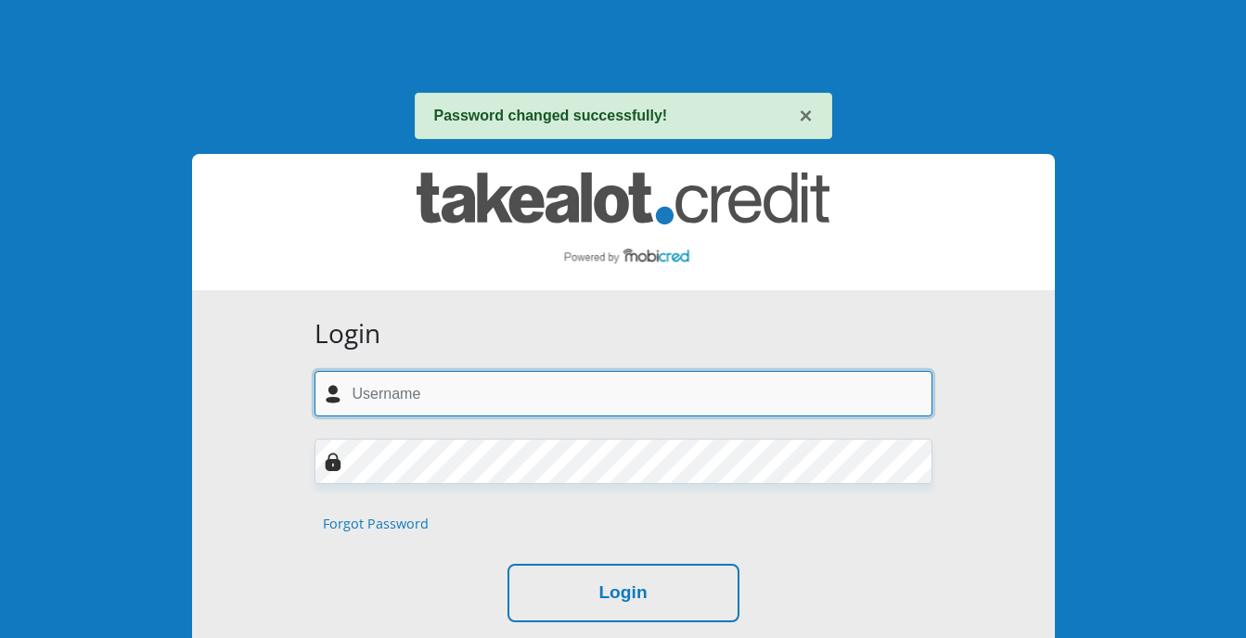
click at [596, 391] on input "text" at bounding box center [623, 393] width 618 height 45
type input "[EMAIL_ADDRESS][DOMAIN_NAME]"
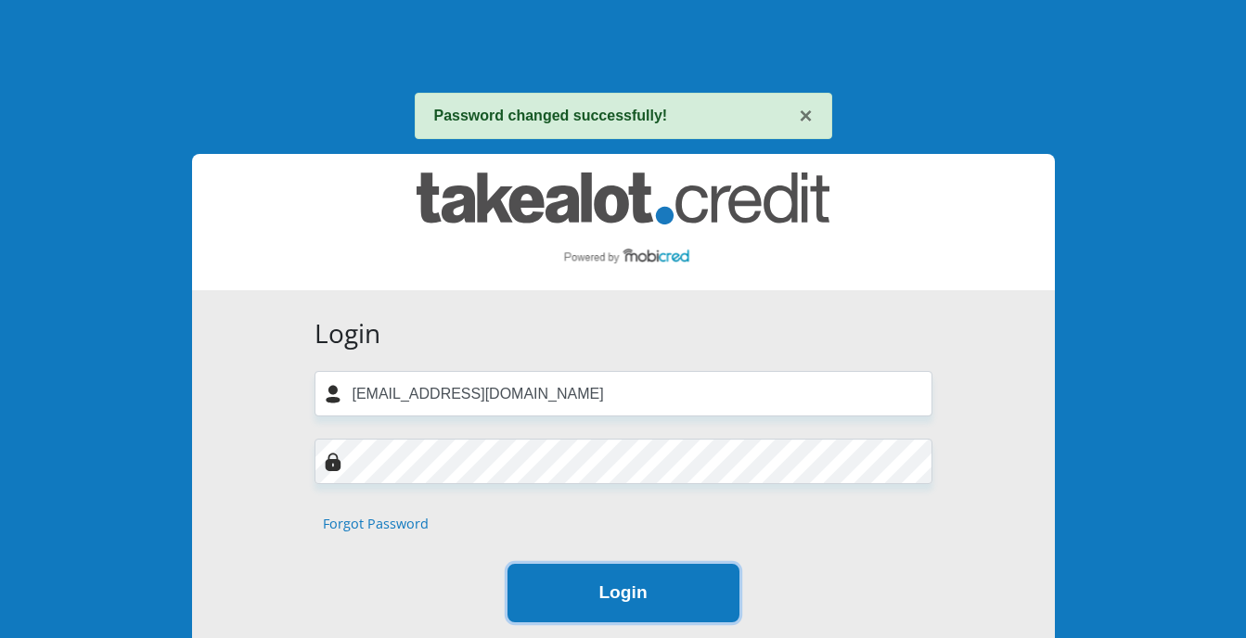
click at [632, 609] on button "Login" at bounding box center [623, 593] width 232 height 58
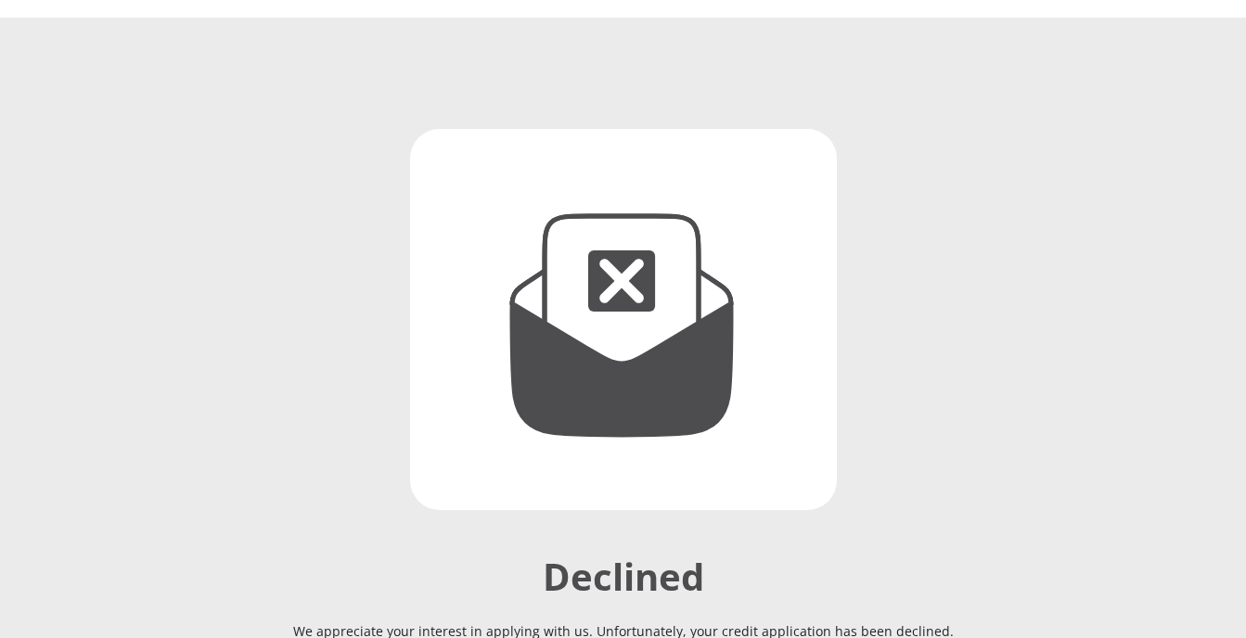
scroll to position [268, 0]
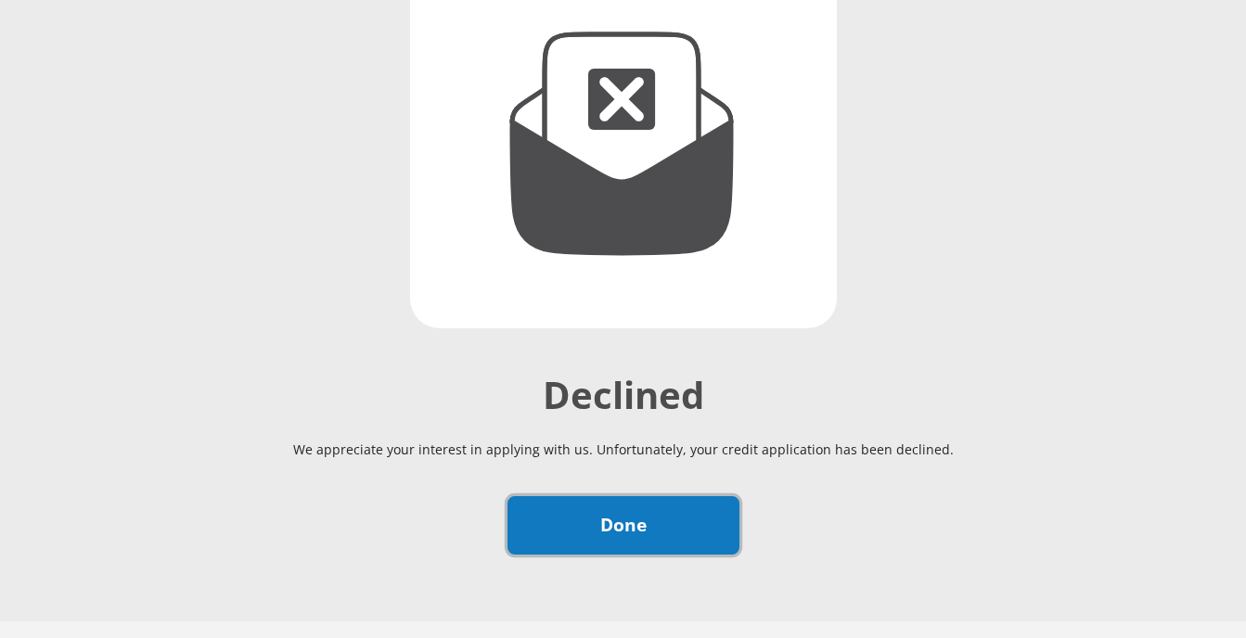
click at [622, 505] on link "Done" at bounding box center [623, 525] width 232 height 58
